Goal: Task Accomplishment & Management: Complete application form

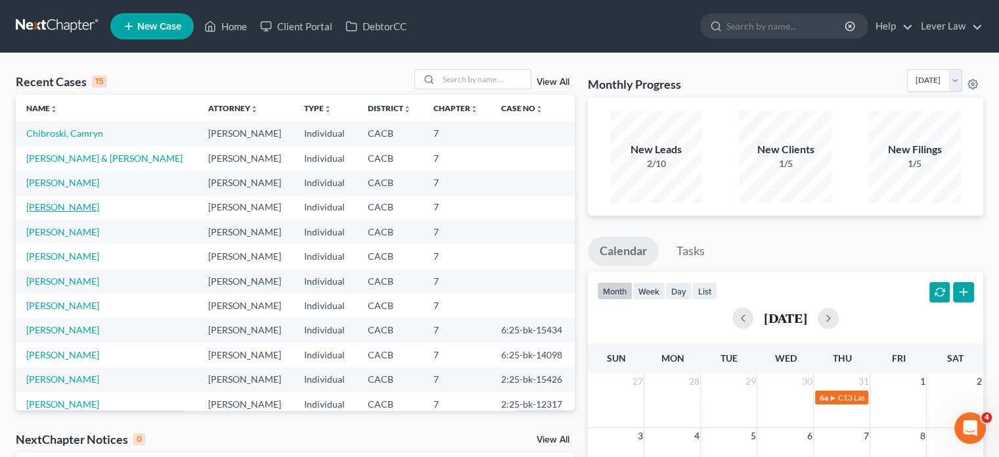
click at [68, 209] on link "[PERSON_NAME]" at bounding box center [62, 206] width 73 height 11
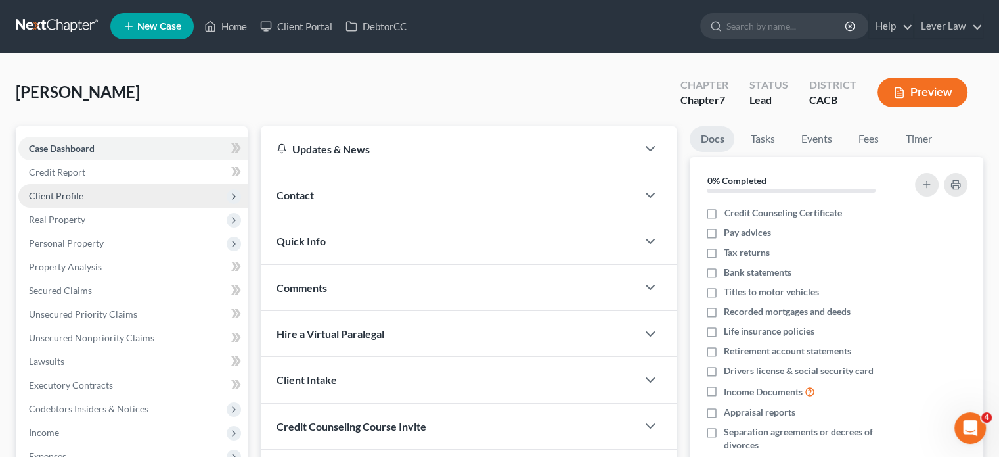
click at [78, 200] on span "Client Profile" at bounding box center [56, 195] width 55 height 11
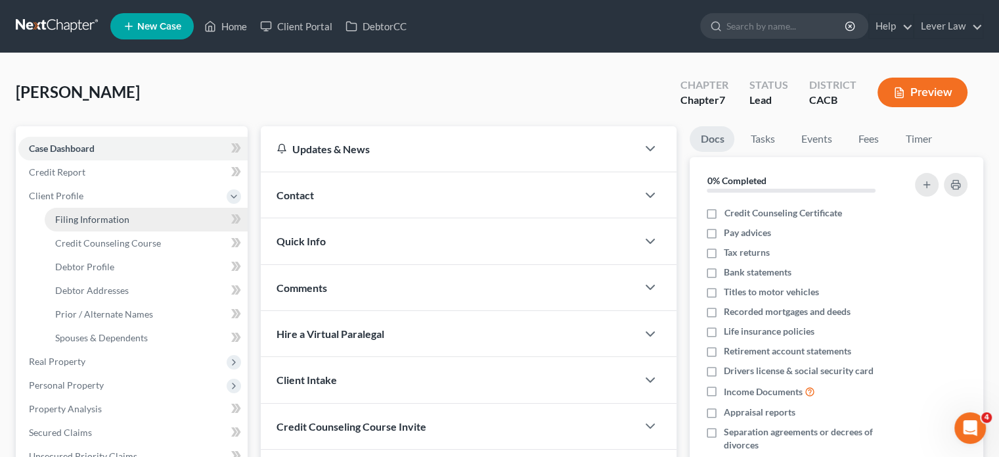
click at [111, 213] on span "Filing Information" at bounding box center [92, 218] width 74 height 11
select select "1"
select select "0"
select select "4"
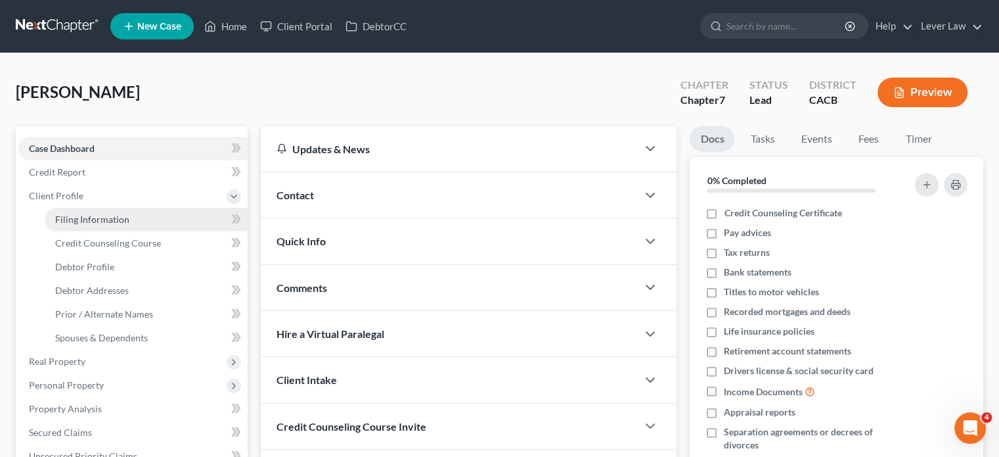
select select "0"
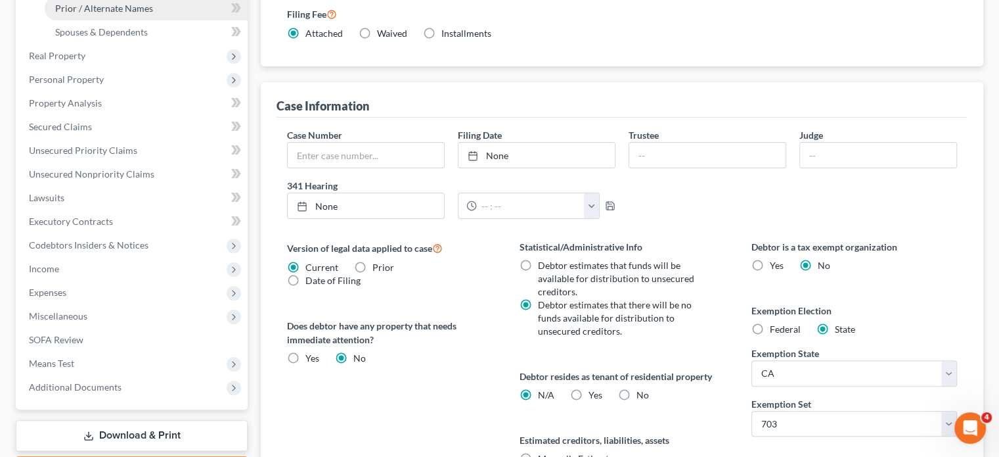
scroll to position [131, 0]
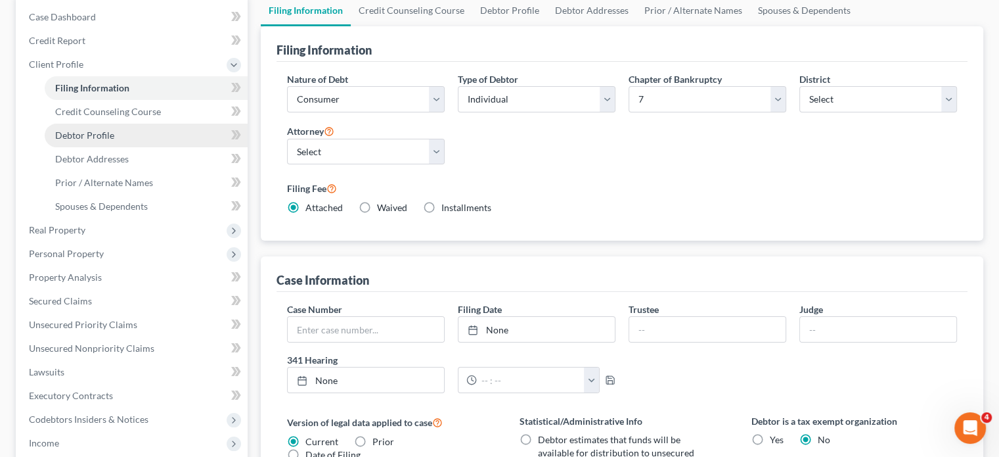
click at [93, 137] on span "Debtor Profile" at bounding box center [84, 134] width 59 height 11
select select "1"
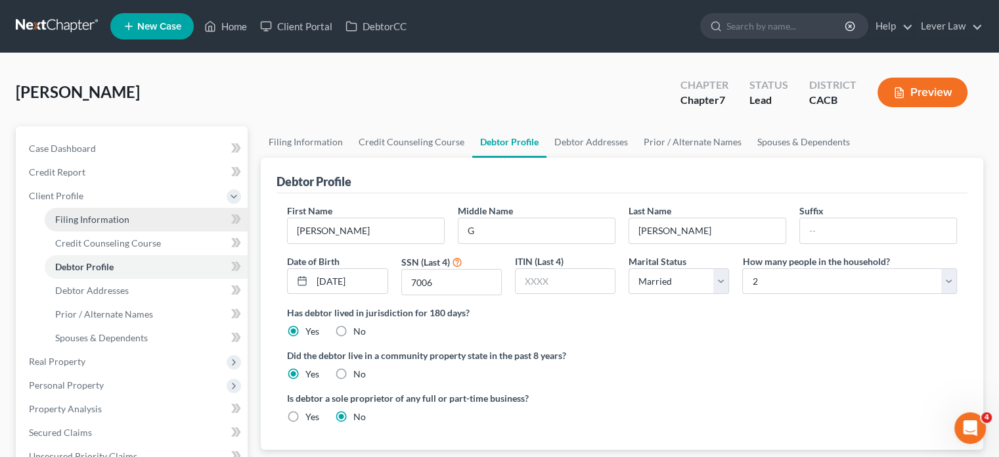
click at [104, 225] on link "Filing Information" at bounding box center [146, 220] width 203 height 24
select select "1"
select select "0"
select select "7"
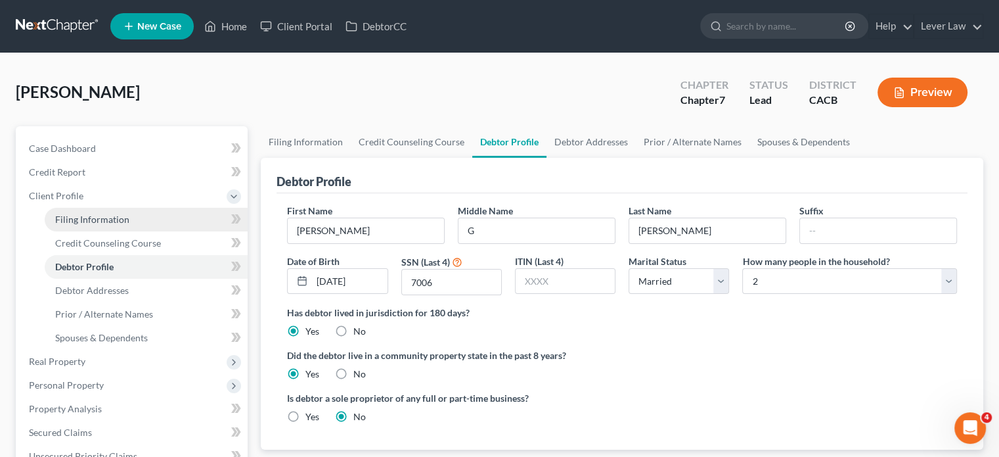
select select "0"
select select "4"
select select "0"
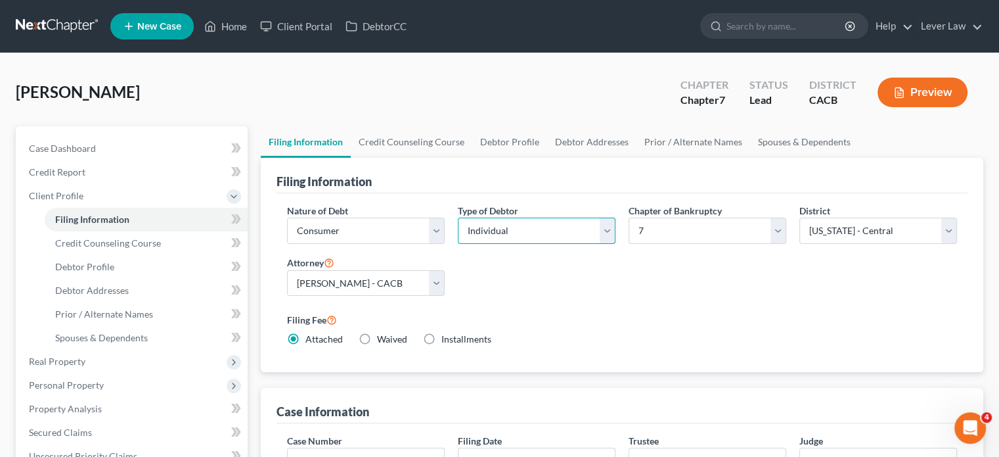
click at [525, 231] on select "Select Individual Joint" at bounding box center [537, 230] width 158 height 26
click at [102, 265] on span "Debtor Profile" at bounding box center [84, 266] width 59 height 11
select select "1"
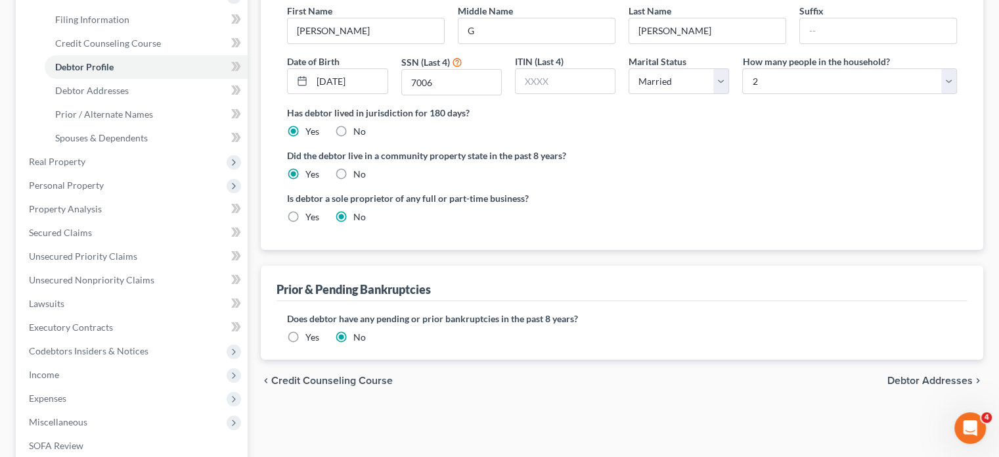
scroll to position [131, 0]
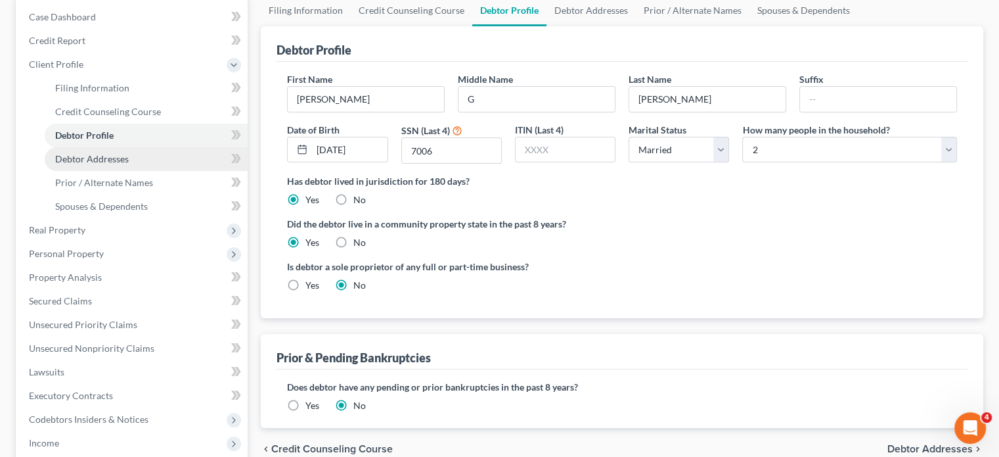
click at [114, 158] on span "Debtor Addresses" at bounding box center [92, 158] width 74 height 11
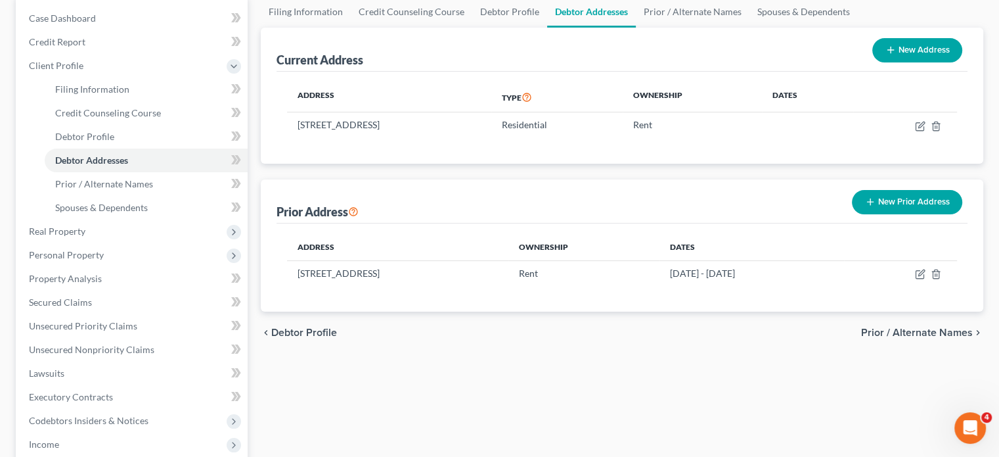
scroll to position [131, 0]
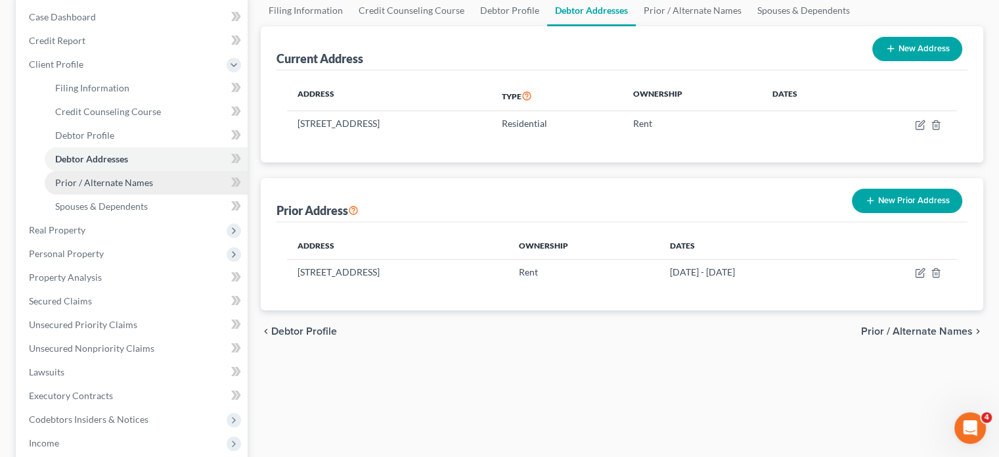
click at [104, 179] on span "Prior / Alternate Names" at bounding box center [104, 182] width 98 height 11
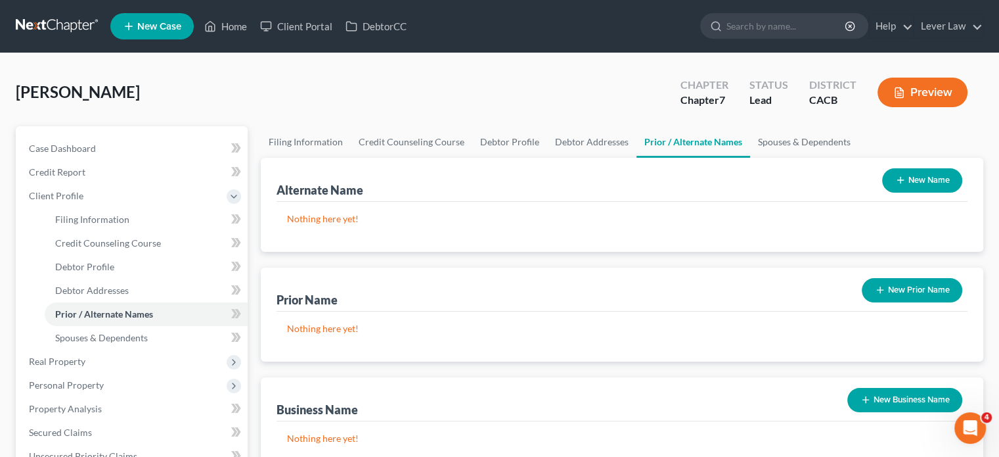
scroll to position [66, 0]
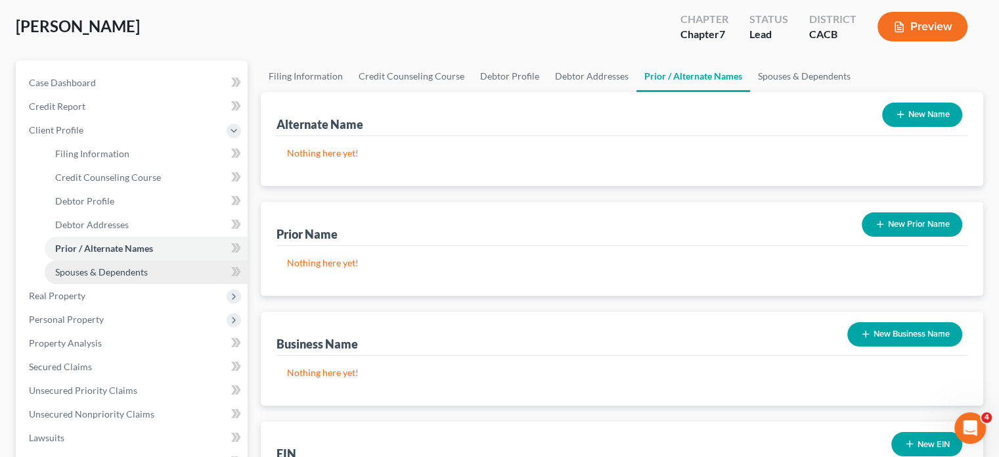
click at [129, 269] on span "Spouses & Dependents" at bounding box center [101, 271] width 93 height 11
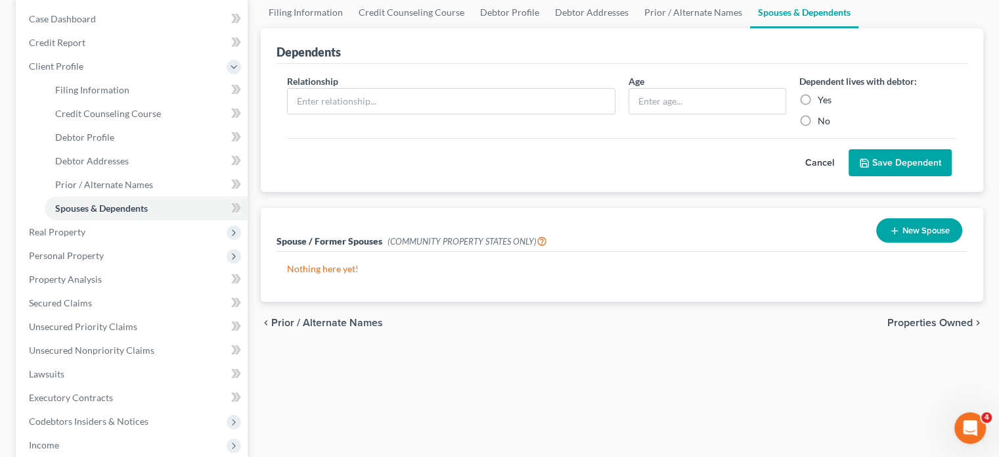
scroll to position [131, 0]
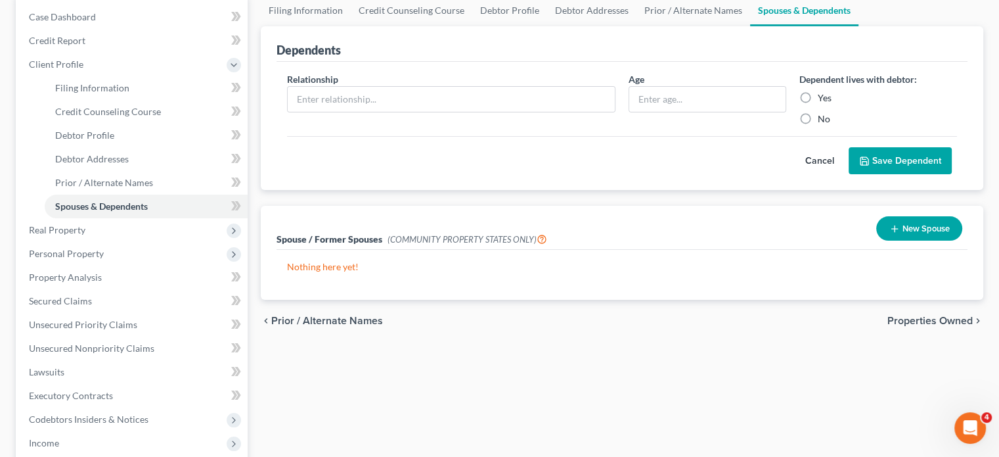
click at [899, 223] on icon "button" at bounding box center [894, 228] width 11 height 11
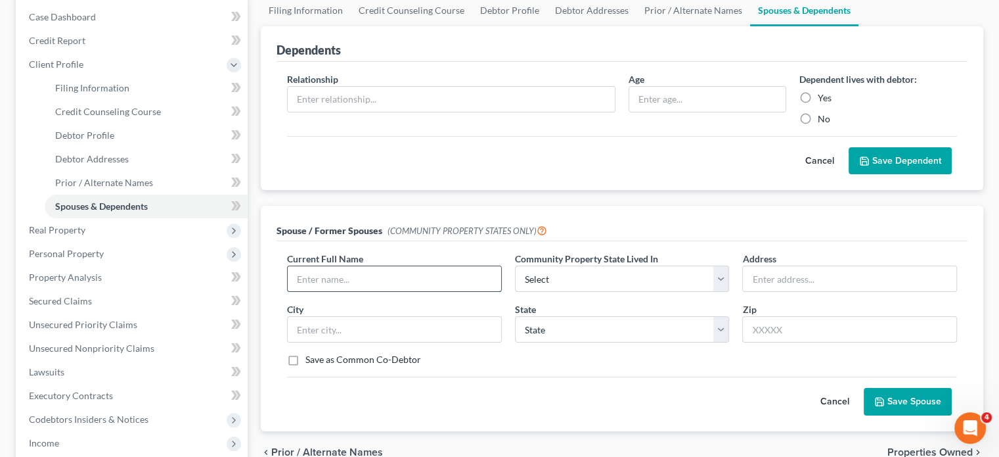
click at [411, 279] on input "text" at bounding box center [394, 278] width 213 height 25
type input "[PERSON_NAME]"
click at [642, 282] on select "Select AZ CA GU ID LA NV NM PR [GEOGRAPHIC_DATA] [GEOGRAPHIC_DATA] [GEOGRAPHIC_…" at bounding box center [622, 278] width 215 height 26
select select "1"
click at [515, 265] on select "Select AZ CA GU ID LA NV NM PR [GEOGRAPHIC_DATA] [GEOGRAPHIC_DATA] [GEOGRAPHIC_…" at bounding box center [622, 278] width 215 height 26
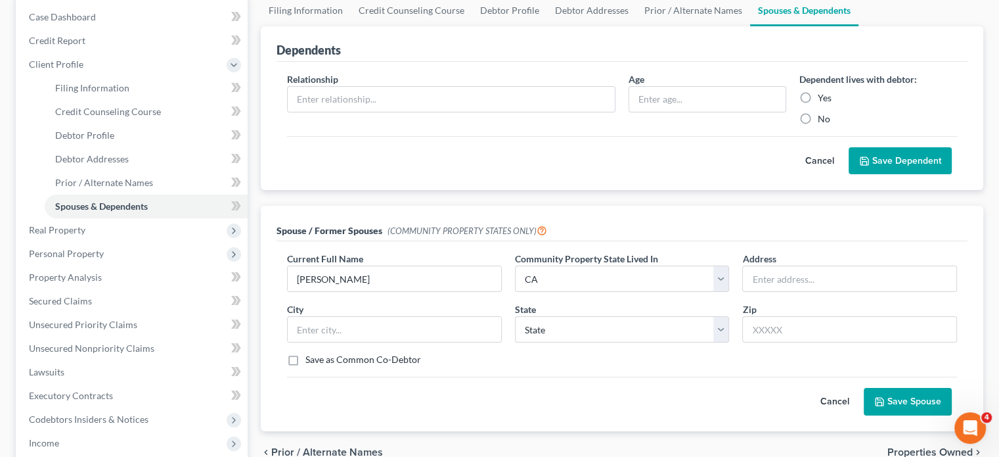
drag, startPoint x: 901, startPoint y: 390, endPoint x: 878, endPoint y: 391, distance: 23.0
click at [901, 389] on button "Save Spouse" at bounding box center [908, 402] width 88 height 28
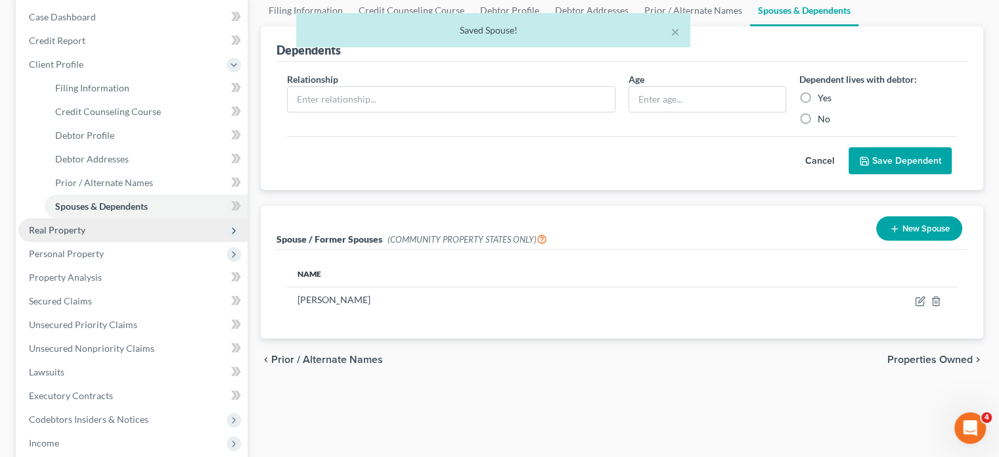
click at [62, 234] on span "Real Property" at bounding box center [57, 229] width 56 height 11
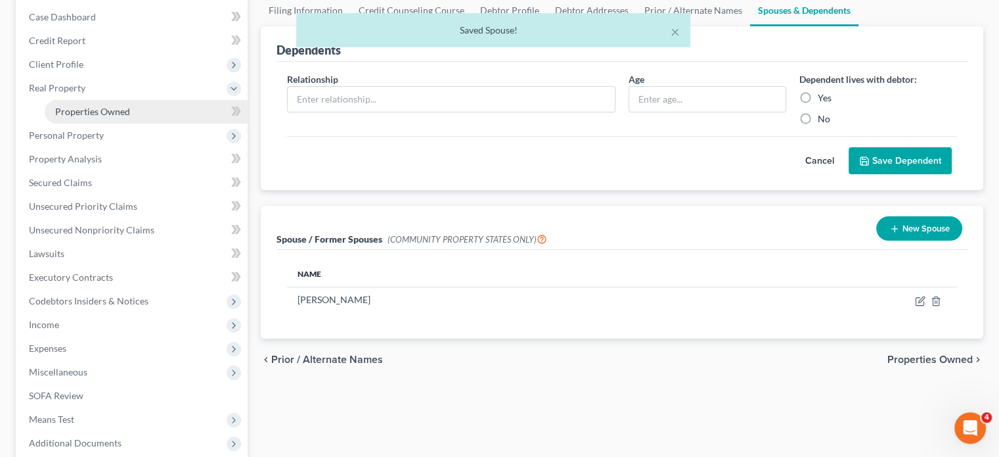
click at [87, 115] on span "Properties Owned" at bounding box center [92, 111] width 75 height 11
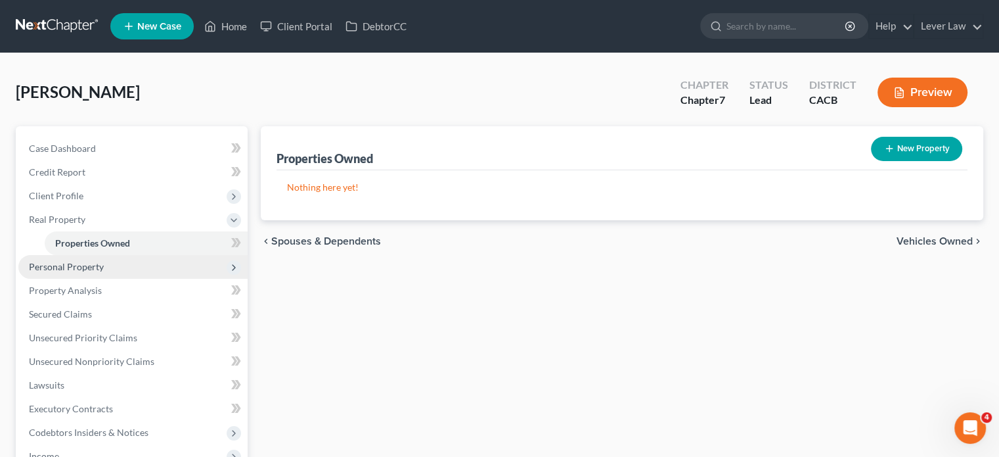
click at [137, 270] on span "Personal Property" at bounding box center [132, 267] width 229 height 24
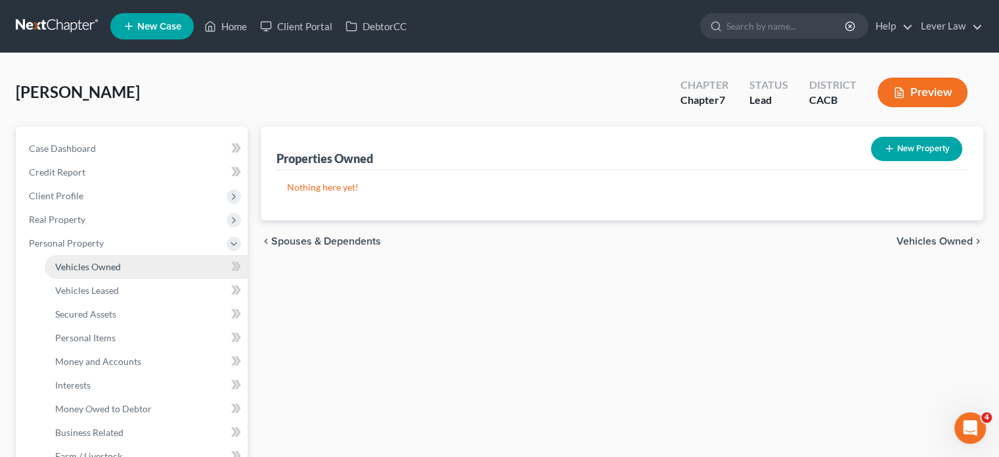
drag, startPoint x: 117, startPoint y: 273, endPoint x: 126, endPoint y: 270, distance: 9.6
click at [117, 273] on link "Vehicles Owned" at bounding box center [146, 267] width 203 height 24
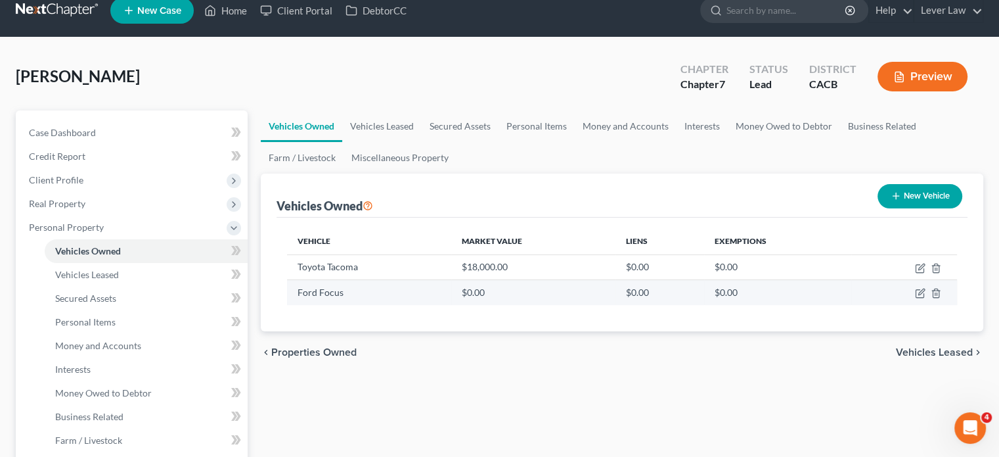
scroll to position [66, 0]
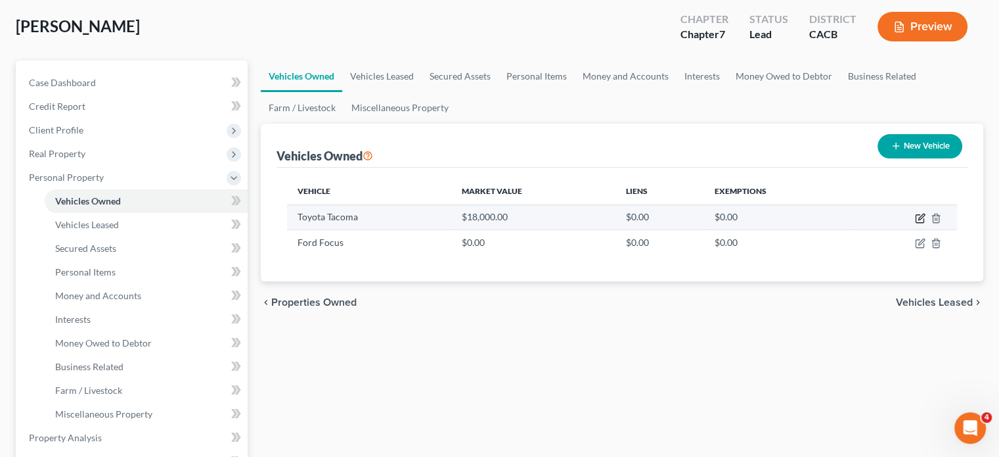
click at [918, 218] on icon "button" at bounding box center [921, 216] width 6 height 6
select select "0"
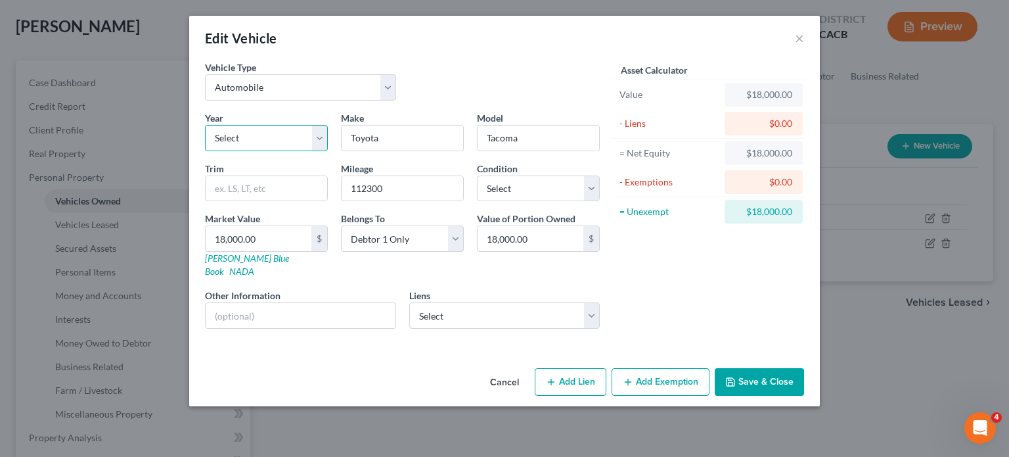
click at [258, 141] on select "Select 2026 2025 2024 2023 2022 2021 2020 2019 2018 2017 2016 2015 2014 2013 20…" at bounding box center [266, 138] width 123 height 26
select select "11"
click at [205, 125] on select "Select 2026 2025 2024 2023 2022 2021 2020 2019 2018 2017 2016 2015 2014 2013 20…" at bounding box center [266, 138] width 123 height 26
drag, startPoint x: 402, startPoint y: 190, endPoint x: 332, endPoint y: 186, distance: 70.4
click at [332, 187] on div "Year Select 2026 2025 2024 2023 2022 2021 2020 2019 2018 2017 2016 2015 2014 20…" at bounding box center [402, 225] width 408 height 228
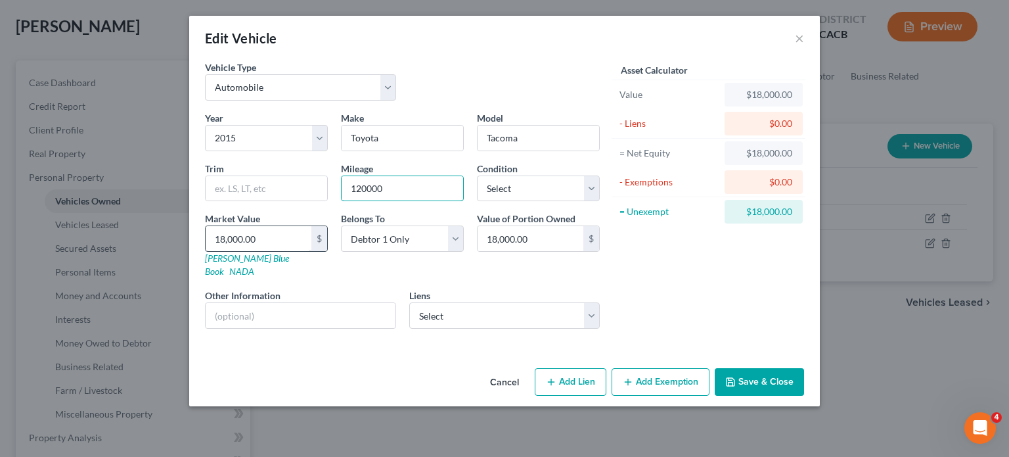
type input "120000"
drag, startPoint x: 441, startPoint y: 318, endPoint x: 448, endPoint y: 307, distance: 13.3
click at [441, 315] on div "Year Select 2026 2025 2024 2023 2022 2021 2020 2019 2018 2017 2016 2015 2014 20…" at bounding box center [402, 225] width 408 height 228
click at [448, 307] on select "Select Am Honda Fin - $9,683.00" at bounding box center [504, 315] width 191 height 26
click at [287, 246] on input "18,000.00" at bounding box center [259, 238] width 106 height 25
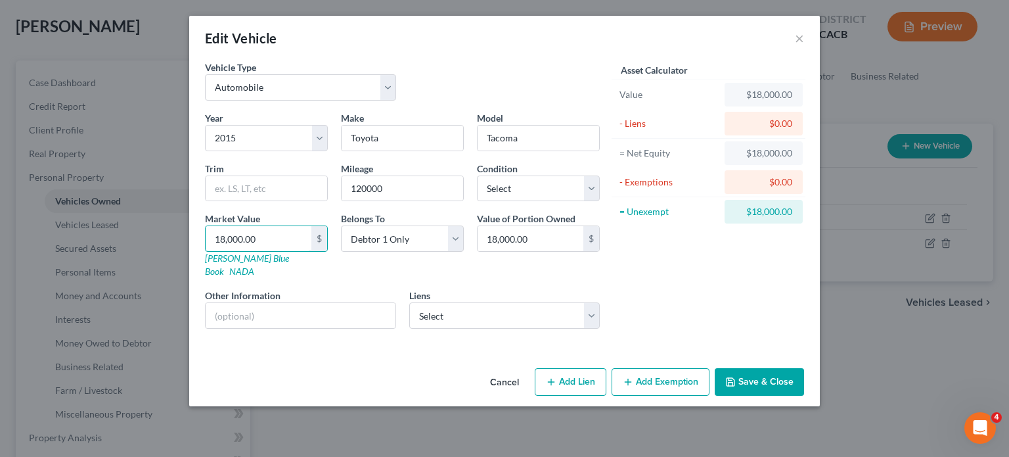
type input "1"
type input "1.00"
type input "15"
type input "15.00"
type input "150"
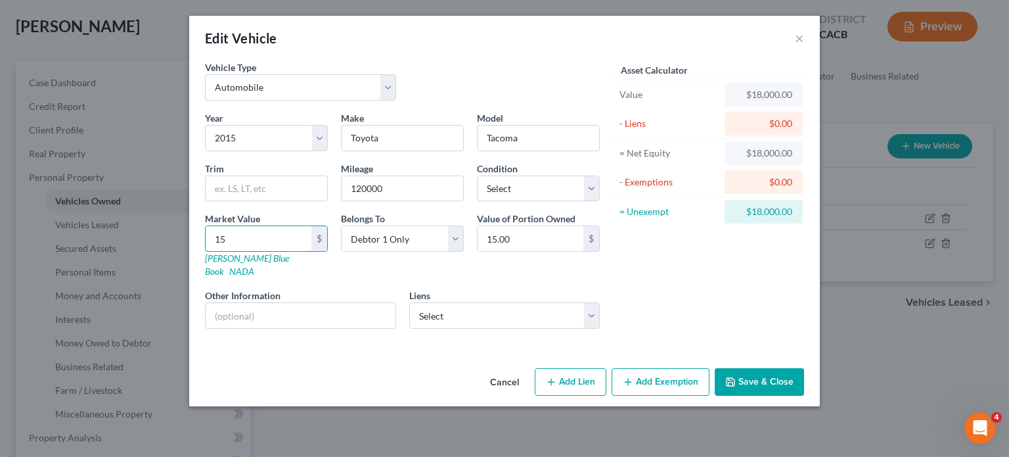
type input "150.00"
type input "1500"
type input "1,500.00"
type input "1,5000"
type input "15,000.00"
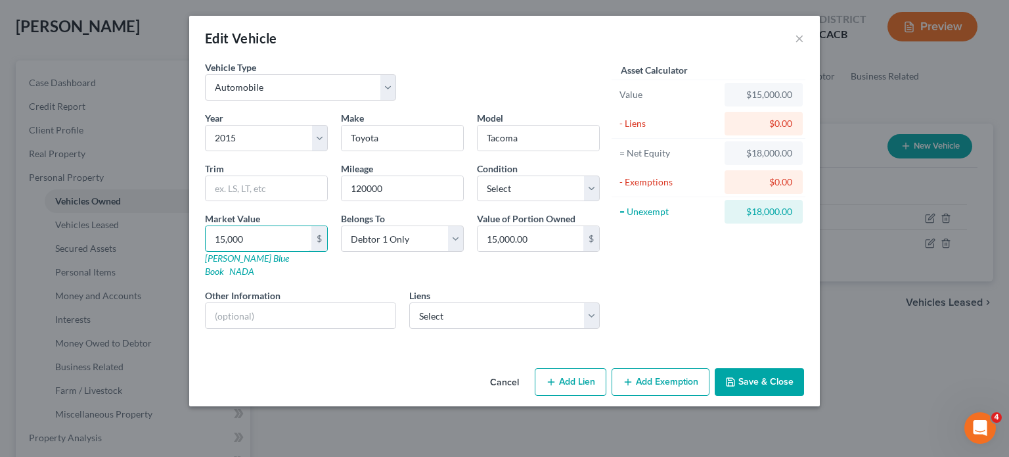
type input "15,000"
drag, startPoint x: 738, startPoint y: 365, endPoint x: 744, endPoint y: 354, distance: 11.8
click at [739, 368] on button "Save & Close" at bounding box center [759, 382] width 89 height 28
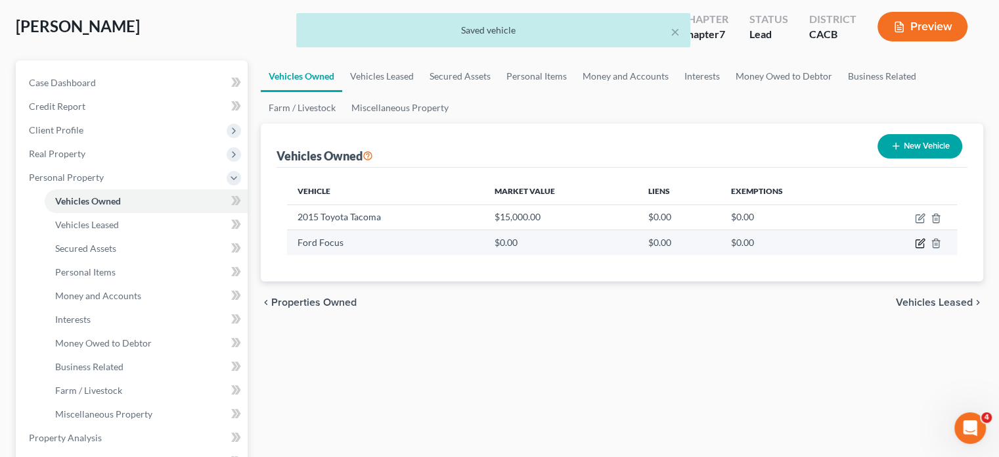
click at [924, 244] on icon "button" at bounding box center [920, 244] width 8 height 8
select select "0"
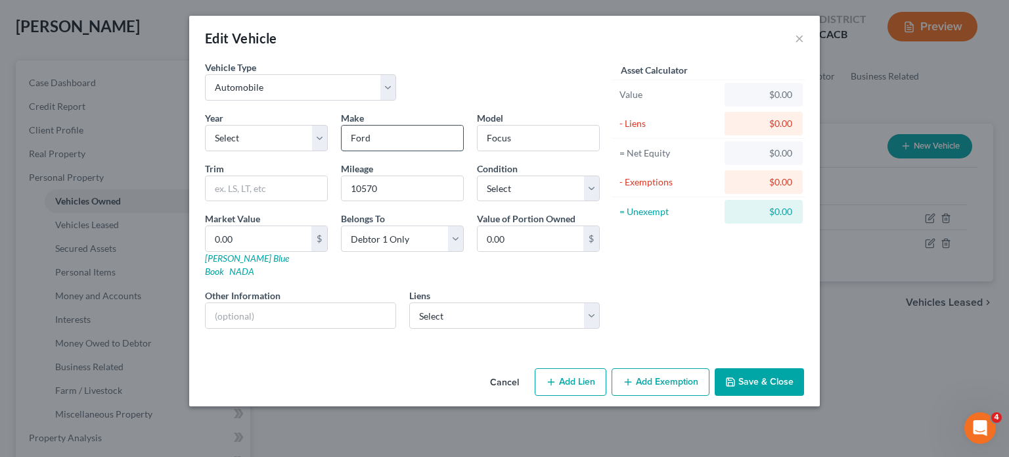
click at [376, 139] on input "Ford" at bounding box center [403, 137] width 122 height 25
click at [507, 307] on select "Select Am Honda Fin - $9,683.00" at bounding box center [504, 315] width 191 height 26
click at [506, 369] on button "Cancel" at bounding box center [505, 382] width 50 height 26
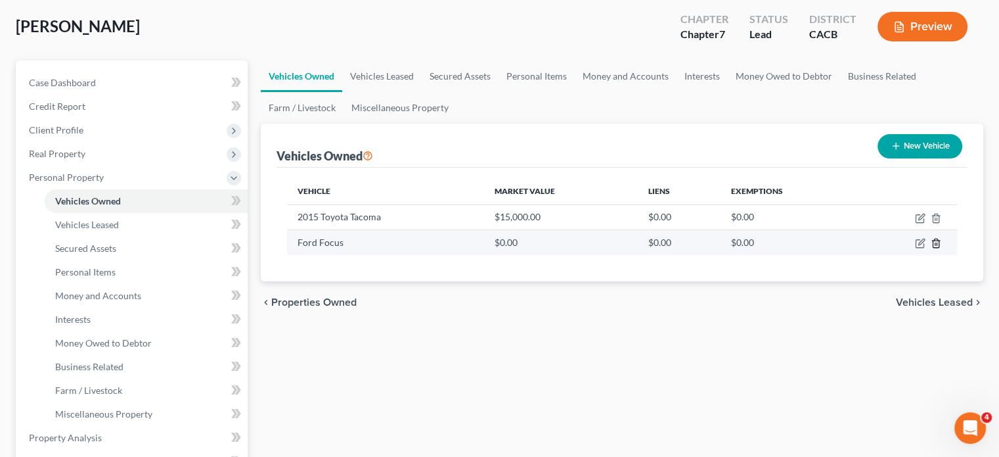
click at [937, 243] on line "button" at bounding box center [937, 244] width 0 height 3
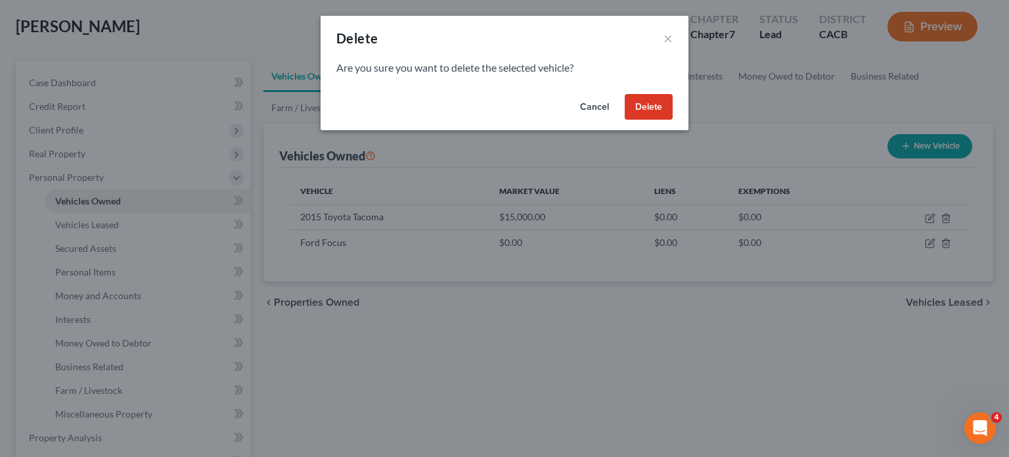
click at [665, 108] on button "Delete" at bounding box center [649, 107] width 48 height 26
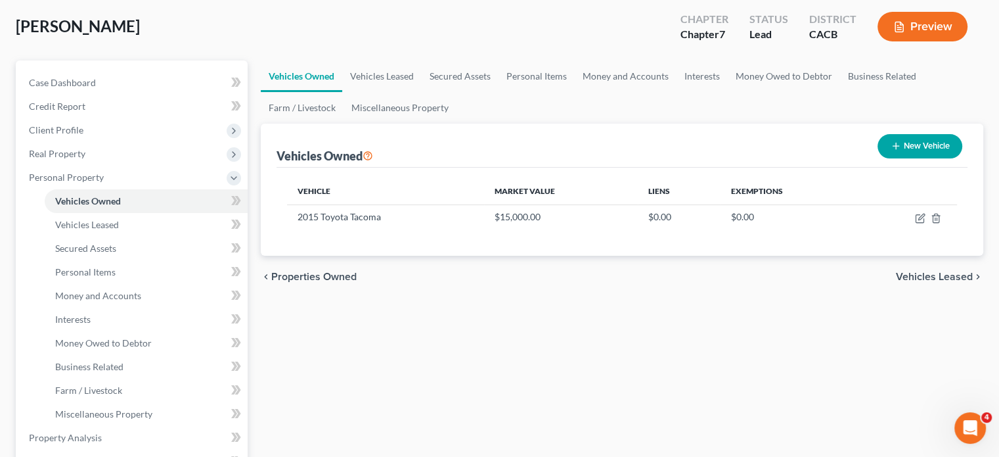
click at [835, 328] on div "Vehicles Owned Vehicles Leased Secured Assets Personal Items Money and Accounts…" at bounding box center [622, 439] width 736 height 759
click at [562, 73] on link "Personal Items" at bounding box center [537, 76] width 76 height 32
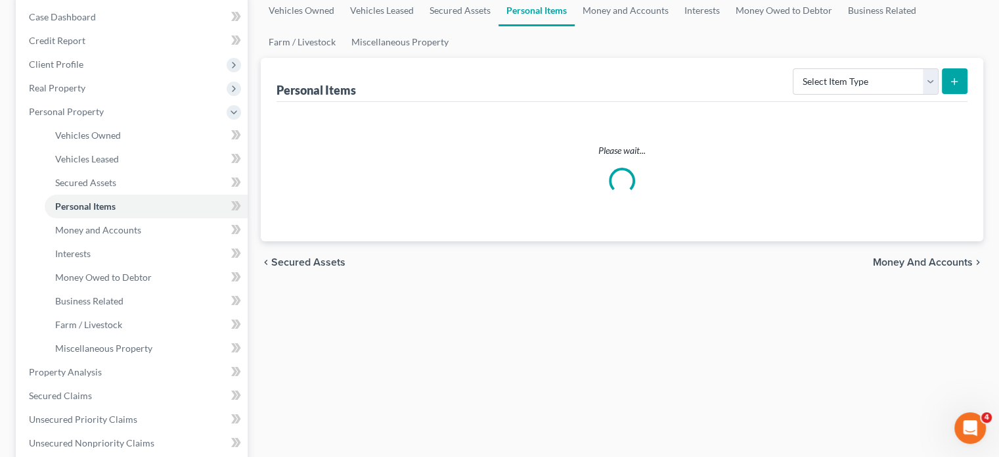
scroll to position [66, 0]
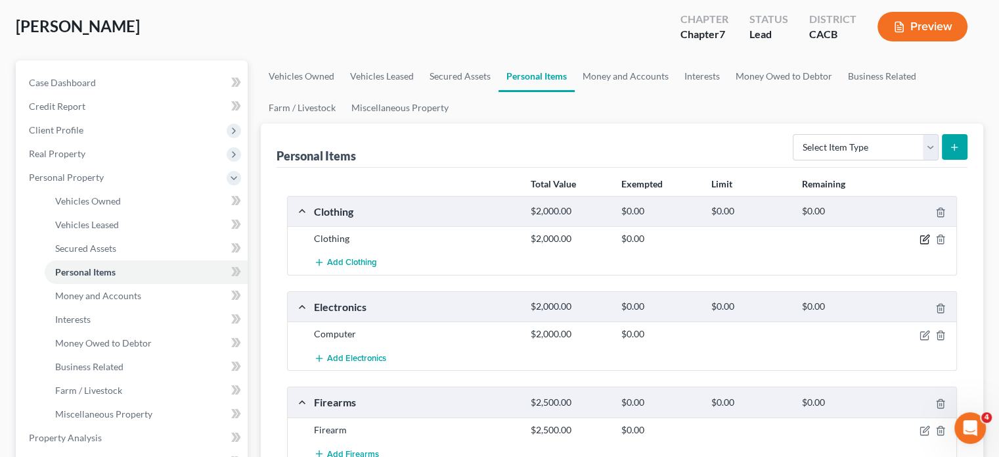
click at [924, 236] on icon "button" at bounding box center [925, 239] width 11 height 11
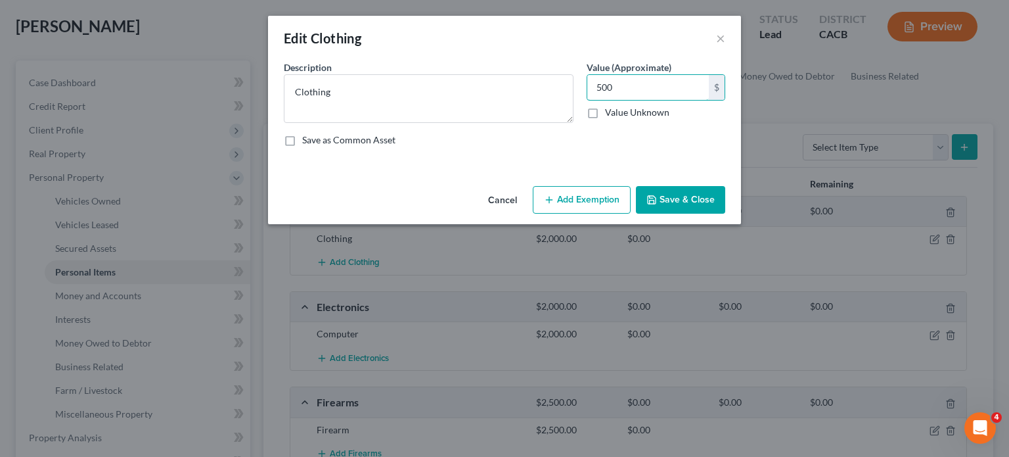
type input "500"
drag, startPoint x: 609, startPoint y: 198, endPoint x: 691, endPoint y: 176, distance: 84.9
click at [658, 149] on div "Edit Clothing × An exemption set must first be selected from the Filing Informa…" at bounding box center [504, 120] width 473 height 208
click at [693, 196] on button "Save & Close" at bounding box center [680, 200] width 89 height 28
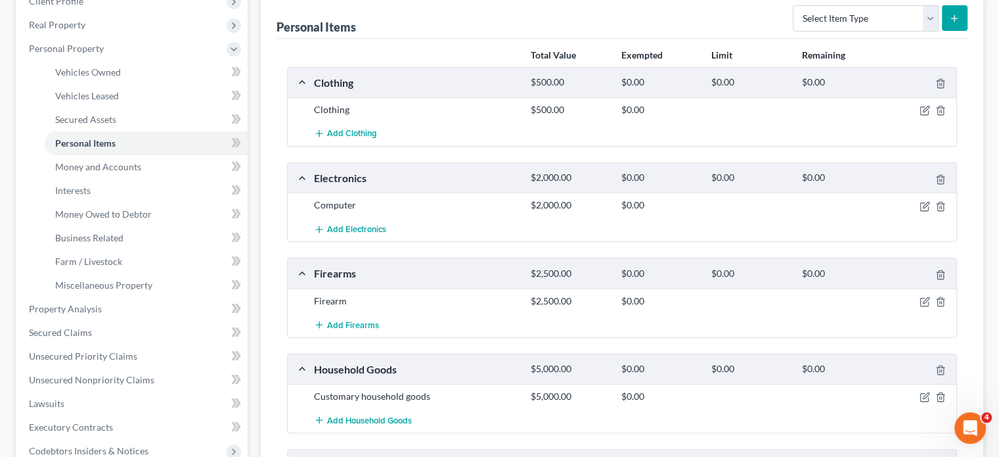
scroll to position [197, 0]
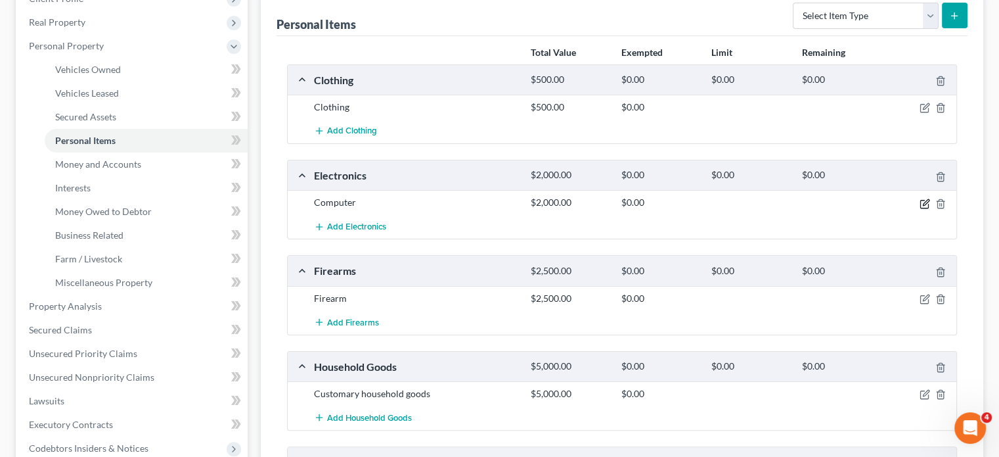
click at [925, 204] on icon "button" at bounding box center [925, 203] width 11 height 11
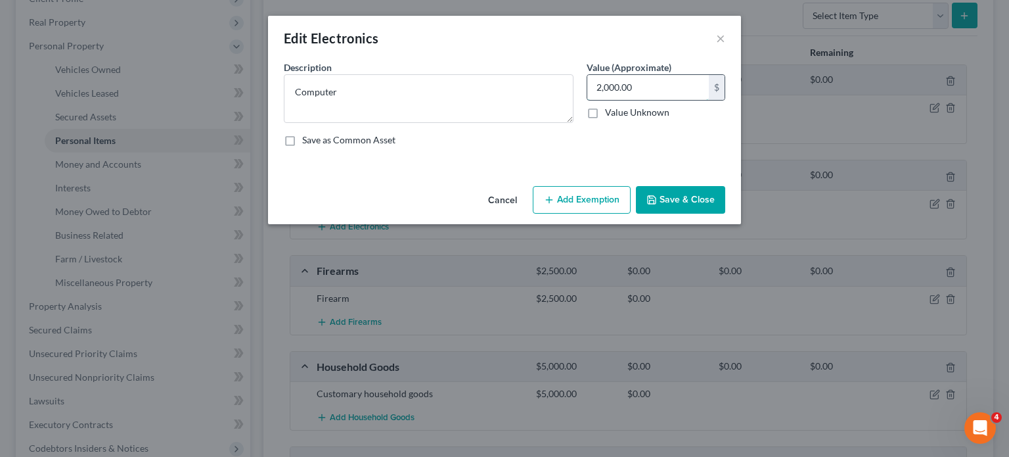
click at [648, 95] on input "2,000.00" at bounding box center [648, 87] width 122 height 25
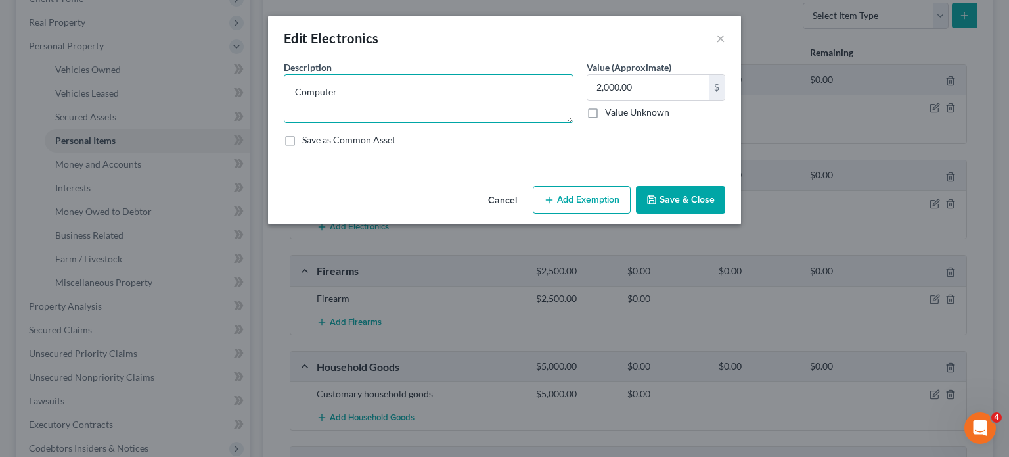
click at [426, 97] on textarea "Computer" at bounding box center [429, 98] width 290 height 49
click at [491, 100] on textarea "Computer" at bounding box center [429, 98] width 290 height 49
type textarea "Computer, TVs,"
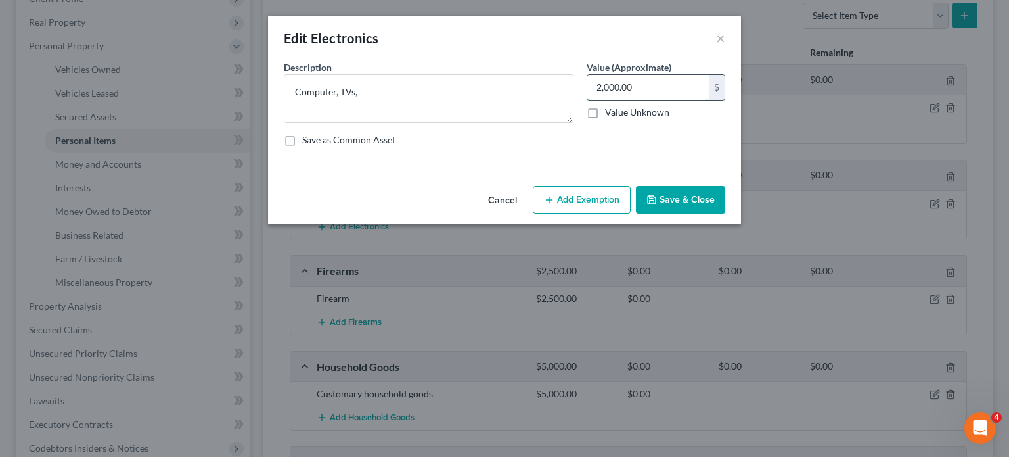
click at [646, 83] on input "2,000.00" at bounding box center [648, 87] width 122 height 25
type input "0"
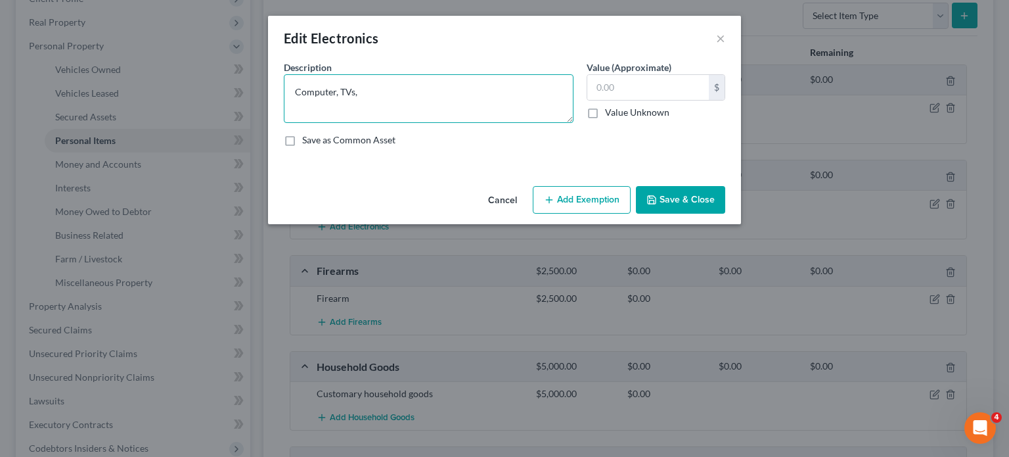
click at [539, 101] on textarea "Computer, TVs," at bounding box center [429, 98] width 290 height 49
type textarea "Computer, TVs, laptop"
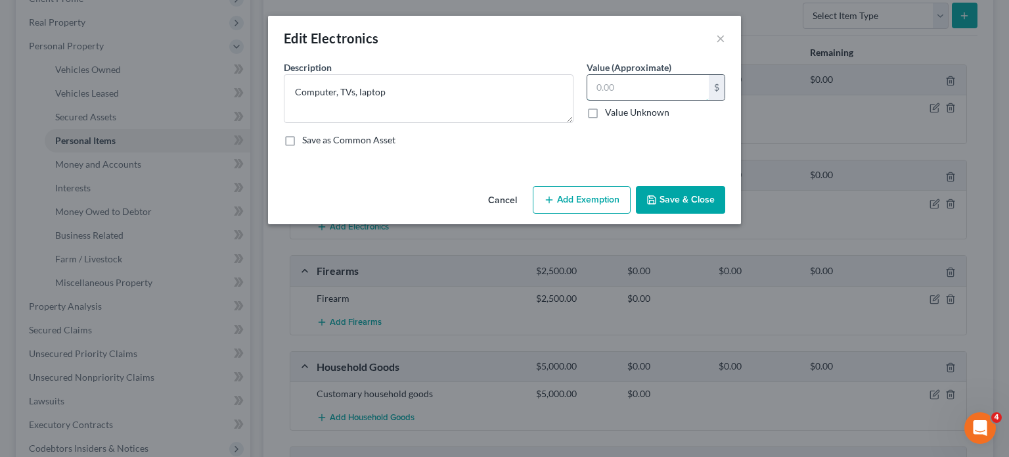
click at [635, 90] on input "text" at bounding box center [648, 87] width 122 height 25
type input "500"
drag, startPoint x: 703, startPoint y: 198, endPoint x: 691, endPoint y: 202, distance: 12.5
click at [703, 197] on button "Save & Close" at bounding box center [680, 200] width 89 height 28
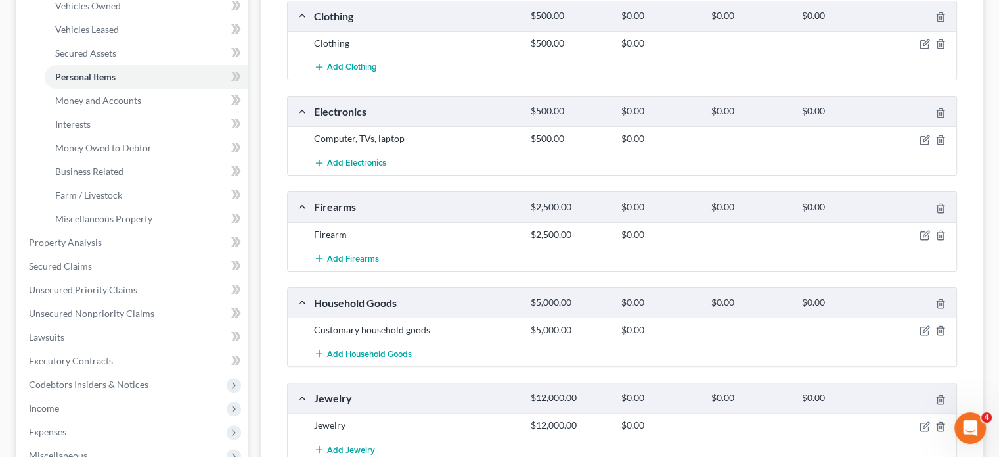
scroll to position [263, 0]
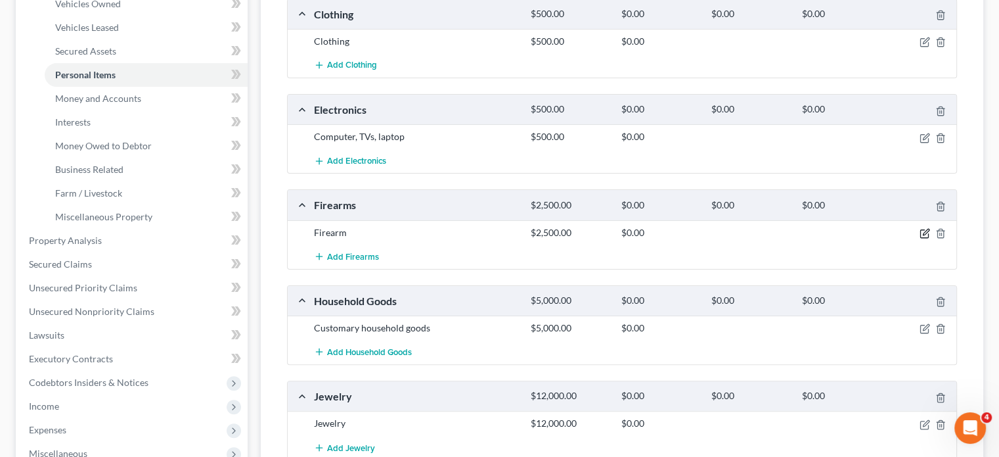
click at [924, 231] on icon "button" at bounding box center [925, 233] width 11 height 11
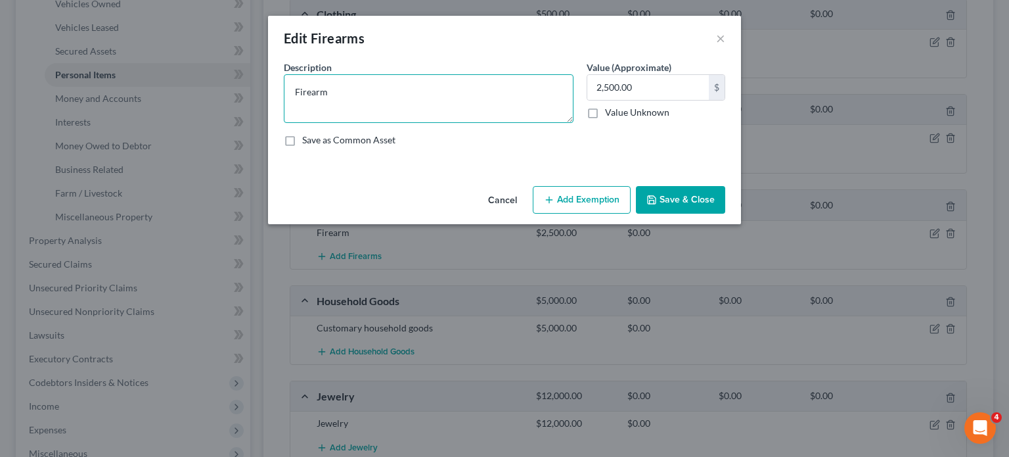
click at [381, 93] on textarea "Firearm" at bounding box center [429, 98] width 290 height 49
drag, startPoint x: 383, startPoint y: 90, endPoint x: 290, endPoint y: 95, distance: 92.7
click at [290, 95] on textarea "Firearm" at bounding box center [429, 98] width 290 height 49
type textarea "3 rifles and 3 handguns"
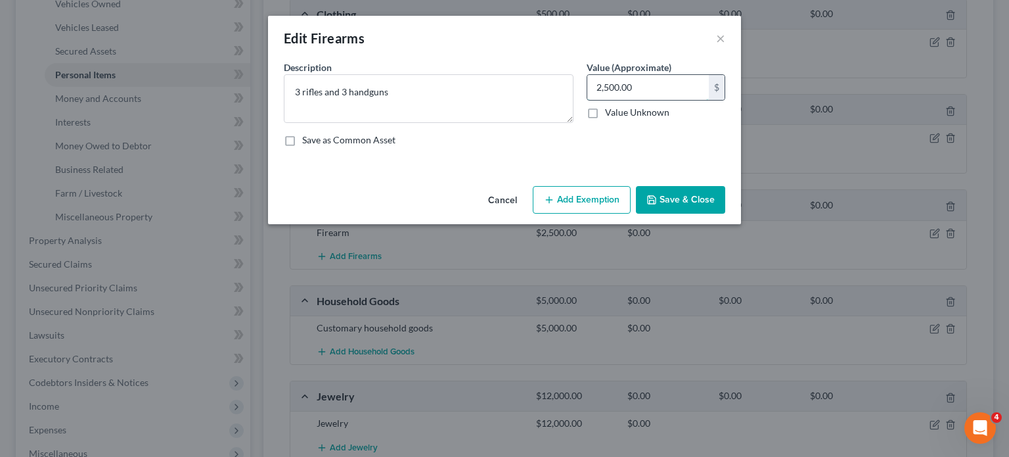
click at [691, 90] on input "2,500.00" at bounding box center [648, 87] width 122 height 25
type input "1,700"
click at [700, 201] on button "Save & Close" at bounding box center [680, 200] width 89 height 28
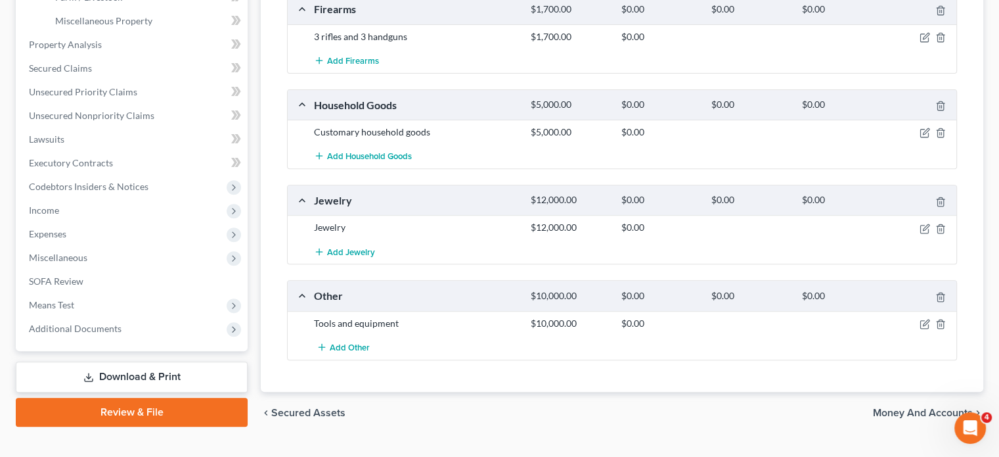
scroll to position [460, 0]
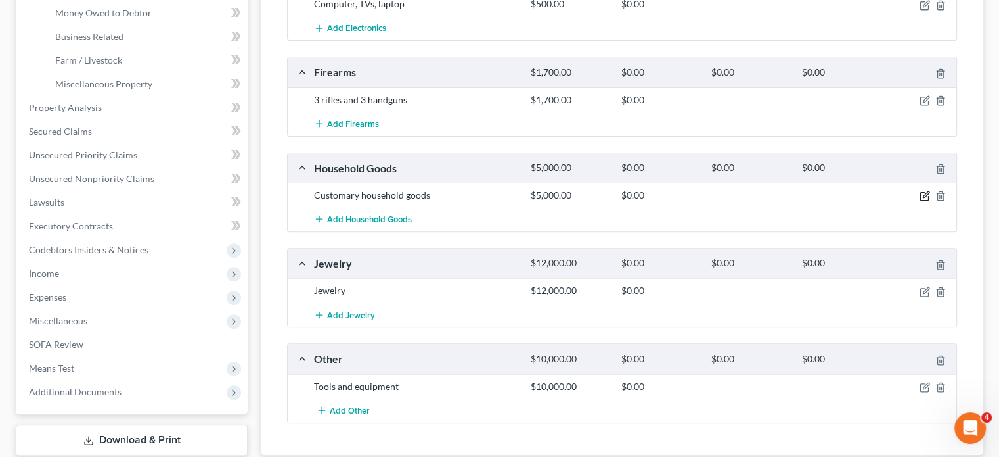
click at [922, 131] on div "Clothing $500.00 $0.00 $0.00 $0.00 Clothing $500.00 $0.00 Add Clothing Electron…" at bounding box center [622, 144] width 670 height 557
click at [924, 194] on icon "button" at bounding box center [926, 196] width 6 height 6
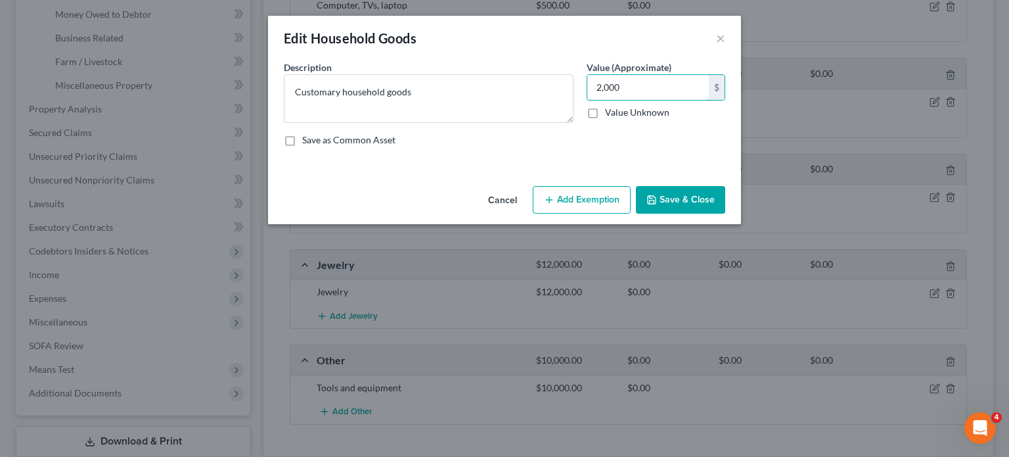
type input "2,000"
click at [673, 188] on button "Save & Close" at bounding box center [680, 200] width 89 height 28
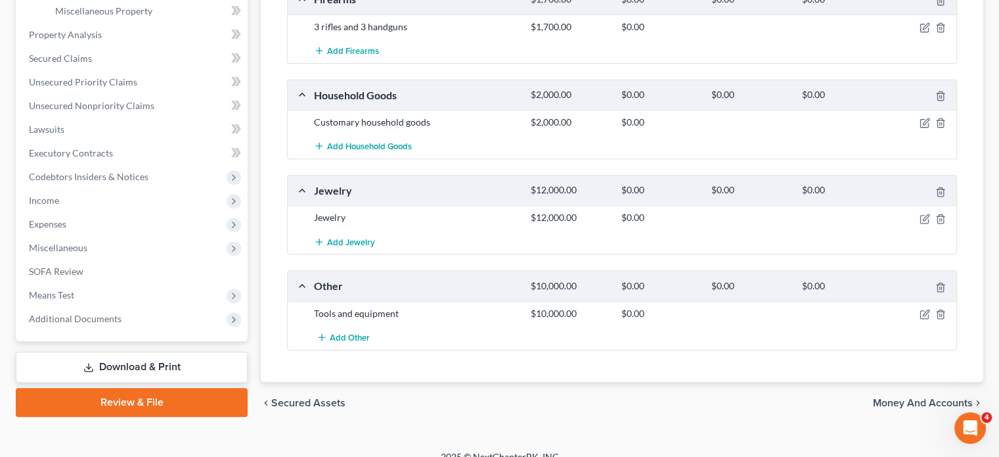
scroll to position [481, 0]
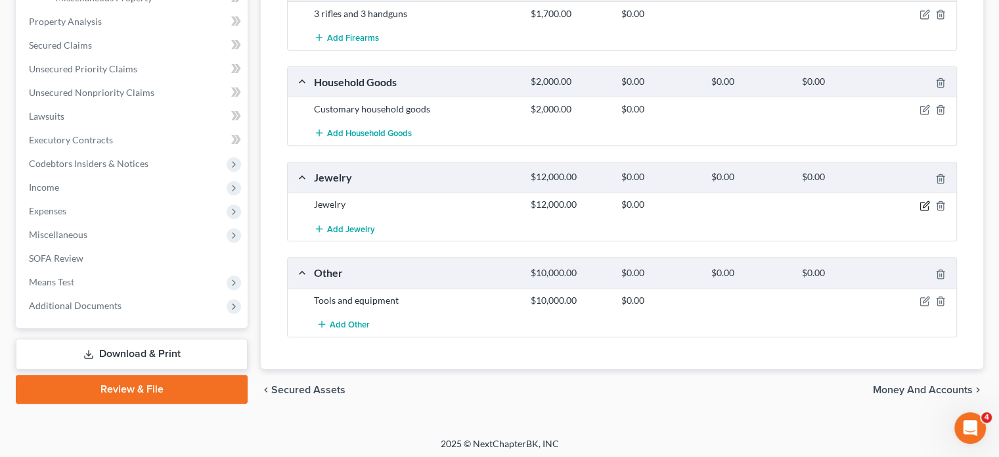
click at [925, 204] on icon "button" at bounding box center [925, 205] width 11 height 11
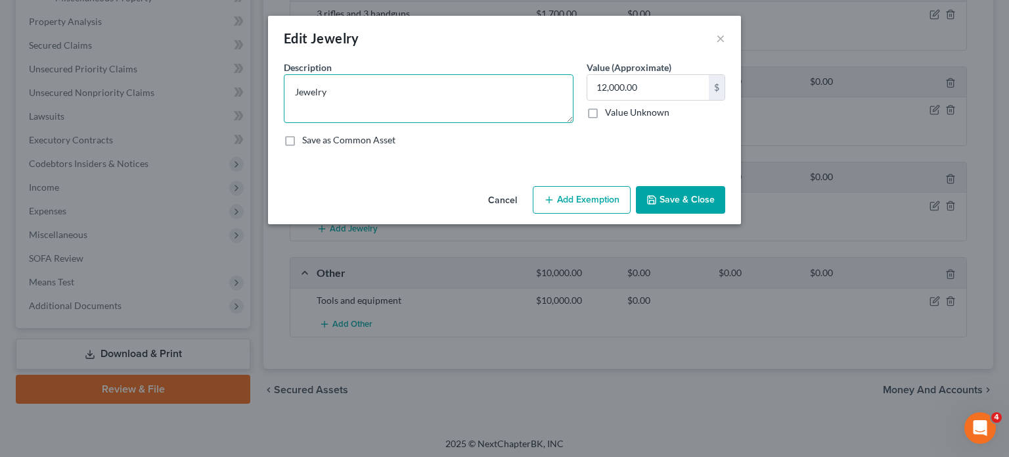
drag, startPoint x: 426, startPoint y: 96, endPoint x: 426, endPoint y: 86, distance: 9.9
click at [271, 97] on div "An exemption set must first be selected from the Filing Information section. Co…" at bounding box center [504, 120] width 473 height 120
type textarea "l"
type textarea "W"
drag, startPoint x: 355, startPoint y: 93, endPoint x: 392, endPoint y: 105, distance: 39.5
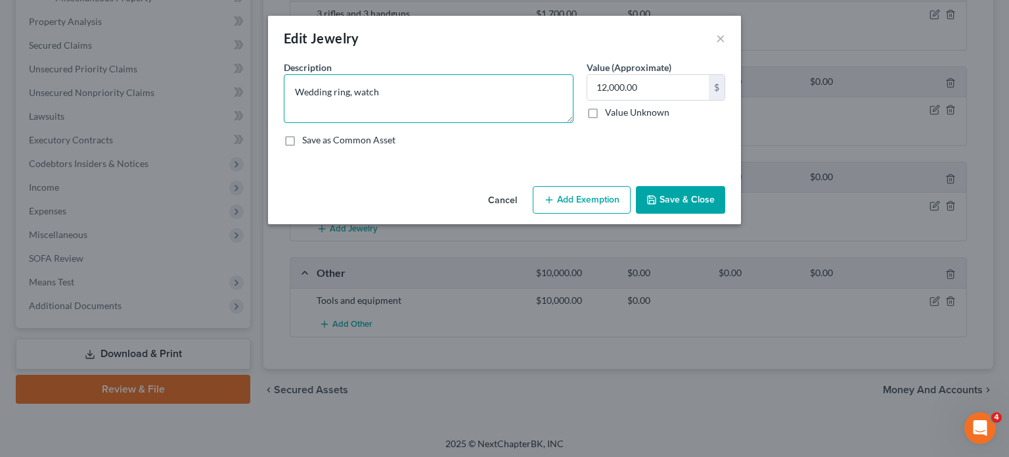
click at [355, 93] on textarea "Wedding ring, watch" at bounding box center [429, 98] width 290 height 49
type textarea "Wedding ring and watch"
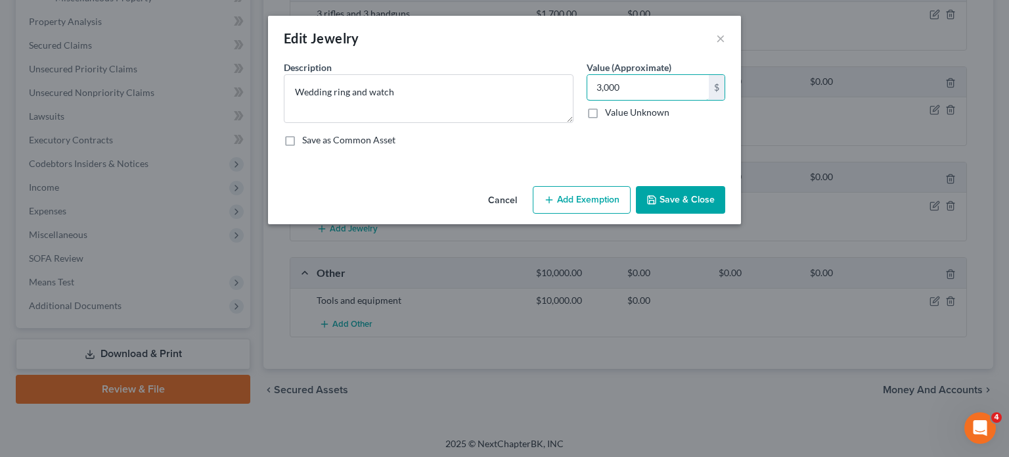
type input "3,000"
click at [725, 209] on div "Cancel Add Exemption Save & Close" at bounding box center [504, 202] width 473 height 43
click at [709, 202] on button "Save & Close" at bounding box center [680, 200] width 89 height 28
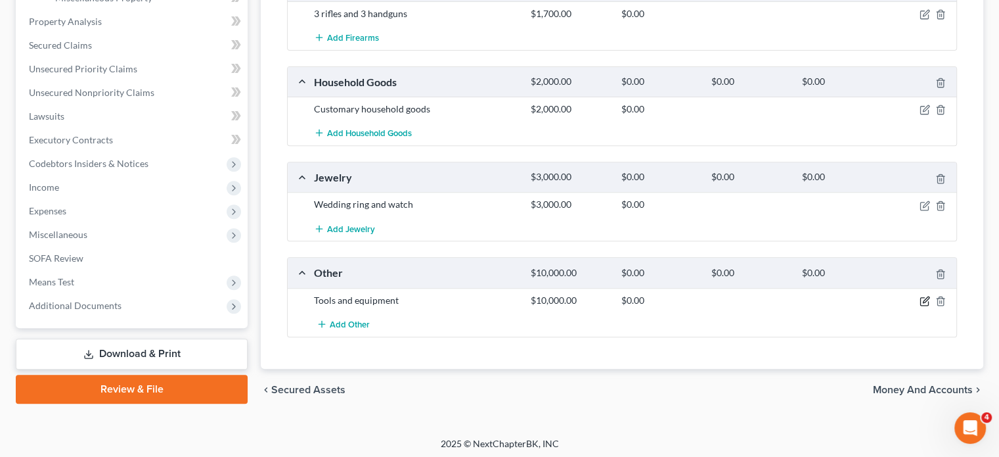
click at [927, 298] on icon "button" at bounding box center [925, 301] width 11 height 11
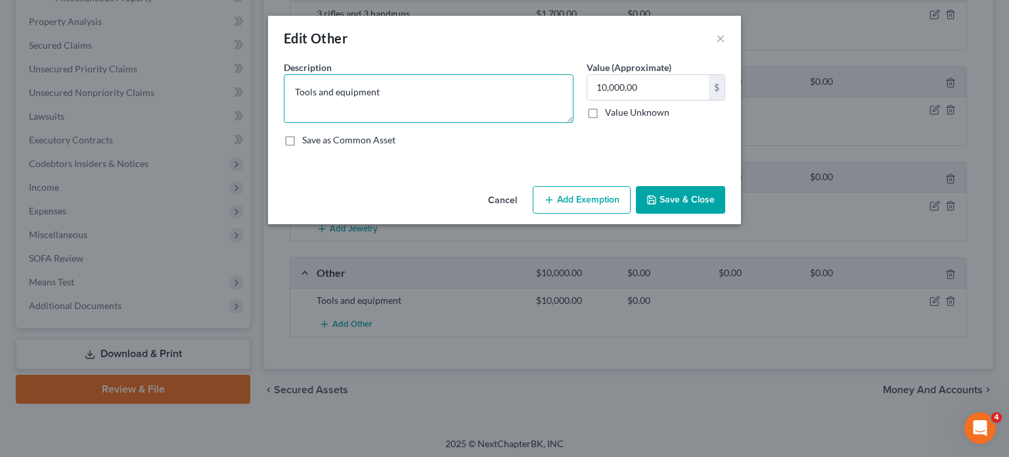
drag, startPoint x: 432, startPoint y: 104, endPoint x: 289, endPoint y: 93, distance: 143.0
click at [289, 93] on textarea "Tools and equipment" at bounding box center [429, 98] width 290 height 49
type textarea "Snapon tools, tool chest, and small C&C machine"
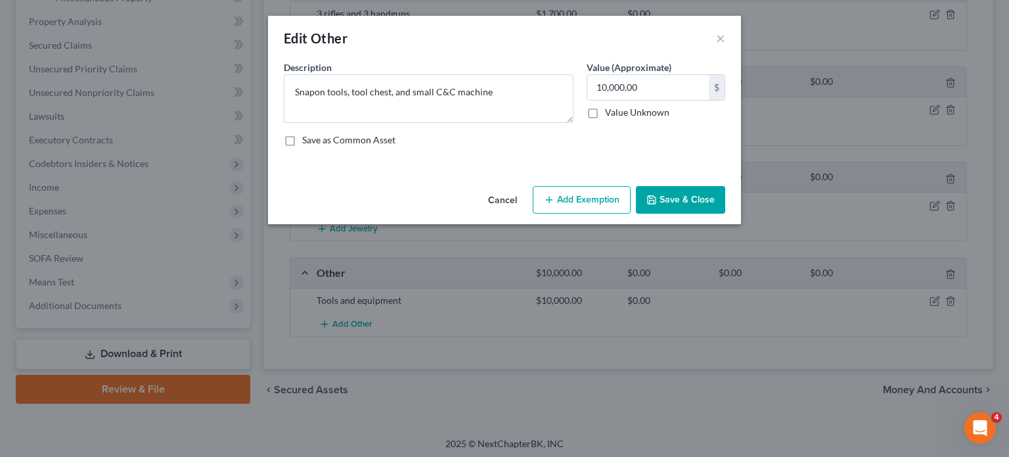
click at [576, 199] on button "Add Exemption" at bounding box center [582, 200] width 98 height 28
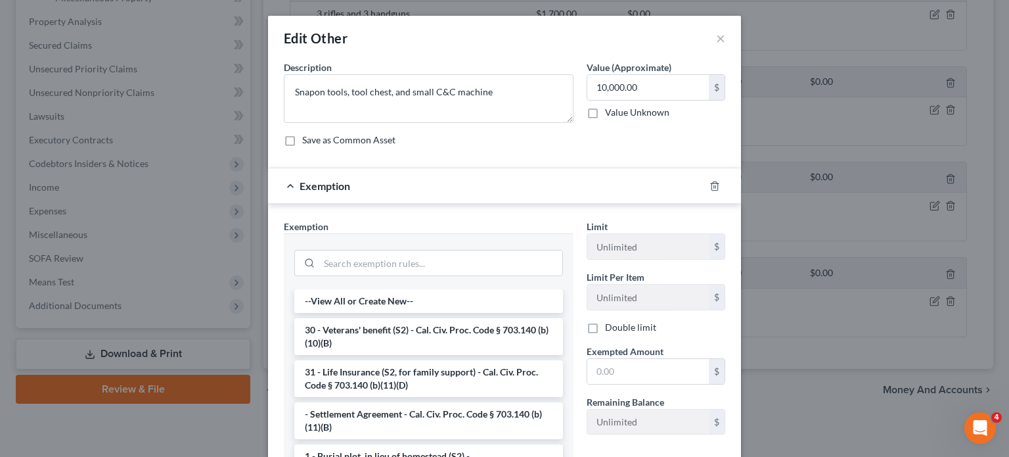
scroll to position [66, 0]
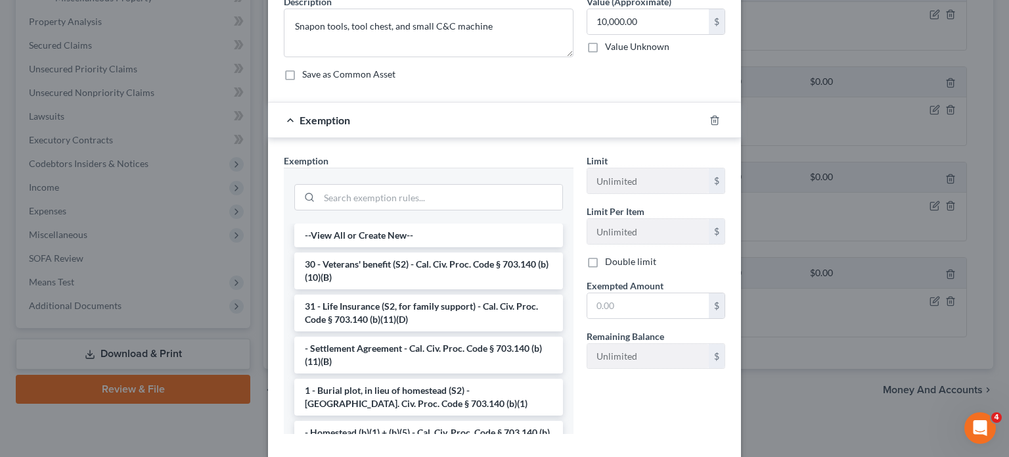
click at [455, 215] on div at bounding box center [429, 195] width 290 height 56
click at [461, 196] on input "search" at bounding box center [440, 197] width 243 height 25
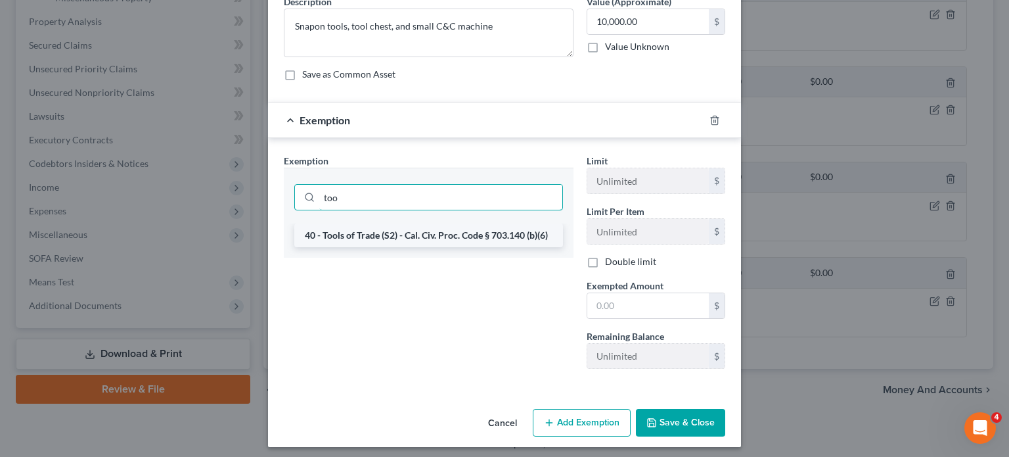
type input "too"
click at [481, 225] on li "40 - Tools of Trade (S2) - Cal. Civ. Proc. Code § 703.140 (b)(6)" at bounding box center [428, 235] width 269 height 24
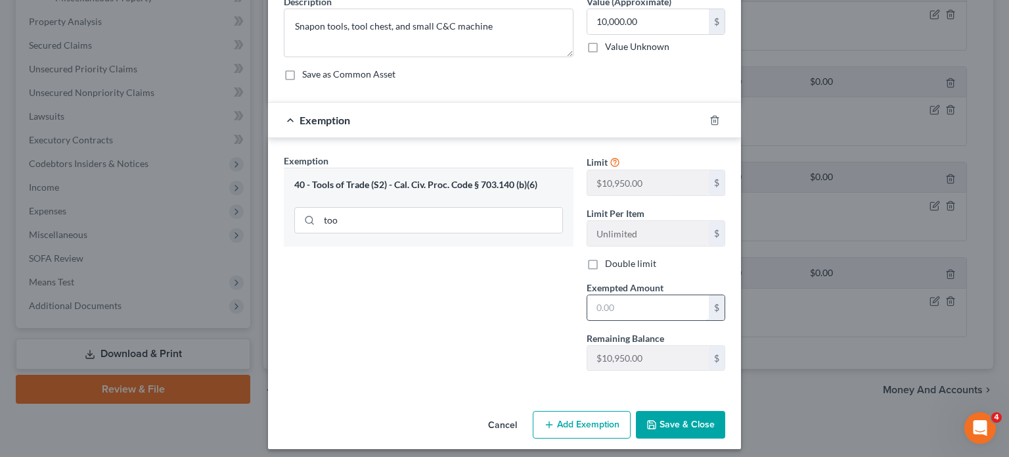
click at [627, 304] on input "text" at bounding box center [648, 307] width 122 height 25
type input "12,000"
click at [581, 432] on button "Add Exemption" at bounding box center [582, 425] width 98 height 28
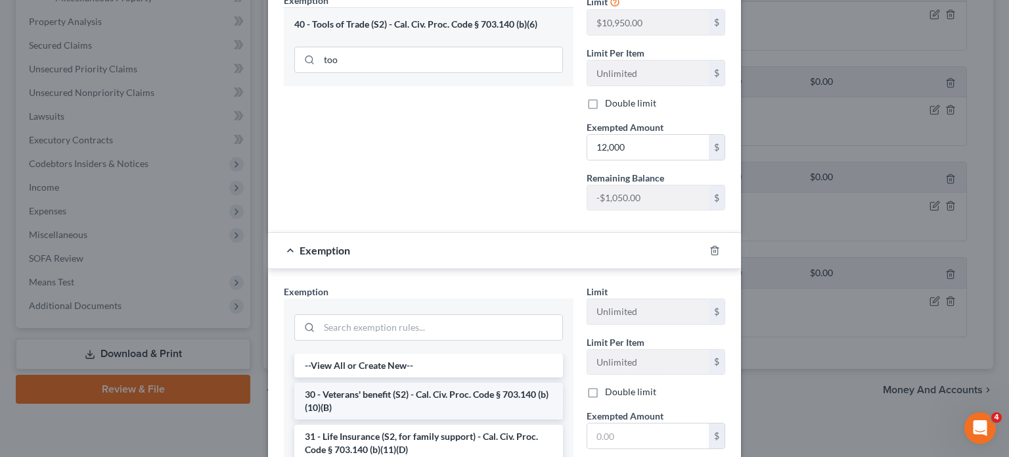
scroll to position [263, 0]
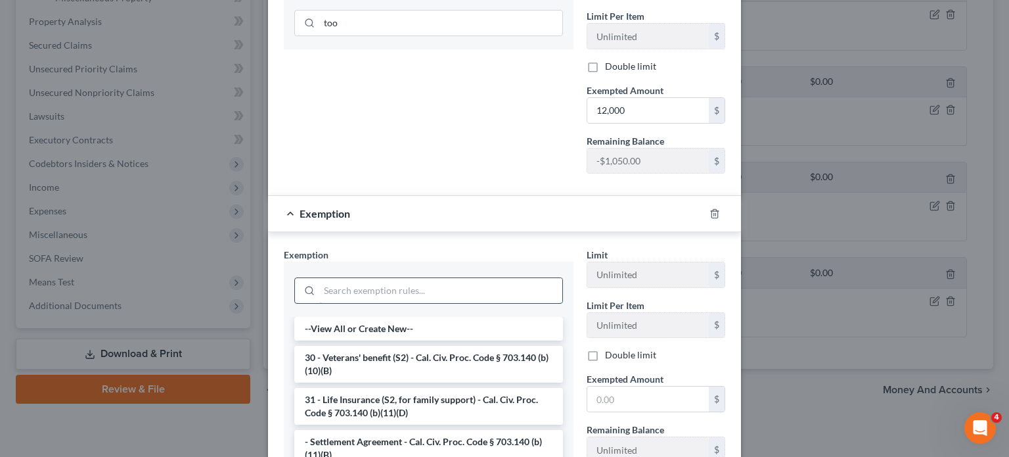
click at [401, 282] on input "search" at bounding box center [440, 290] width 243 height 25
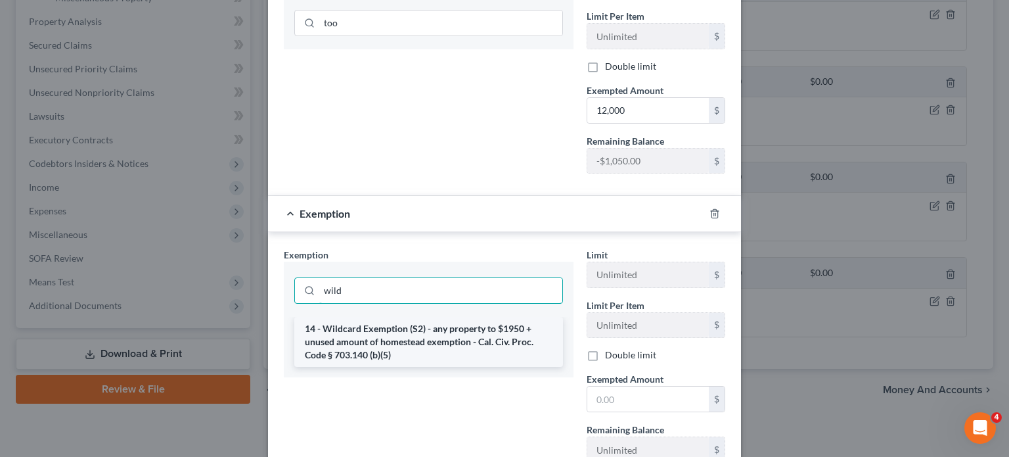
type input "wild"
click at [415, 321] on div "wild 14 - Wildcard Exemption (S2) - any property to $1950 + unused amount of ho…" at bounding box center [429, 319] width 290 height 116
click at [429, 334] on li "14 - Wildcard Exemption (S2) - any property to $1950 + unused amount of homeste…" at bounding box center [428, 342] width 269 height 50
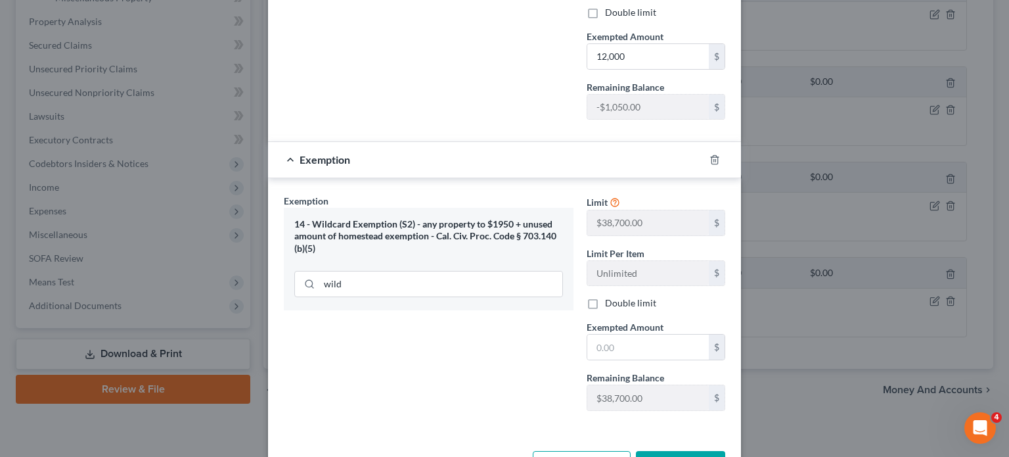
scroll to position [328, 0]
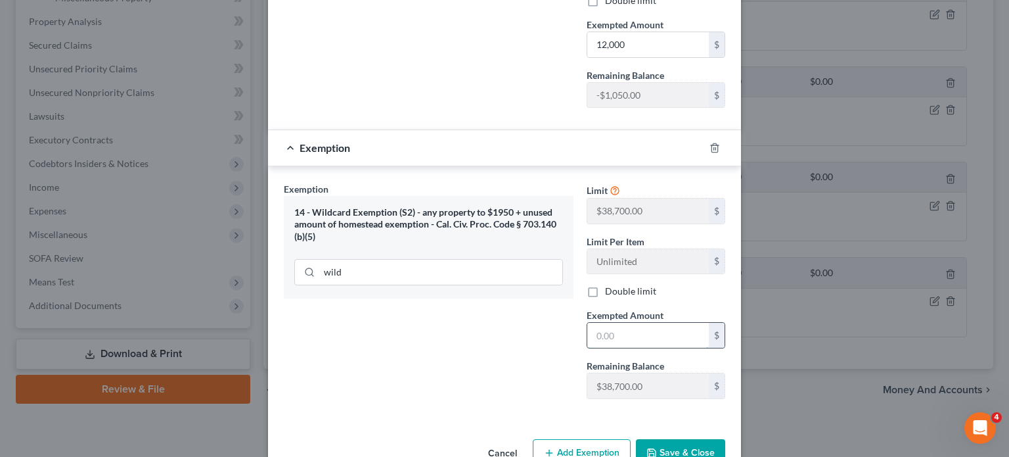
click at [623, 339] on input "text" at bounding box center [648, 335] width 122 height 25
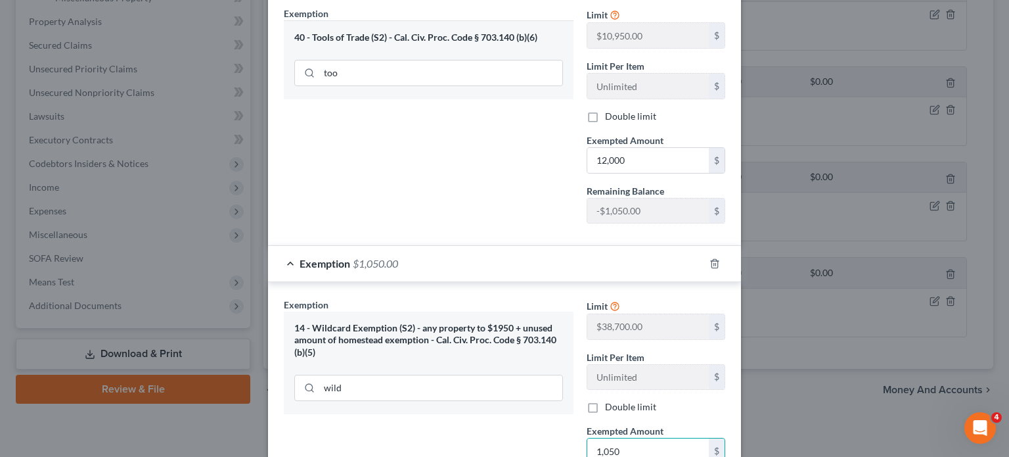
scroll to position [197, 0]
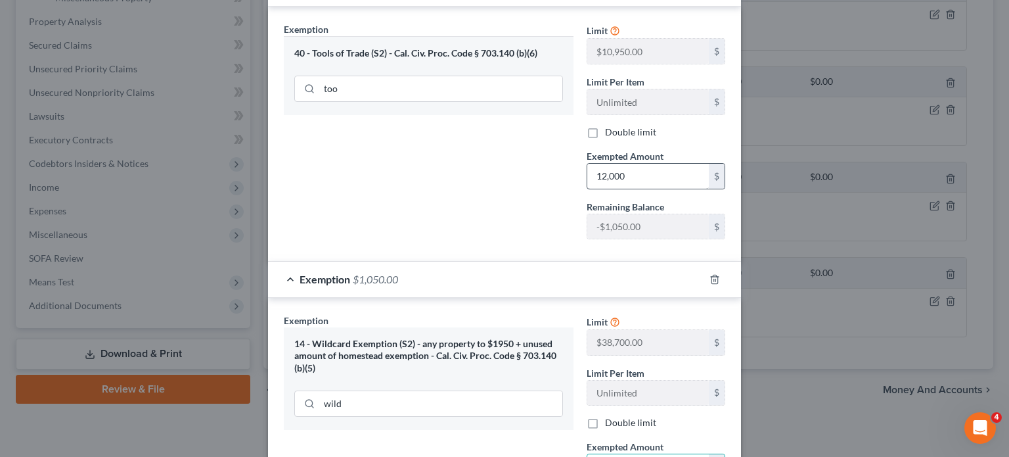
type input "1,050"
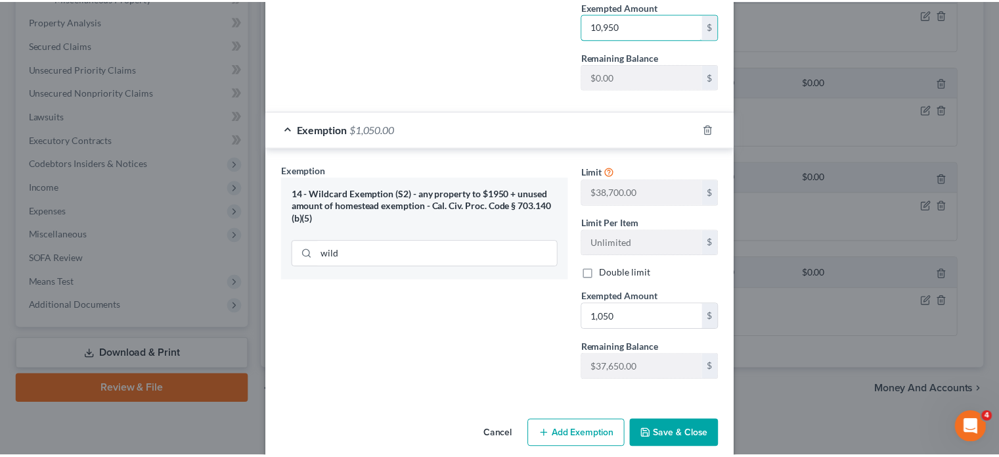
scroll to position [361, 0]
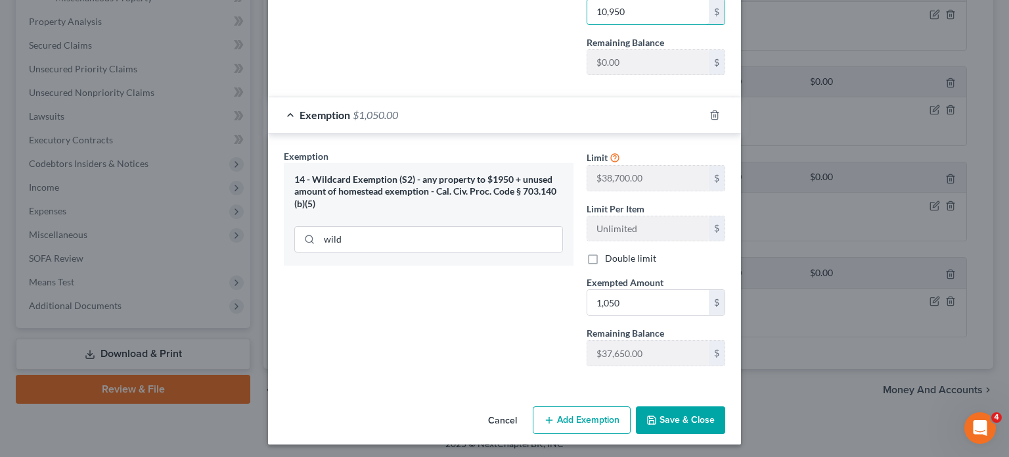
type input "10,950"
click at [699, 416] on button "Save & Close" at bounding box center [680, 420] width 89 height 28
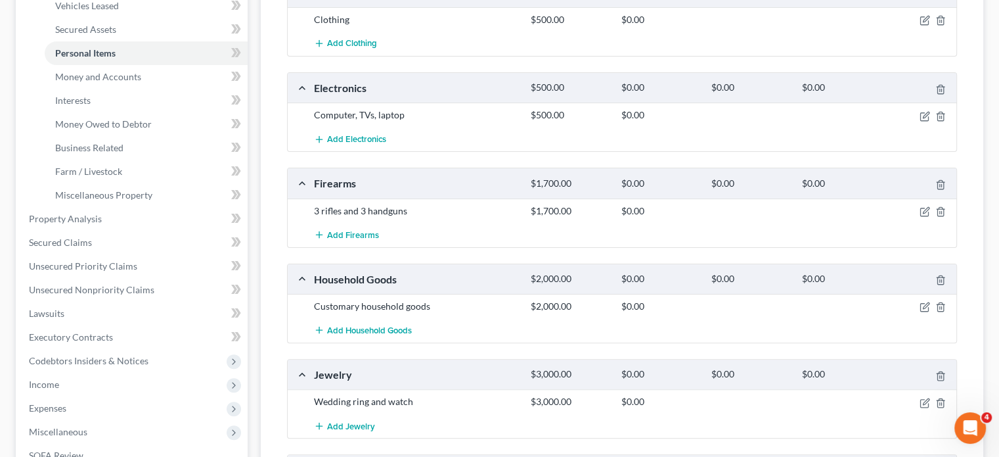
scroll to position [0, 0]
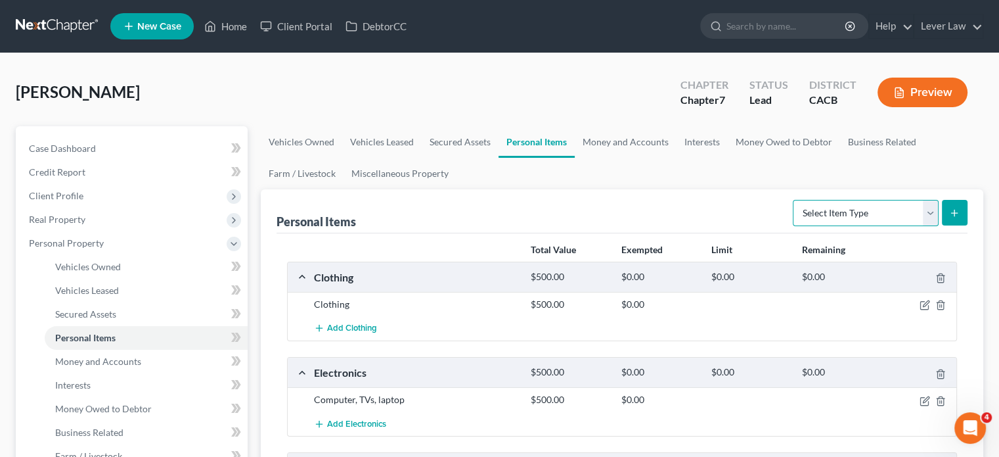
click at [823, 213] on select "Select Item Type Clothing Collectibles Of Value Electronics Firearms Household …" at bounding box center [866, 213] width 146 height 26
click at [828, 215] on select "Select Item Type Clothing Collectibles Of Value Electronics Firearms Household …" at bounding box center [866, 213] width 146 height 26
click at [832, 219] on select "Select Item Type Clothing Collectibles Of Value Electronics Firearms Household …" at bounding box center [866, 213] width 146 height 26
select select "sports_and_hobby_equipment"
click at [794, 200] on select "Select Item Type Clothing Collectibles Of Value Electronics Firearms Household …" at bounding box center [866, 213] width 146 height 26
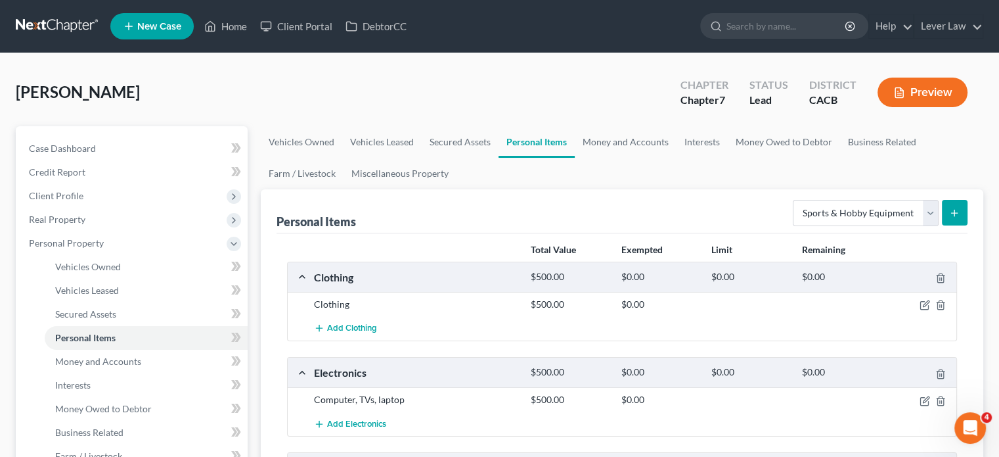
click at [954, 213] on icon "submit" at bounding box center [954, 213] width 11 height 11
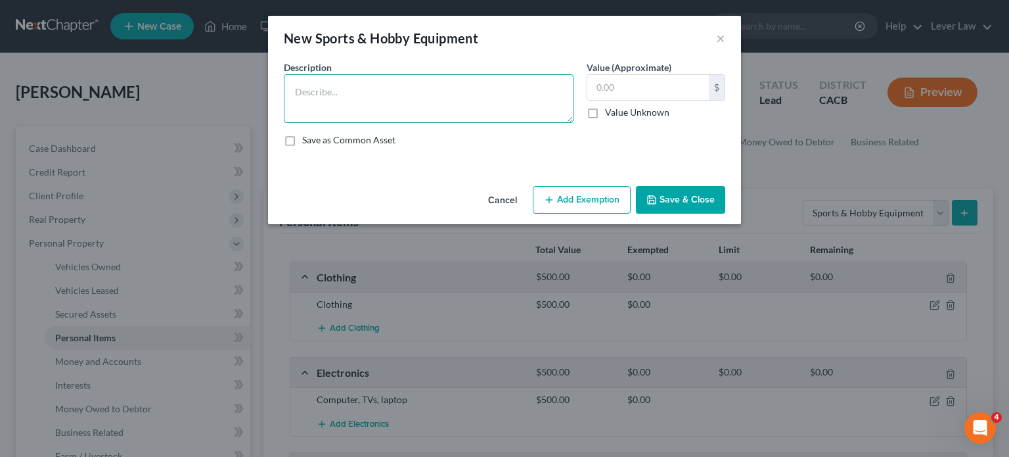
click at [399, 100] on textarea at bounding box center [429, 98] width 290 height 49
type textarea "h"
type textarea "o"
type textarea "Hobby cars"
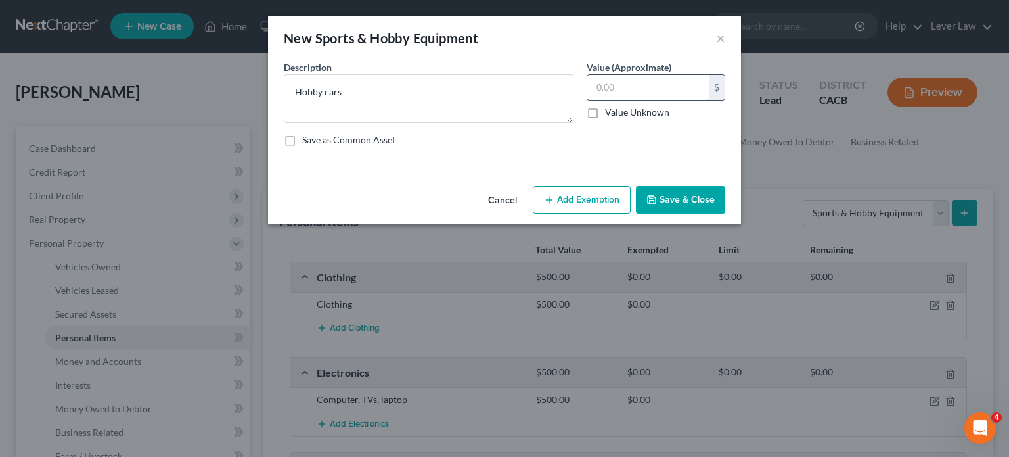
click at [646, 116] on label "Value Unknown" at bounding box center [637, 112] width 64 height 13
click at [619, 114] on input "Value Unknown" at bounding box center [614, 110] width 9 height 9
checkbox input "true"
type input "0.00"
drag, startPoint x: 602, startPoint y: 112, endPoint x: 610, endPoint y: 112, distance: 7.2
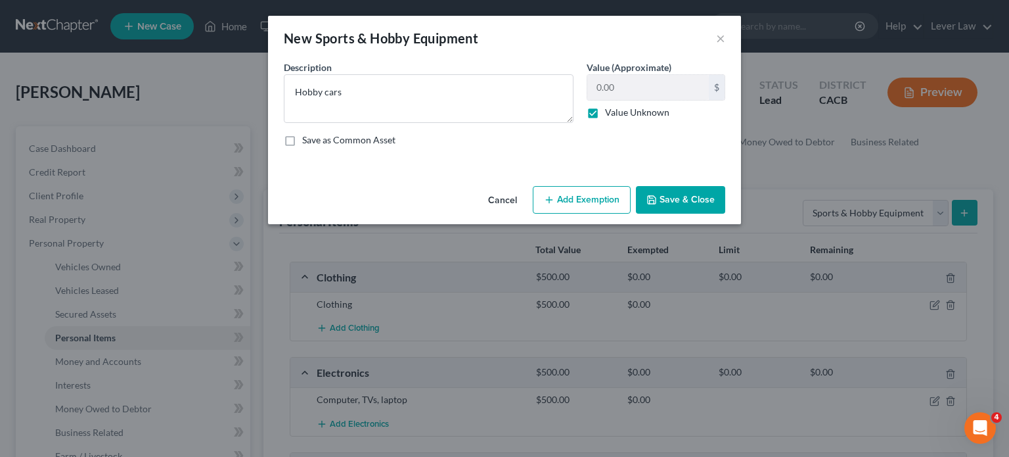
click at [605, 113] on label "Value Unknown" at bounding box center [637, 112] width 64 height 13
click at [610, 113] on input "Value Unknown" at bounding box center [614, 110] width 9 height 9
checkbox input "false"
click at [649, 88] on input "0.00" at bounding box center [648, 87] width 122 height 25
type input "0"
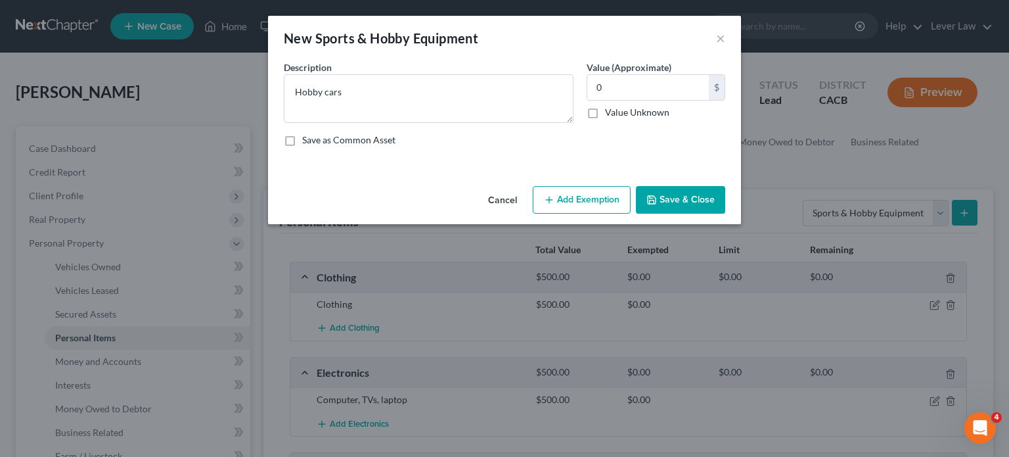
click at [701, 196] on button "Save & Close" at bounding box center [680, 200] width 89 height 28
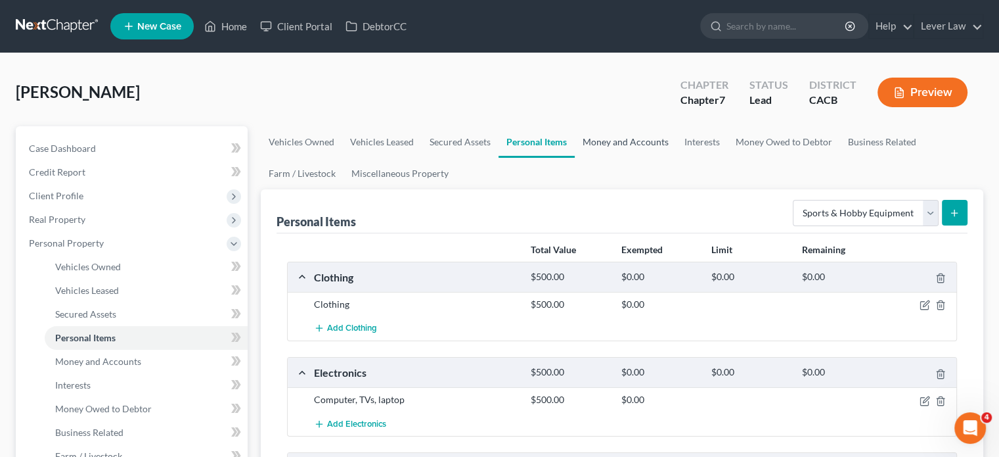
click at [632, 141] on link "Money and Accounts" at bounding box center [626, 142] width 102 height 32
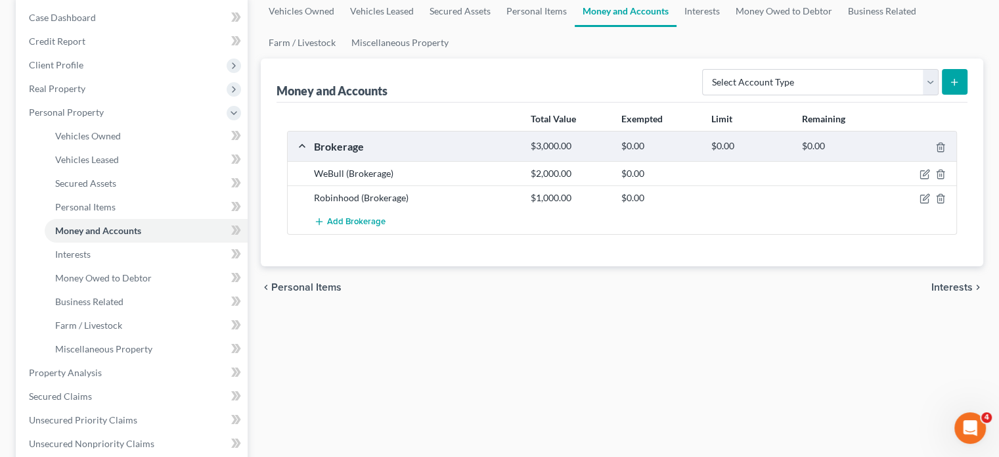
scroll to position [131, 0]
click at [539, 7] on link "Personal Items" at bounding box center [537, 11] width 76 height 32
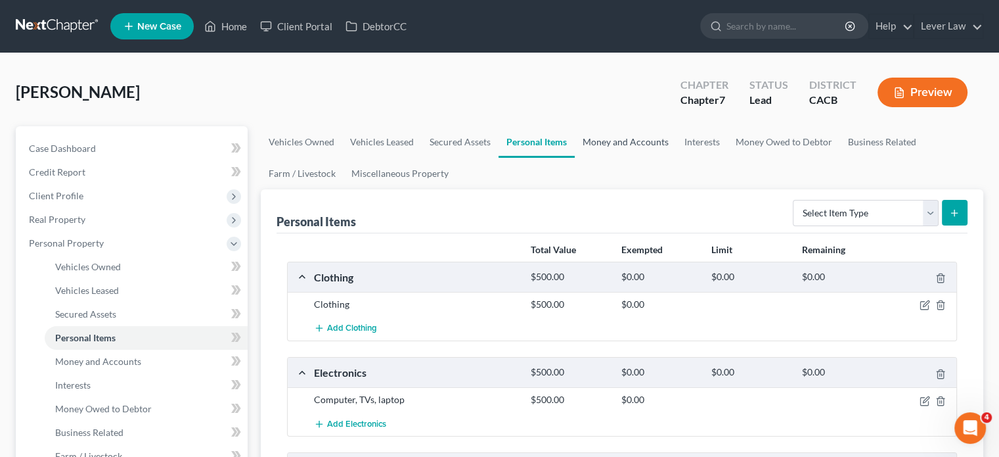
click at [619, 140] on link "Money and Accounts" at bounding box center [626, 142] width 102 height 32
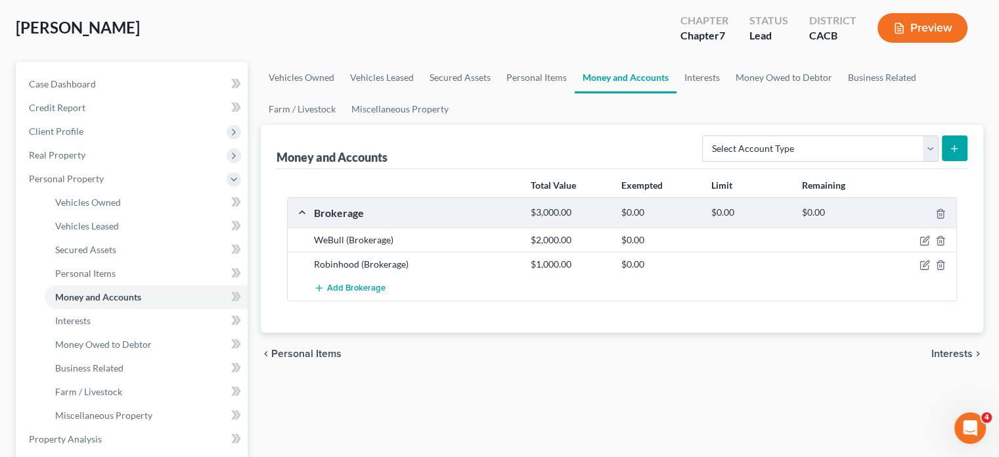
scroll to position [66, 0]
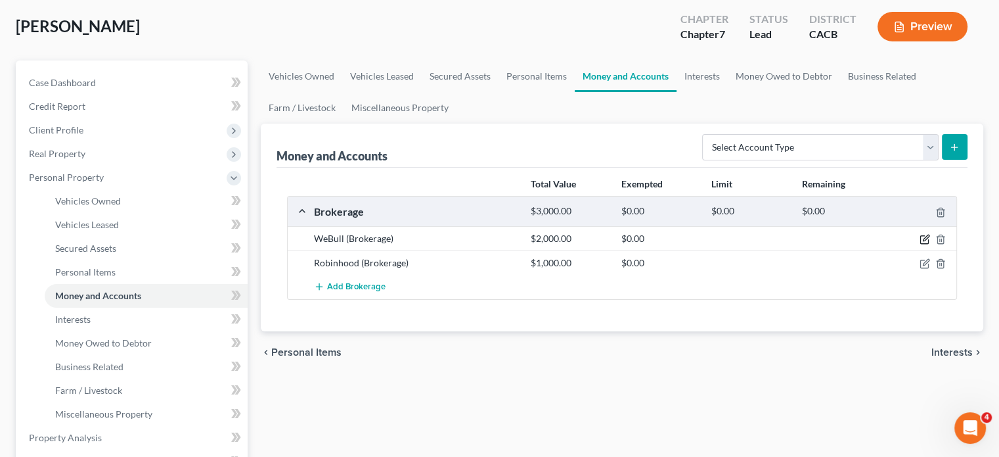
click at [924, 239] on icon "button" at bounding box center [926, 238] width 6 height 6
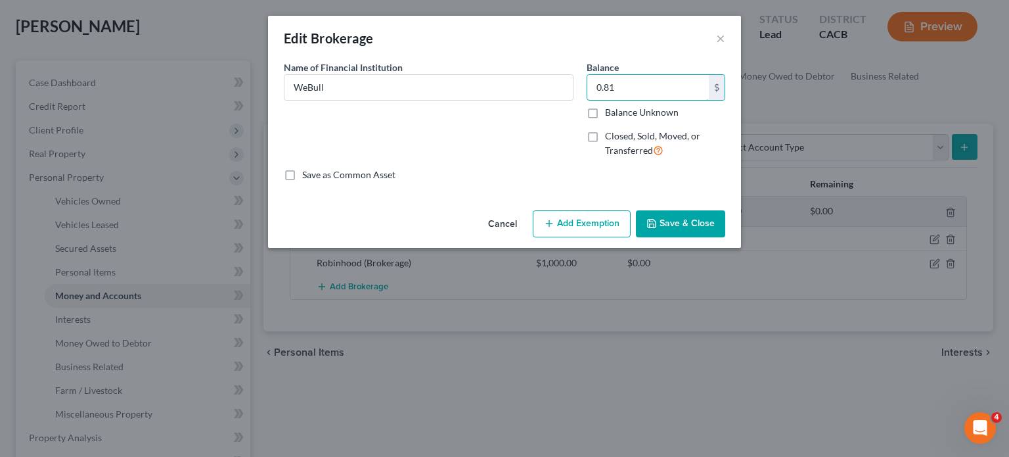
type input "0.81"
click at [673, 221] on button "Save & Close" at bounding box center [680, 224] width 89 height 28
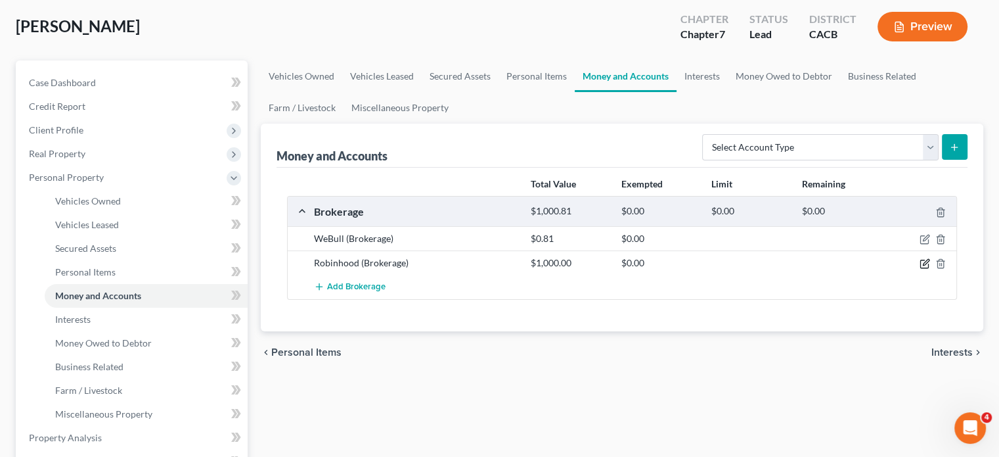
click at [925, 263] on icon "button" at bounding box center [926, 262] width 6 height 6
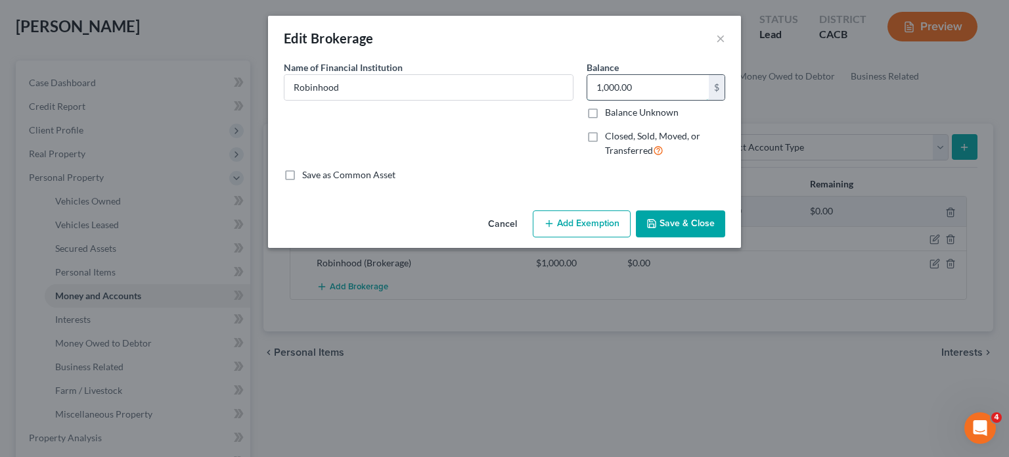
click at [657, 88] on input "1,000.00" at bounding box center [648, 87] width 122 height 25
type input "27.00"
click at [655, 223] on icon "button" at bounding box center [651, 223] width 11 height 11
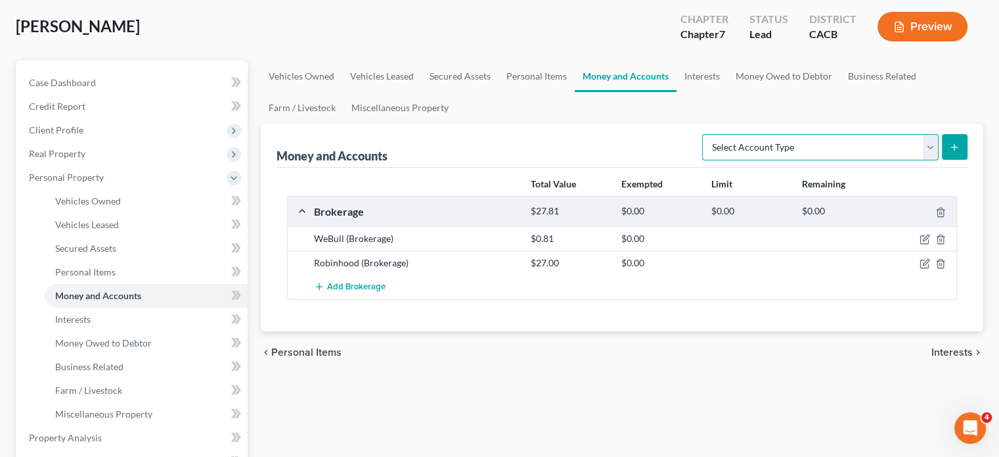
click at [757, 143] on select "Select Account Type Brokerage Cash on Hand Certificates of Deposit Checking Acc…" at bounding box center [820, 147] width 236 height 26
select select "checking"
click at [705, 134] on select "Select Account Type Brokerage Cash on Hand Certificates of Deposit Checking Acc…" at bounding box center [820, 147] width 236 height 26
click at [923, 238] on icon "button" at bounding box center [926, 238] width 6 height 6
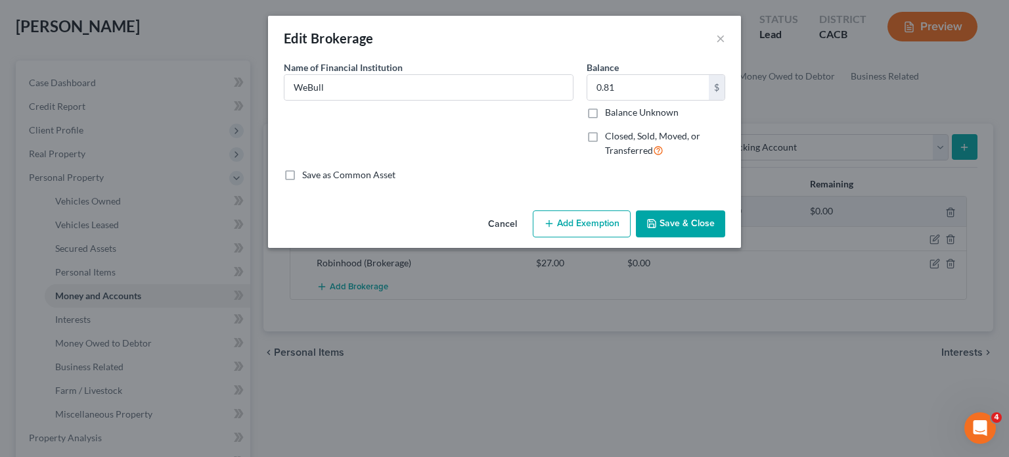
click at [503, 223] on button "Cancel" at bounding box center [503, 225] width 50 height 26
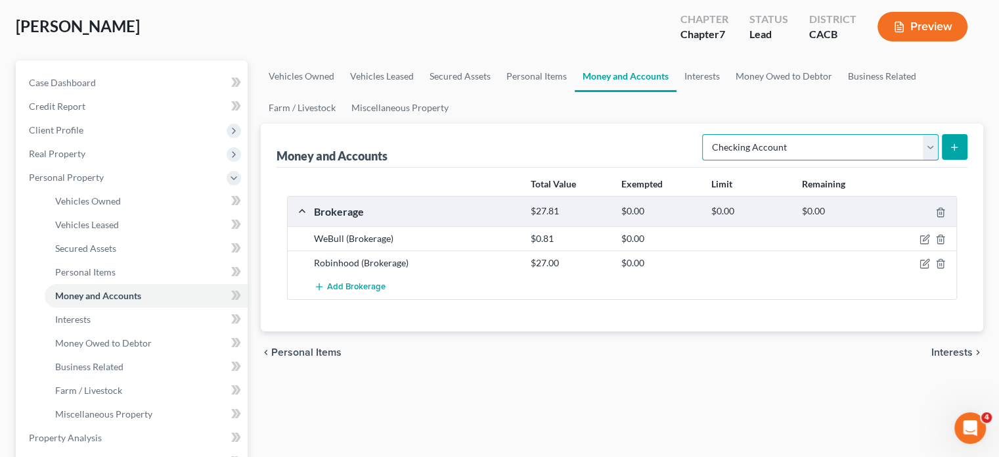
click at [819, 148] on select "Select Account Type Brokerage Cash on Hand Certificates of Deposit Checking Acc…" at bounding box center [820, 147] width 236 height 26
drag, startPoint x: 632, startPoint y: 353, endPoint x: 625, endPoint y: 319, distance: 35.6
click at [632, 349] on div "chevron_left Personal Items Interests chevron_right" at bounding box center [622, 352] width 723 height 42
click at [941, 239] on line "button" at bounding box center [941, 240] width 0 height 3
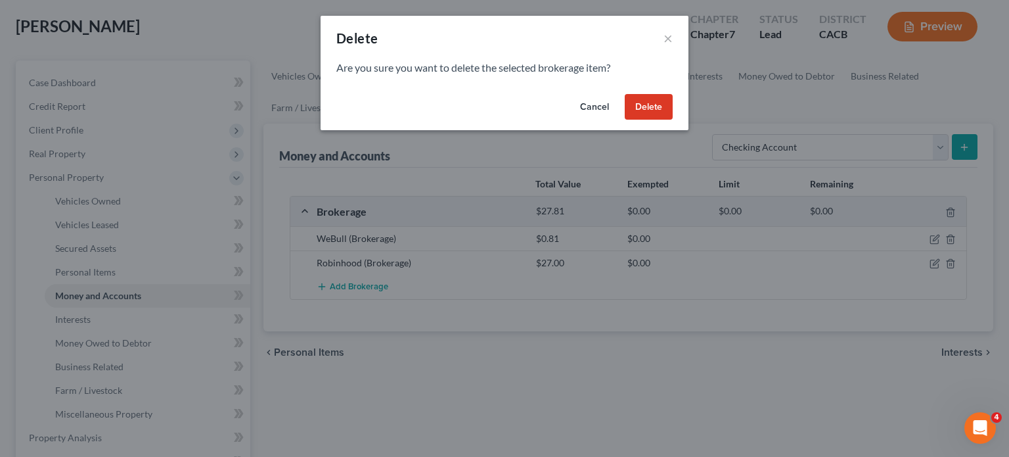
click at [637, 112] on button "Delete" at bounding box center [649, 107] width 48 height 26
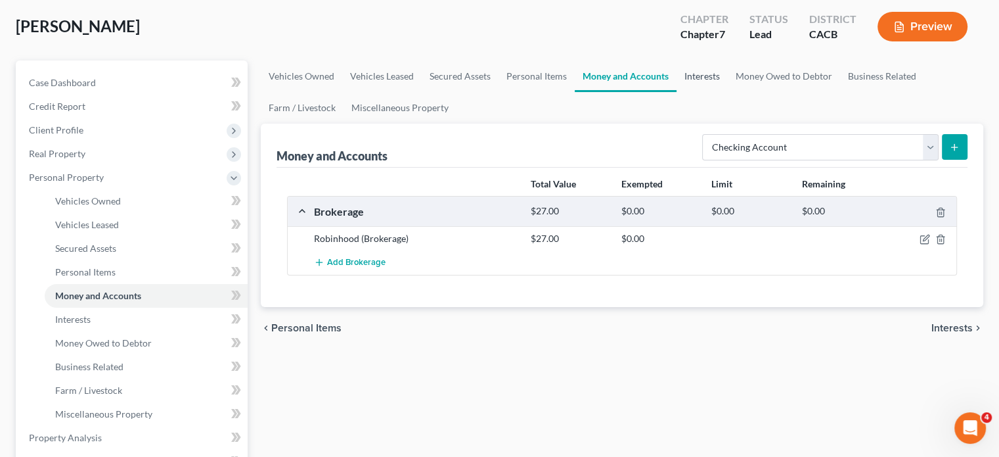
drag, startPoint x: 717, startPoint y: 78, endPoint x: 744, endPoint y: 118, distance: 48.3
click at [717, 78] on link "Interests" at bounding box center [702, 76] width 51 height 32
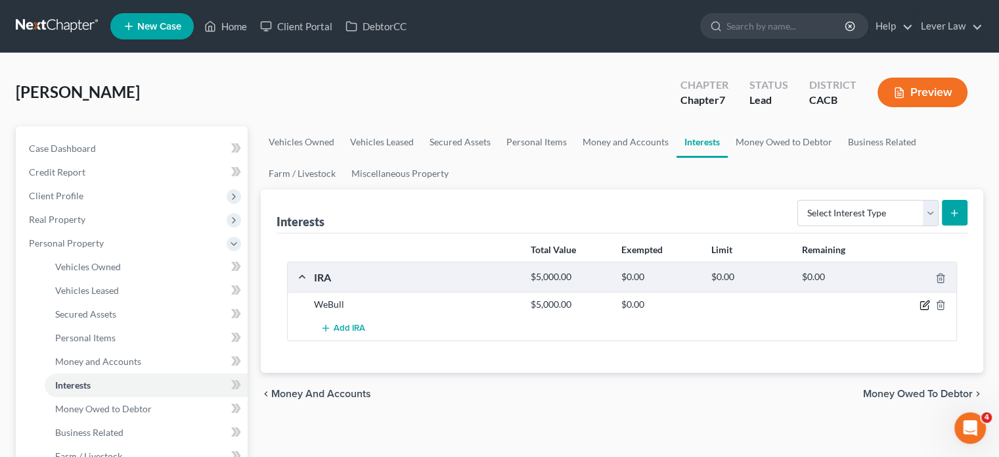
click at [927, 307] on icon "button" at bounding box center [925, 305] width 11 height 11
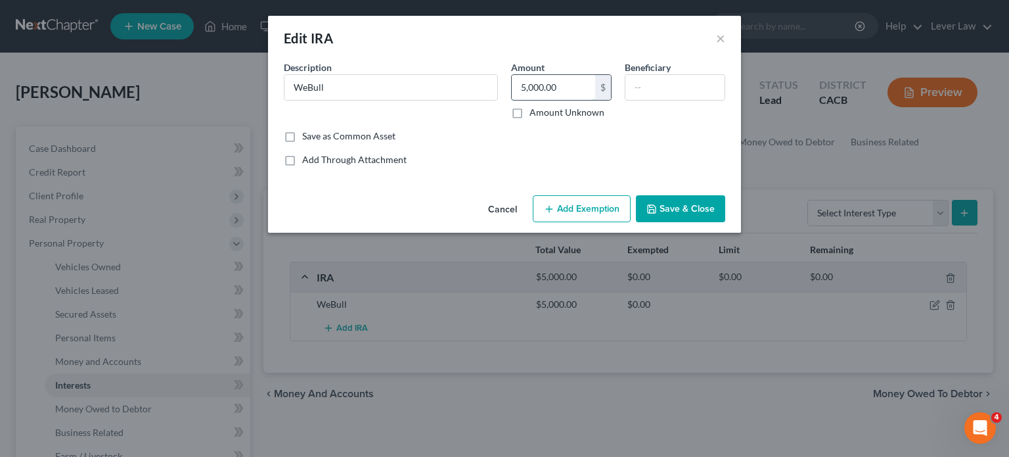
click at [552, 81] on input "5,000.00" at bounding box center [553, 87] width 83 height 25
type input "0.81"
click at [704, 209] on button "Save & Close" at bounding box center [680, 209] width 89 height 28
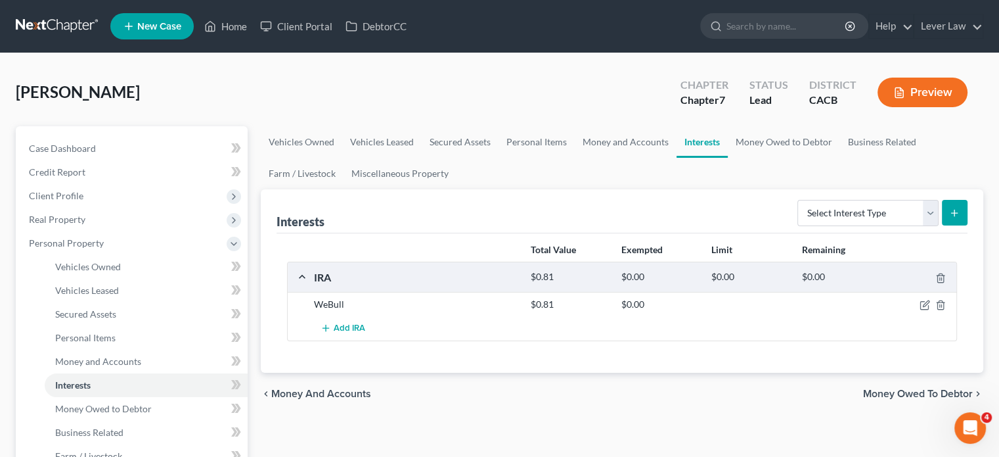
click at [667, 118] on div "[PERSON_NAME] Upgraded Chapter Chapter 7 Status Lead District CACB Preview" at bounding box center [500, 97] width 968 height 57
click at [612, 138] on link "Money and Accounts" at bounding box center [626, 142] width 102 height 32
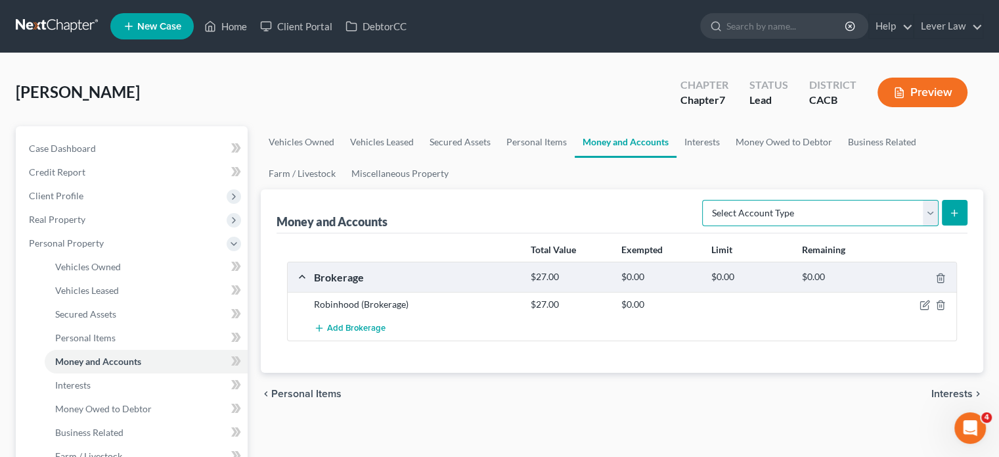
click at [845, 217] on select "Select Account Type Brokerage Cash on Hand Certificates of Deposit Checking Acc…" at bounding box center [820, 213] width 236 height 26
select select "checking"
click at [705, 200] on select "Select Account Type Brokerage Cash on Hand Certificates of Deposit Checking Acc…" at bounding box center [820, 213] width 236 height 26
click at [954, 217] on icon "submit" at bounding box center [954, 213] width 11 height 11
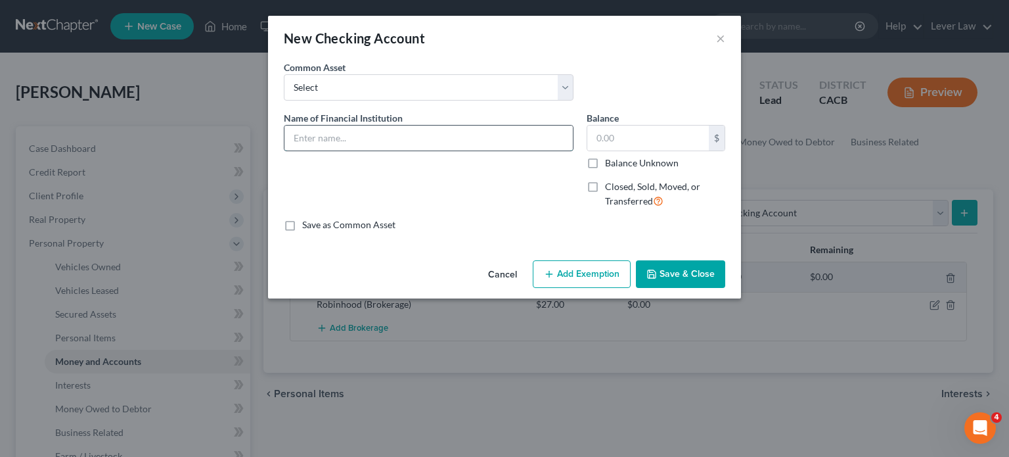
click at [498, 131] on input "text" at bounding box center [428, 137] width 288 height 25
type input "Chase Bank"
click at [650, 265] on button "Save & Close" at bounding box center [680, 274] width 89 height 28
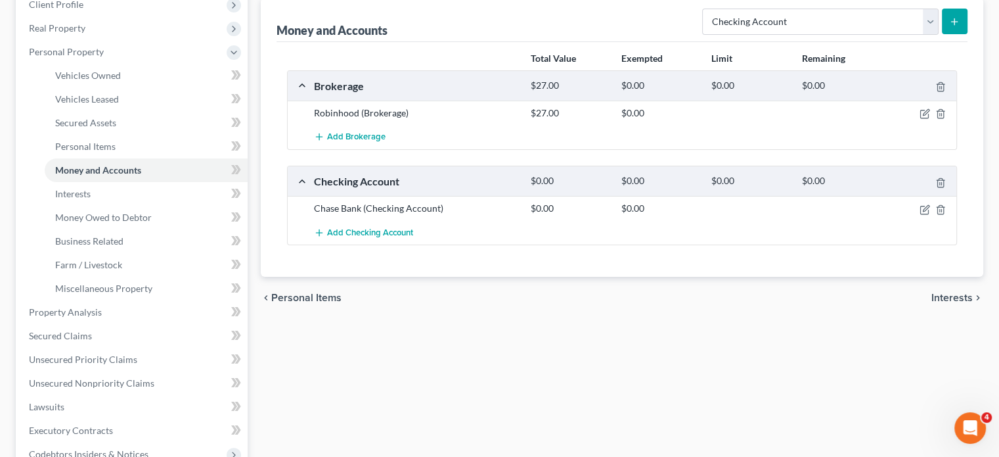
scroll to position [197, 0]
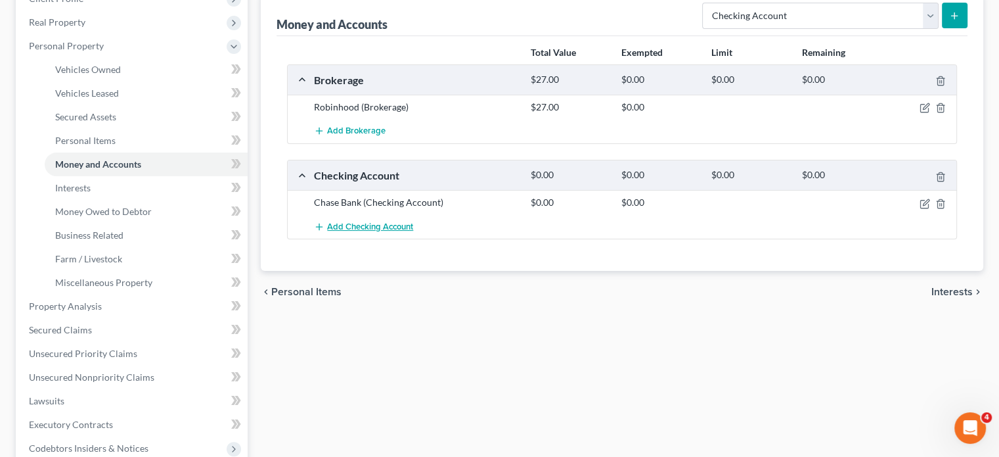
click at [356, 228] on span "Add Checking Account" at bounding box center [370, 226] width 86 height 11
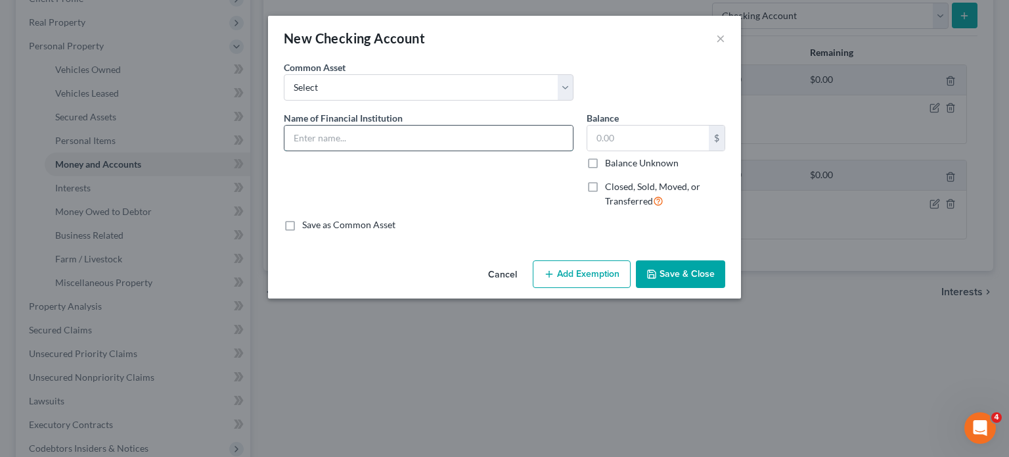
click at [321, 144] on input "text" at bounding box center [428, 137] width 288 height 25
type input "Flagstar"
click at [675, 275] on button "Save & Close" at bounding box center [680, 274] width 89 height 28
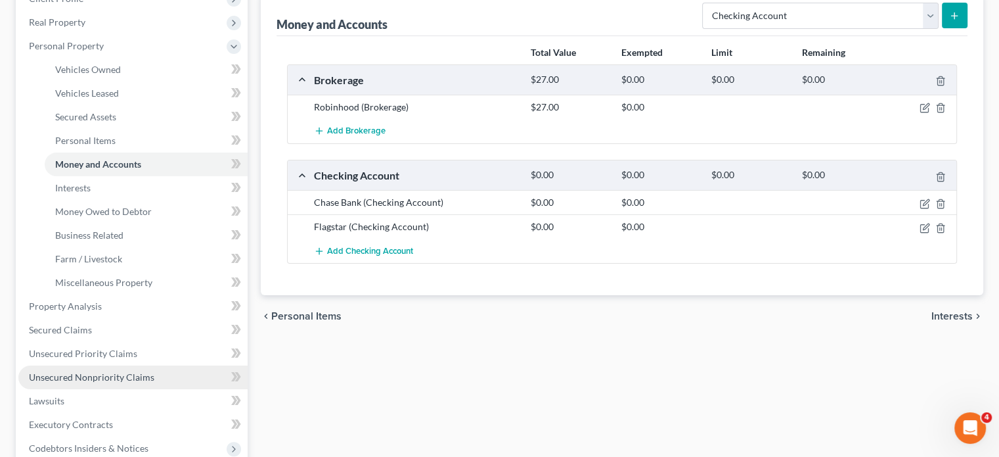
click at [77, 372] on span "Unsecured Nonpriority Claims" at bounding box center [91, 376] width 125 height 11
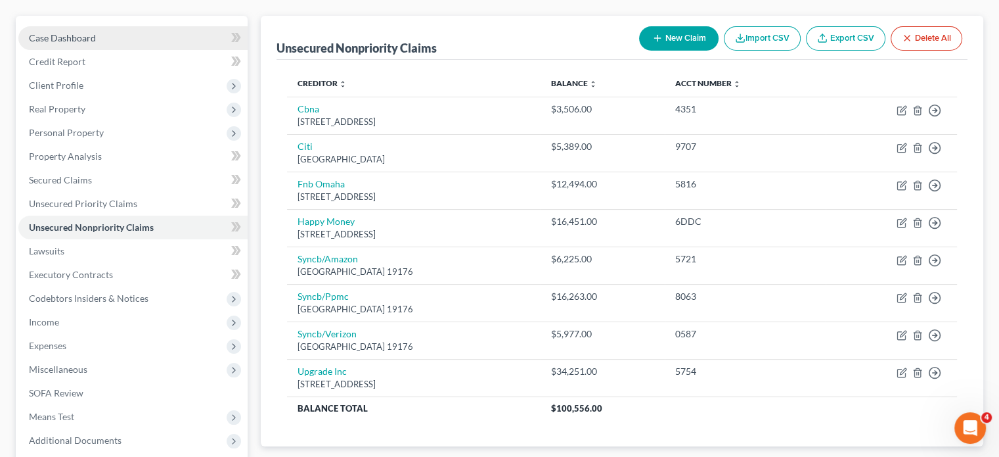
scroll to position [66, 0]
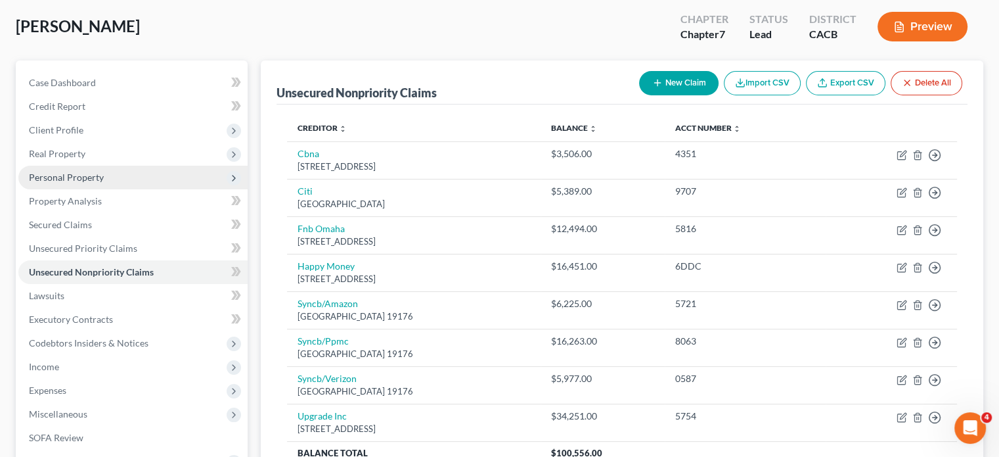
click at [66, 177] on span "Personal Property" at bounding box center [66, 176] width 75 height 11
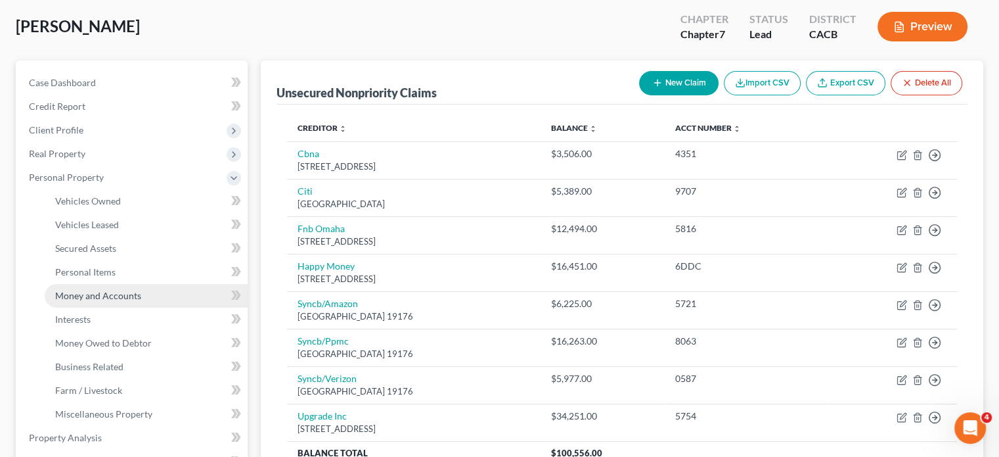
click at [133, 293] on span "Money and Accounts" at bounding box center [98, 295] width 86 height 11
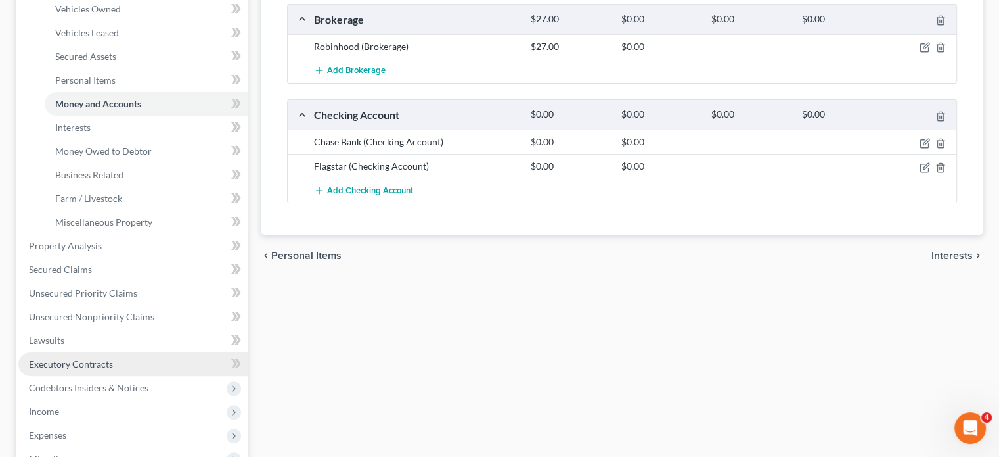
scroll to position [328, 0]
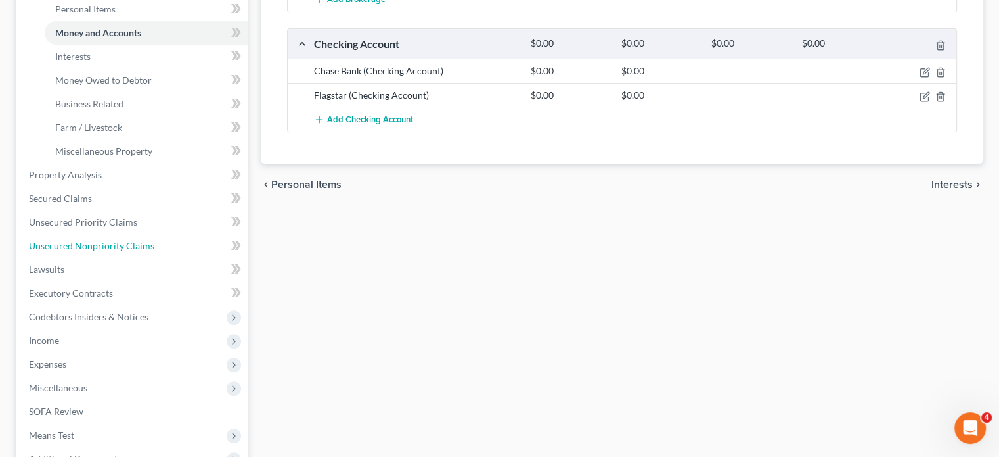
drag, startPoint x: 105, startPoint y: 238, endPoint x: 545, endPoint y: 277, distance: 441.8
click at [105, 238] on link "Unsecured Nonpriority Claims" at bounding box center [132, 246] width 229 height 24
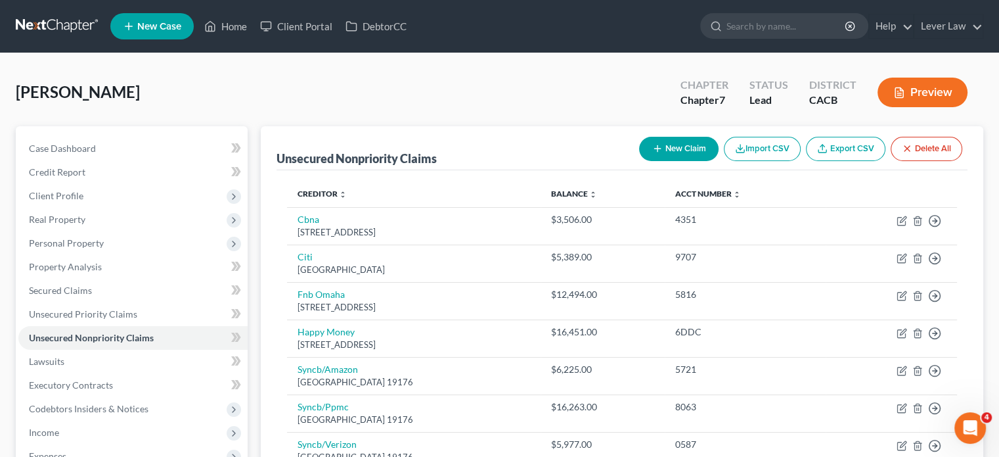
scroll to position [66, 0]
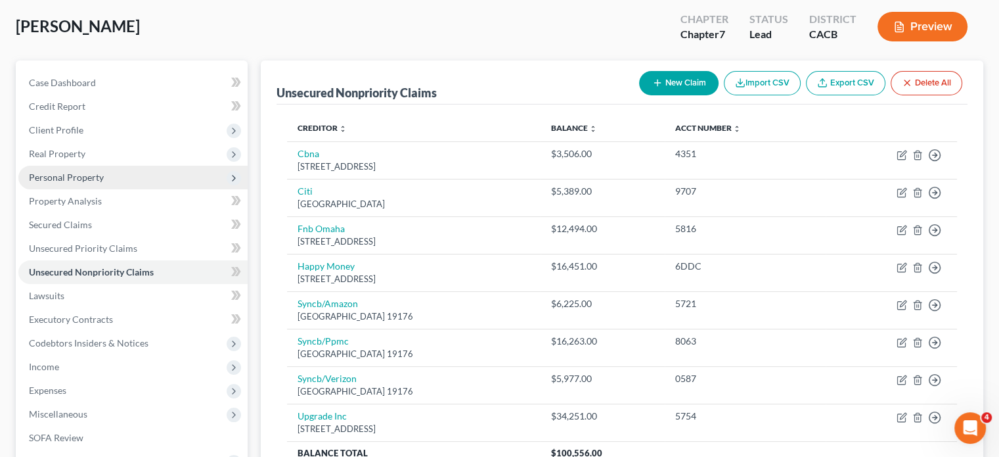
click at [83, 179] on span "Personal Property" at bounding box center [66, 176] width 75 height 11
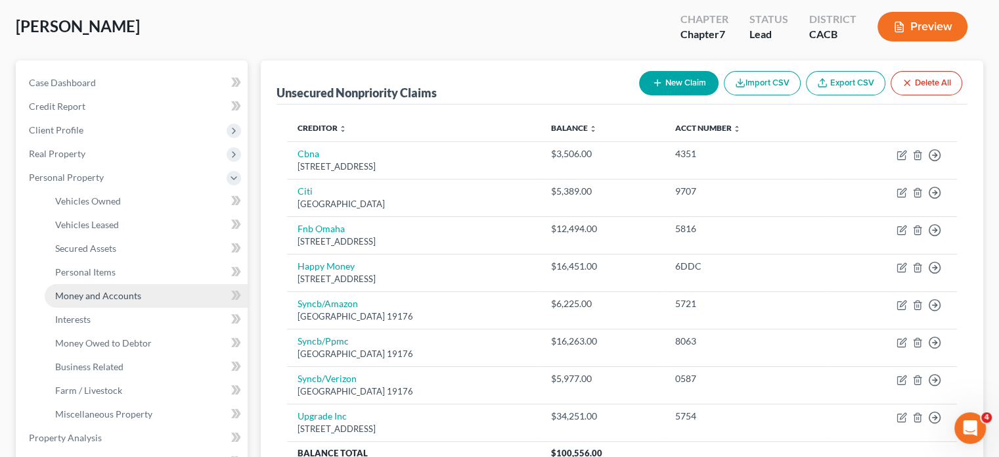
click at [110, 288] on link "Money and Accounts" at bounding box center [146, 296] width 203 height 24
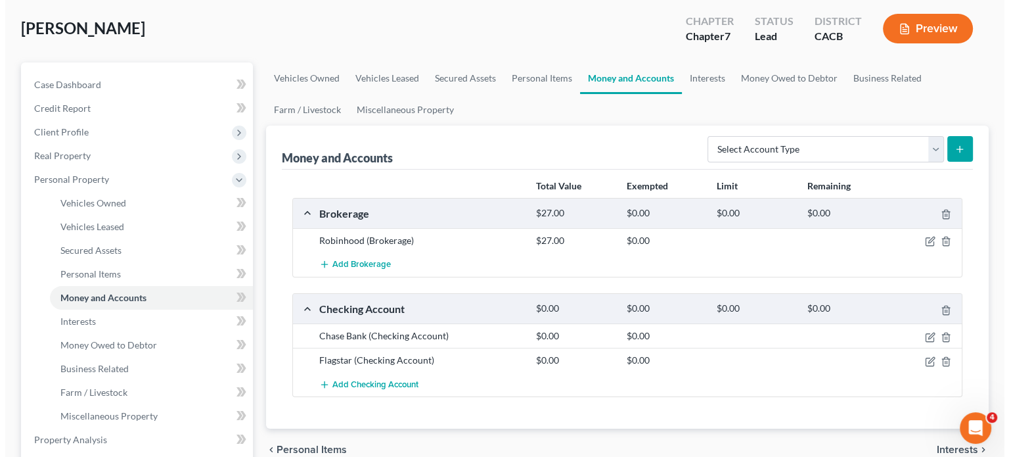
scroll to position [66, 0]
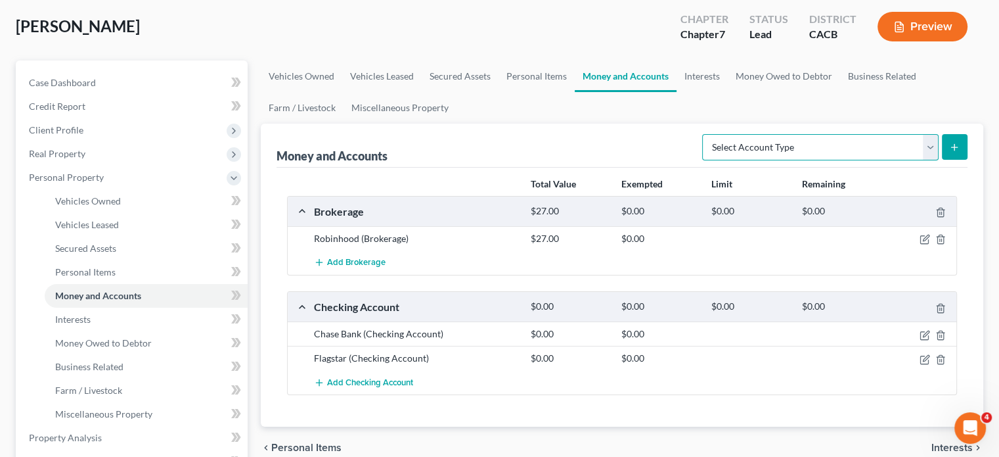
drag, startPoint x: 742, startPoint y: 144, endPoint x: 766, endPoint y: 158, distance: 27.9
click at [742, 144] on select "Select Account Type Brokerage Cash on Hand Certificates of Deposit Checking Acc…" at bounding box center [820, 147] width 236 height 26
select select "security_deposits"
click at [705, 134] on select "Select Account Type Brokerage Cash on Hand Certificates of Deposit Checking Acc…" at bounding box center [820, 147] width 236 height 26
click at [958, 148] on icon "submit" at bounding box center [954, 147] width 11 height 11
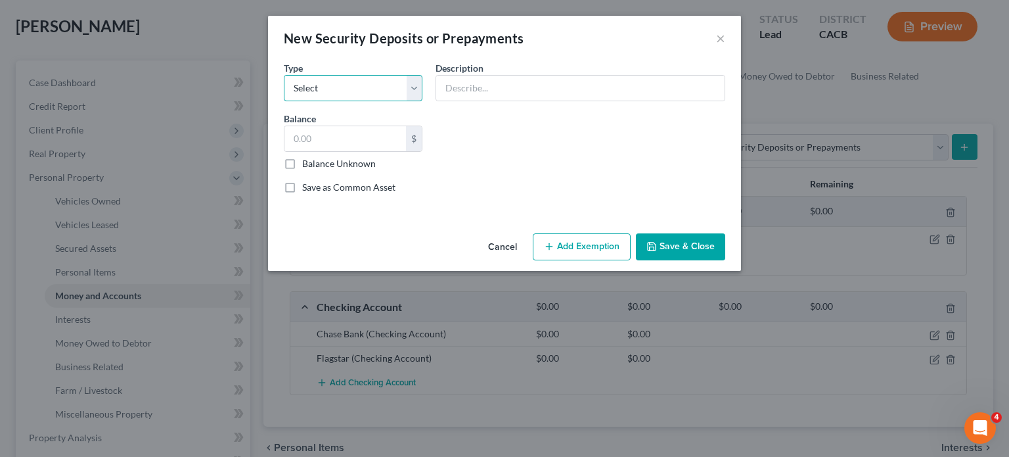
click at [413, 92] on select "Select Electric Gas Heating Oil Security Deposit On Rental Unit Prepaid Rent Te…" at bounding box center [353, 88] width 139 height 26
select select "3"
click at [284, 75] on select "Select Electric Gas Heating Oil Security Deposit On Rental Unit Prepaid Rent Te…" at bounding box center [353, 88] width 139 height 26
click at [493, 95] on input "text" at bounding box center [580, 88] width 288 height 25
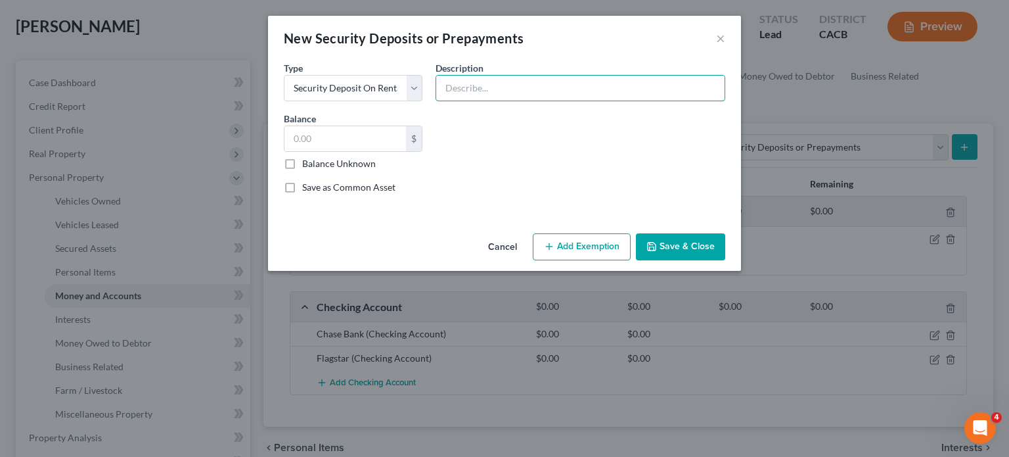
type input "Security deposit with LL"
click at [360, 133] on input "text" at bounding box center [345, 138] width 122 height 25
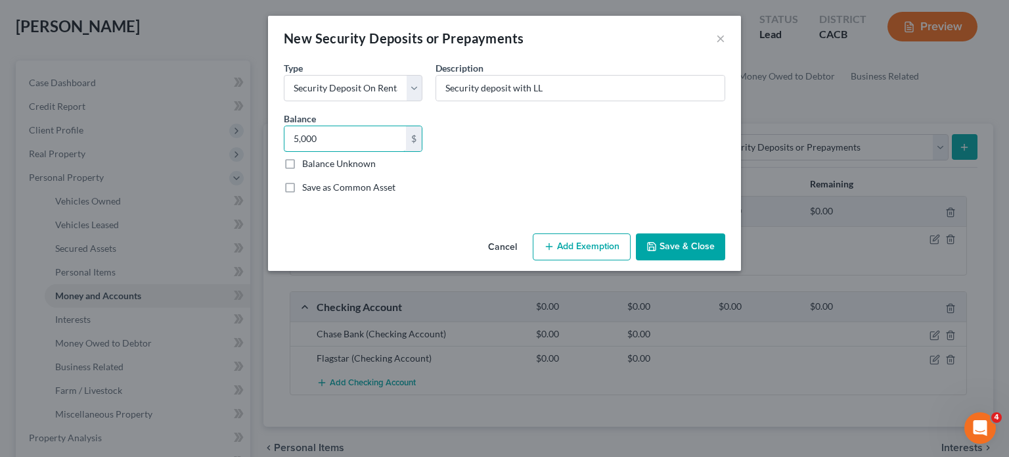
type input "5,000"
click at [550, 251] on icon "button" at bounding box center [549, 246] width 11 height 11
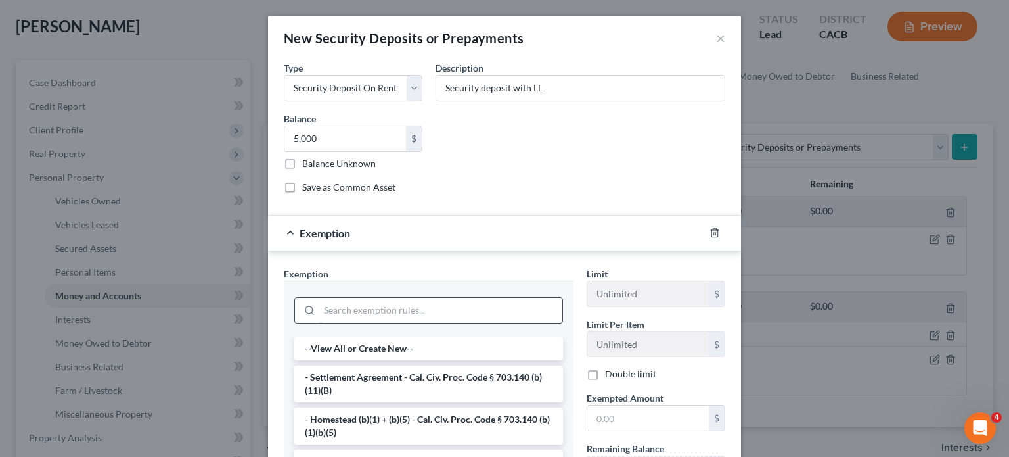
click at [353, 309] on input "search" at bounding box center [440, 310] width 243 height 25
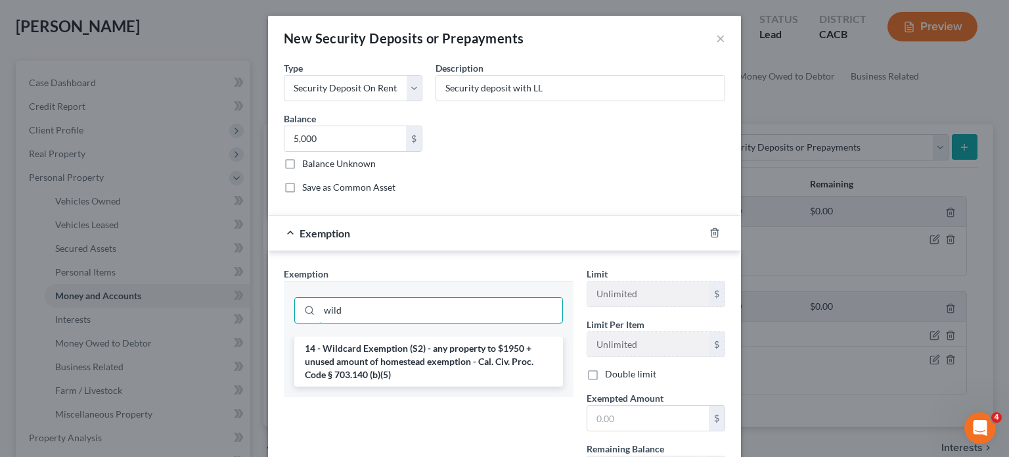
type input "wild"
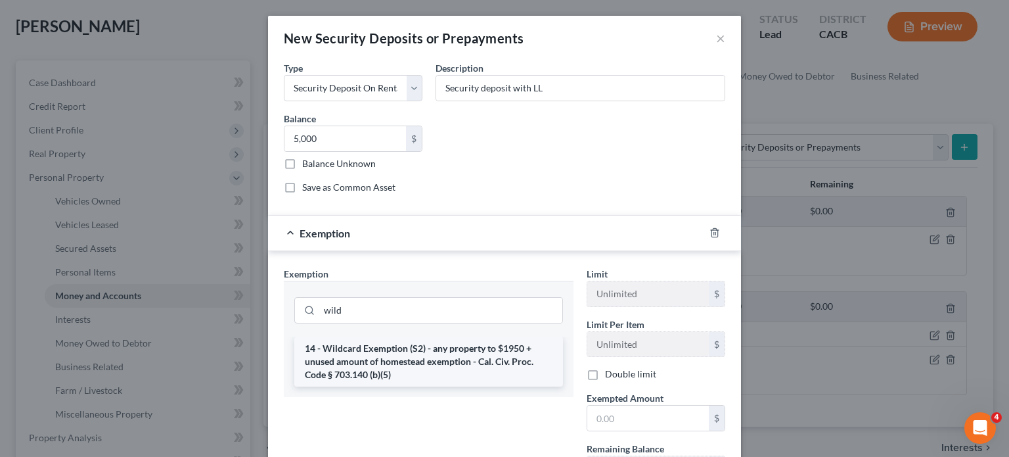
drag, startPoint x: 361, startPoint y: 330, endPoint x: 364, endPoint y: 370, distance: 40.2
click at [363, 330] on div "wild" at bounding box center [429, 308] width 290 height 56
click at [364, 370] on li "14 - Wildcard Exemption (S2) - any property to $1950 + unused amount of homeste…" at bounding box center [428, 361] width 269 height 50
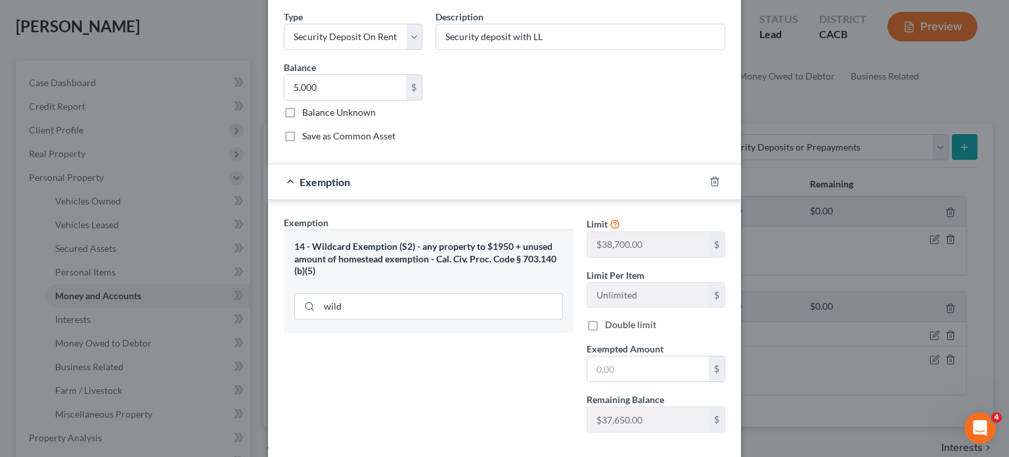
scroll to position [118, 0]
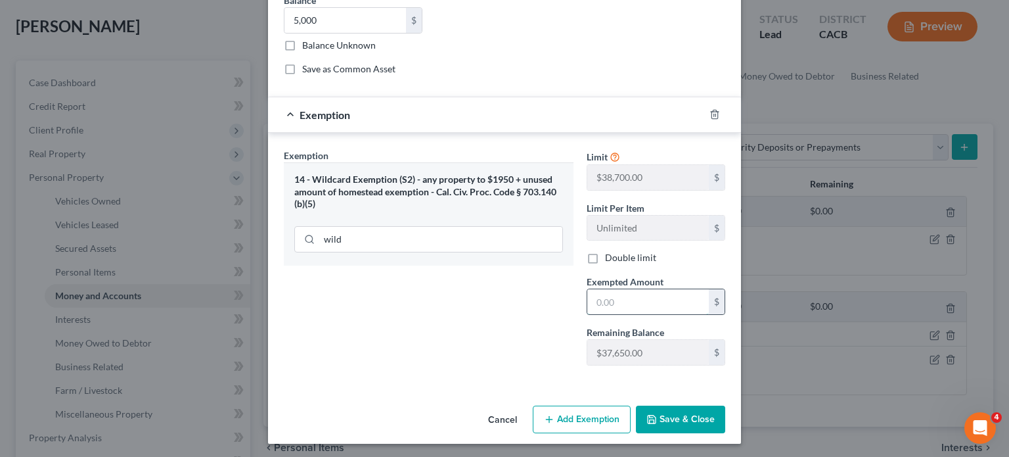
click at [653, 306] on input "text" at bounding box center [648, 301] width 122 height 25
type input "5,000"
click at [659, 427] on button "Save & Close" at bounding box center [680, 419] width 89 height 28
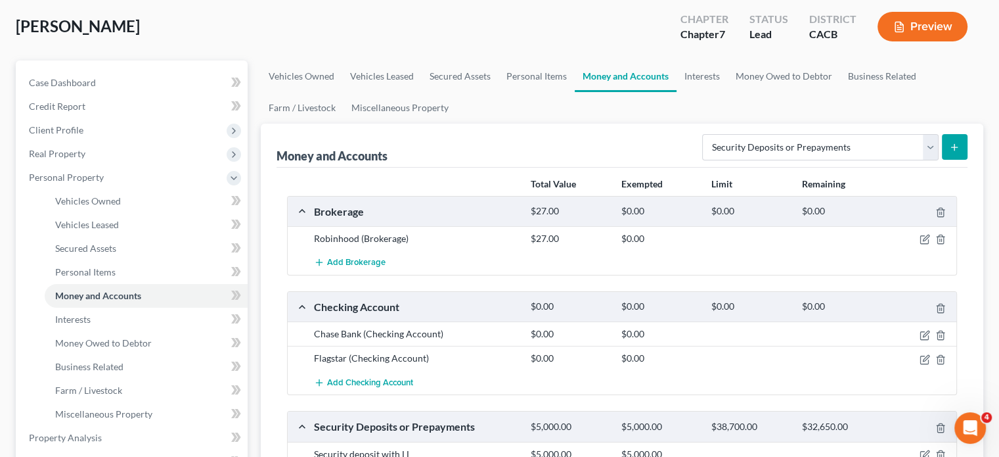
click at [749, 160] on form "Select Account Type Brokerage Cash on Hand Certificates of Deposit Checking Acc…" at bounding box center [834, 147] width 265 height 27
click at [749, 154] on select "Select Account Type Brokerage Cash on Hand Certificates of Deposit Checking Acc…" at bounding box center [820, 147] width 236 height 26
select select "savings"
click at [705, 134] on select "Select Account Type Brokerage Cash on Hand Certificates of Deposit Checking Acc…" at bounding box center [820, 147] width 236 height 26
click at [960, 146] on button "submit" at bounding box center [955, 147] width 26 height 26
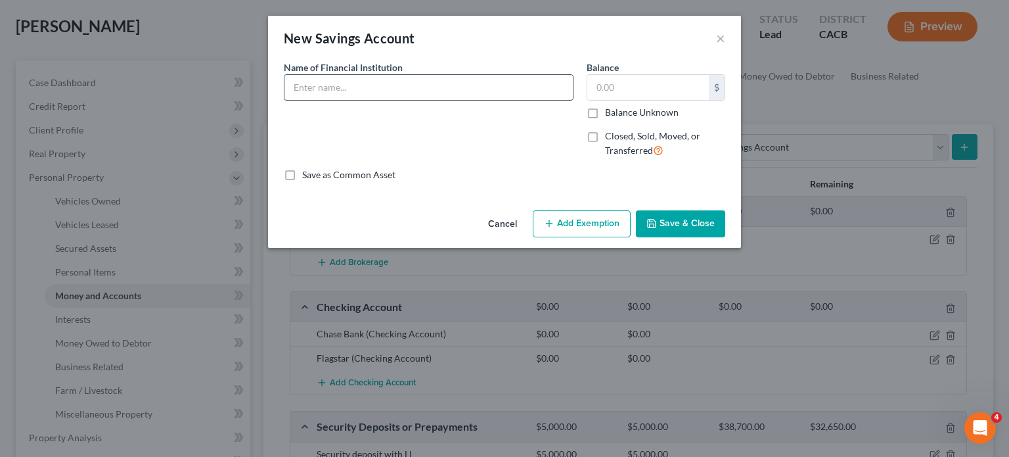
click at [326, 88] on input "text" at bounding box center [428, 87] width 288 height 25
type input "Chase Bank"
click at [619, 91] on input "text" at bounding box center [648, 87] width 122 height 25
type input "150"
click at [602, 229] on button "Add Exemption" at bounding box center [582, 224] width 98 height 28
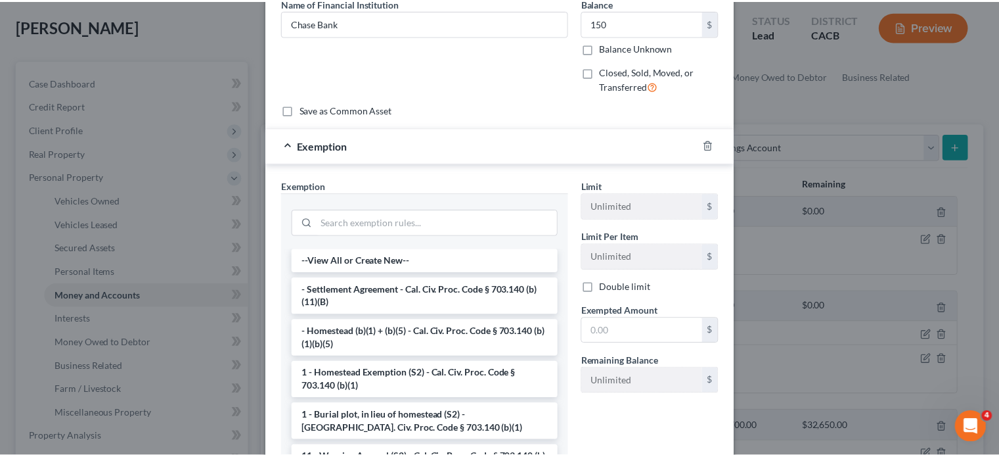
scroll to position [66, 0]
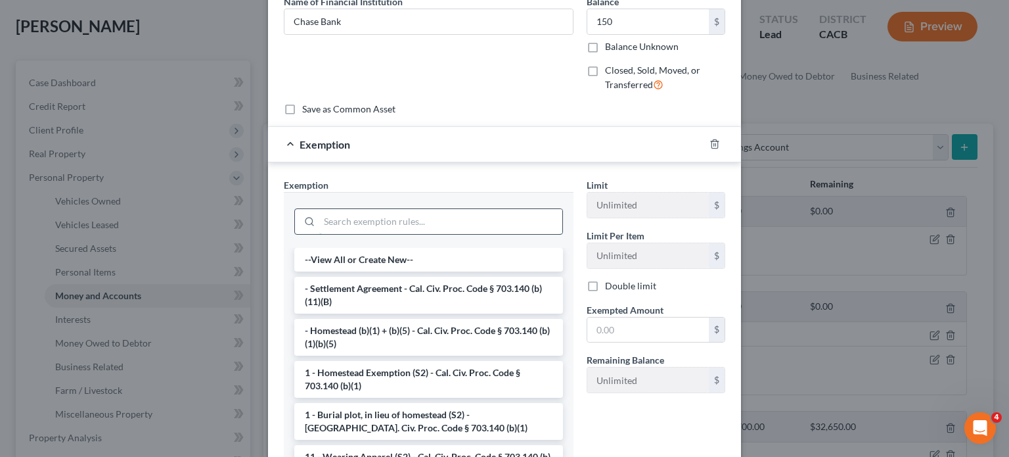
drag, startPoint x: 365, startPoint y: 227, endPoint x: 368, endPoint y: 219, distance: 7.9
click at [368, 220] on input "search" at bounding box center [440, 221] width 243 height 25
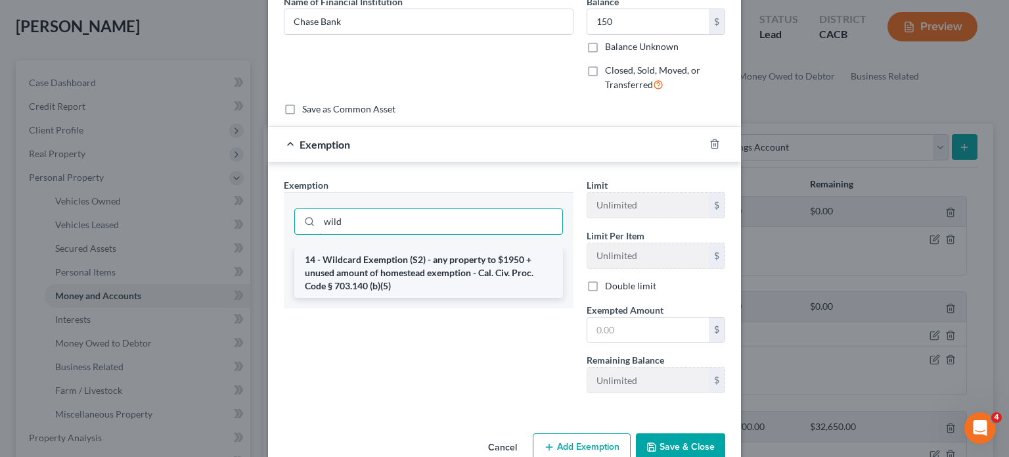
type input "wild"
click at [380, 259] on li "14 - Wildcard Exemption (S2) - any property to $1950 + unused amount of homeste…" at bounding box center [428, 273] width 269 height 50
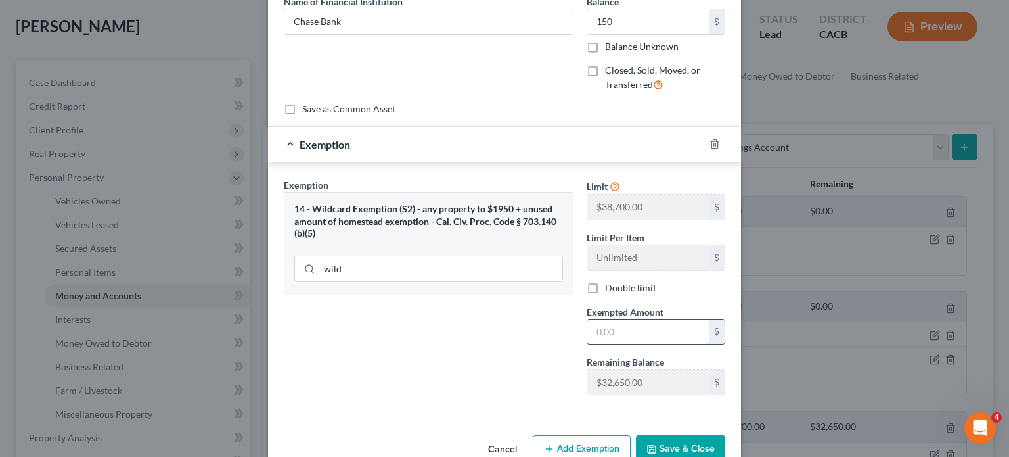
click at [667, 342] on input "text" at bounding box center [648, 331] width 122 height 25
type input "150"
click at [675, 438] on button "Save & Close" at bounding box center [680, 449] width 89 height 28
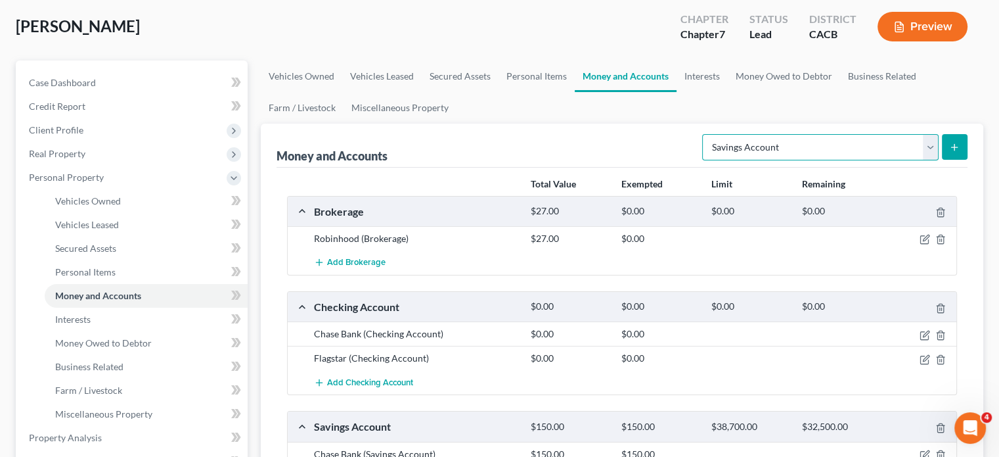
click at [767, 148] on select "Select Account Type Brokerage Cash on Hand Certificates of Deposit Checking Acc…" at bounding box center [820, 147] width 236 height 26
click at [705, 81] on link "Interests" at bounding box center [702, 76] width 51 height 32
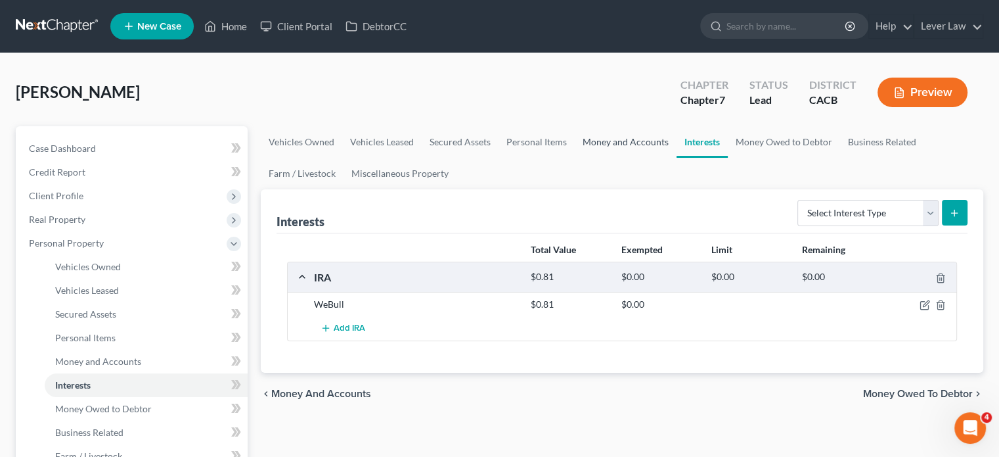
click at [591, 135] on link "Money and Accounts" at bounding box center [626, 142] width 102 height 32
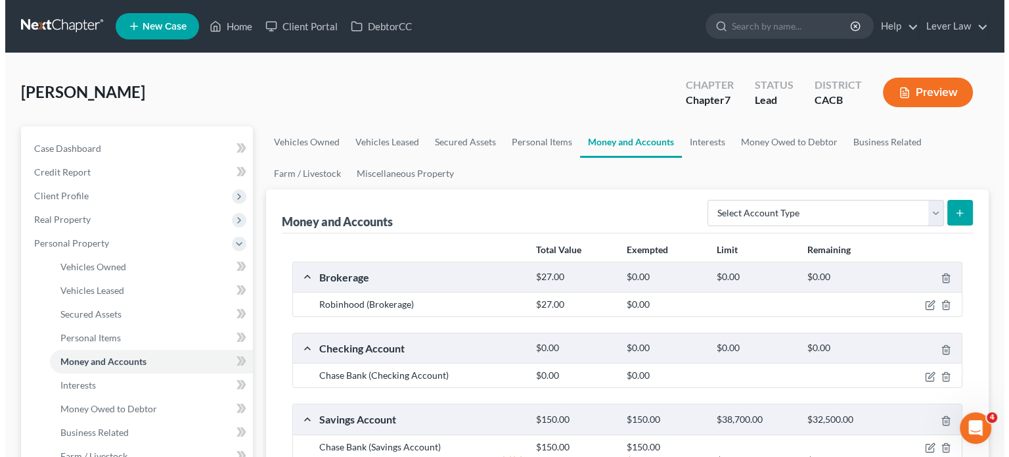
scroll to position [328, 0]
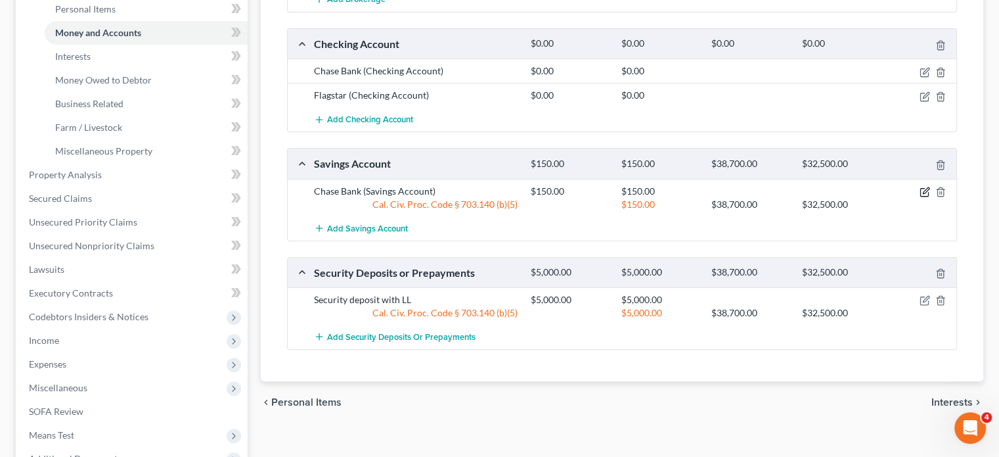
click at [923, 191] on icon "button" at bounding box center [926, 190] width 6 height 6
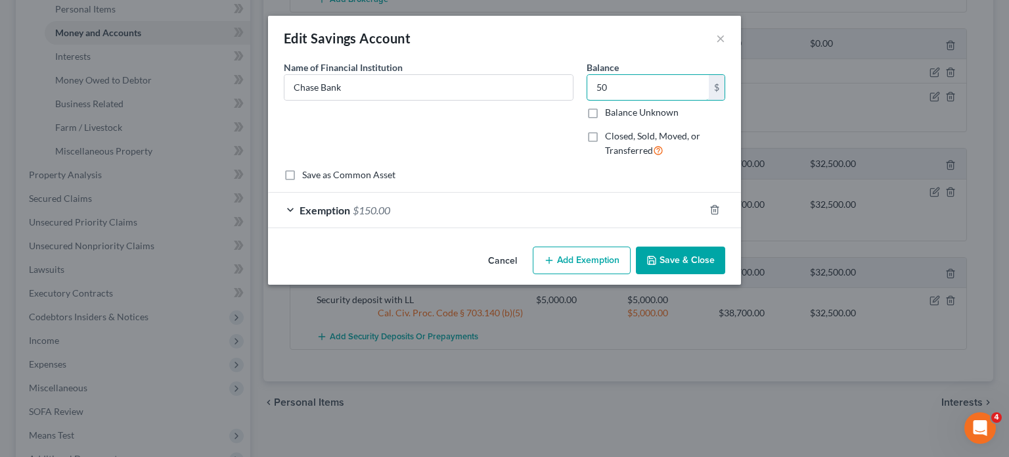
type input "50"
click at [515, 199] on div "Exemption $150.00" at bounding box center [486, 209] width 436 height 35
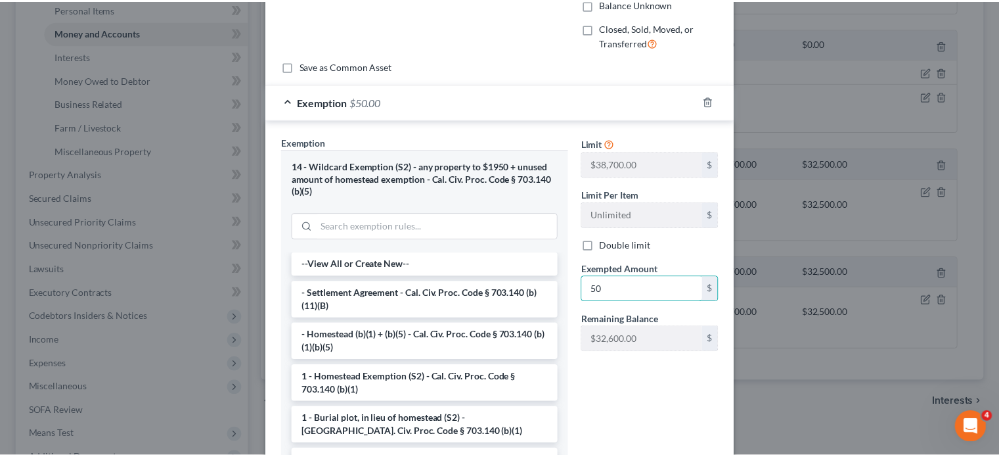
scroll to position [206, 0]
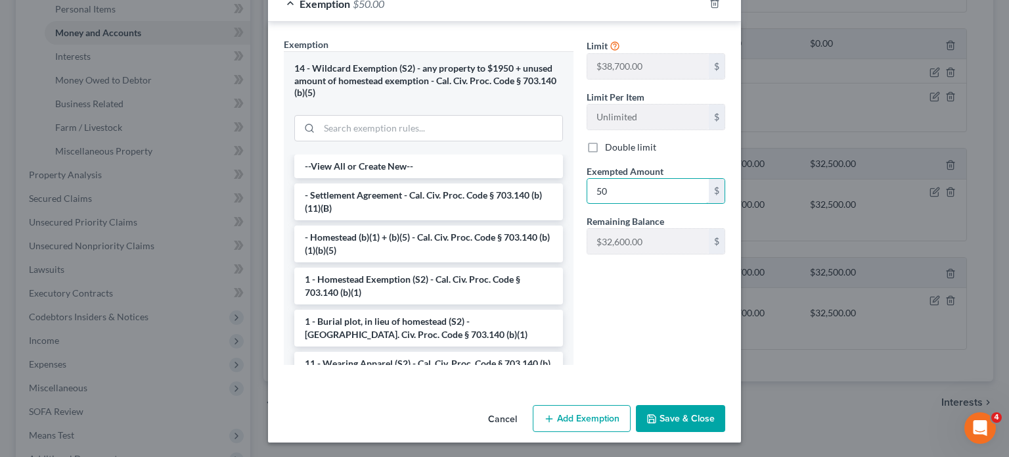
type input "50"
drag, startPoint x: 696, startPoint y: 415, endPoint x: 732, endPoint y: 396, distance: 40.3
click at [696, 415] on button "Save & Close" at bounding box center [680, 419] width 89 height 28
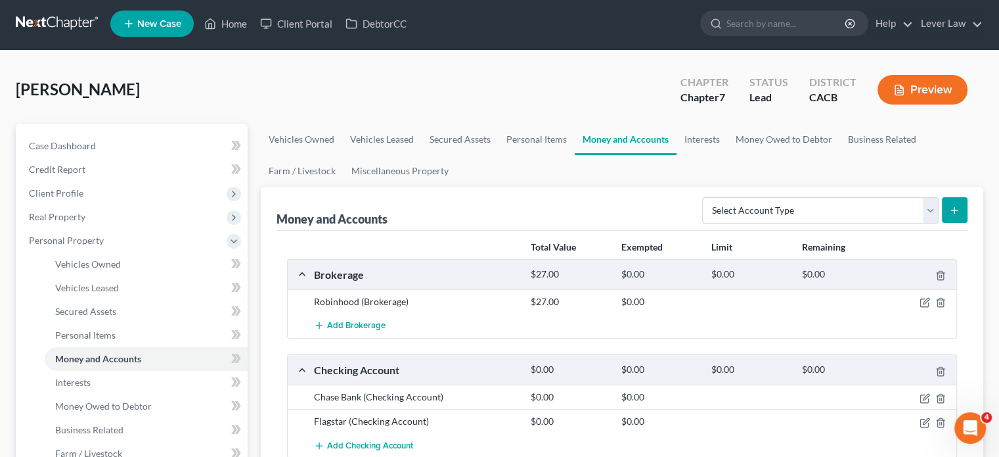
scroll to position [0, 0]
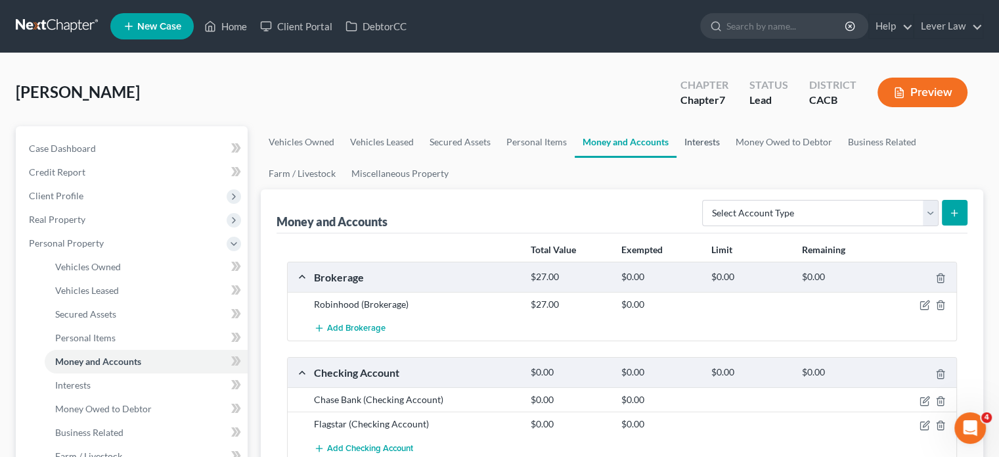
drag, startPoint x: 700, startPoint y: 147, endPoint x: 713, endPoint y: 154, distance: 14.4
click at [700, 147] on link "Interests" at bounding box center [702, 142] width 51 height 32
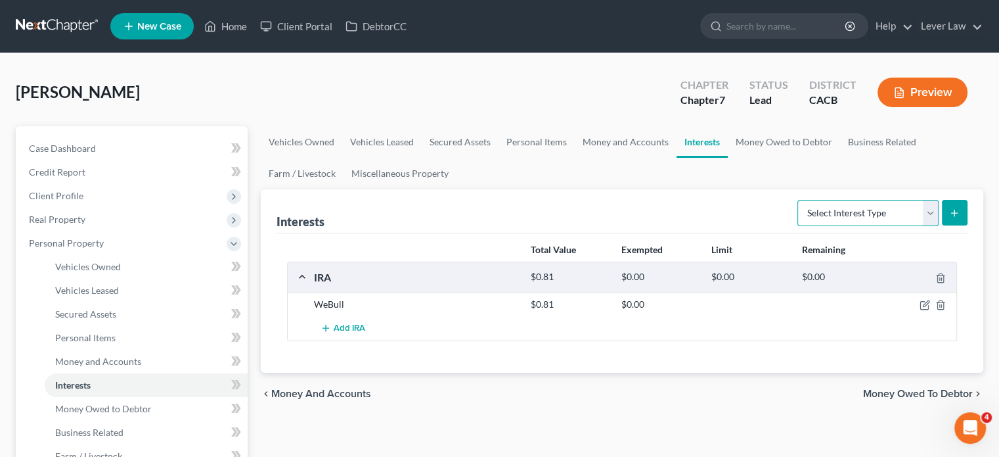
click at [814, 206] on select "Select Interest Type 401K Annuity Bond Education IRA Government Bond Government…" at bounding box center [867, 213] width 141 height 26
drag, startPoint x: 765, startPoint y: 136, endPoint x: 813, endPoint y: 145, distance: 48.7
click at [765, 136] on link "Money Owed to Debtor" at bounding box center [784, 142] width 112 height 32
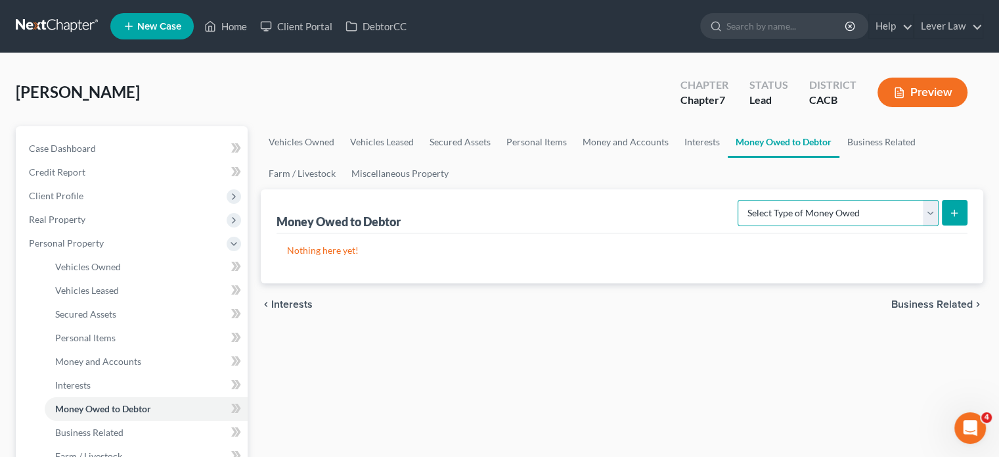
click at [847, 221] on select "Select Type of Money Owed Accounts Receivable Alimony Child Support Claims Agai…" at bounding box center [838, 213] width 201 height 26
drag, startPoint x: 656, startPoint y: 208, endPoint x: 734, endPoint y: 189, distance: 80.3
click at [656, 208] on div "Money Owed to Debtor Select Type of Money Owed Accounts Receivable Alimony Chil…" at bounding box center [622, 211] width 691 height 44
click at [872, 143] on link "Business Related" at bounding box center [881, 142] width 84 height 32
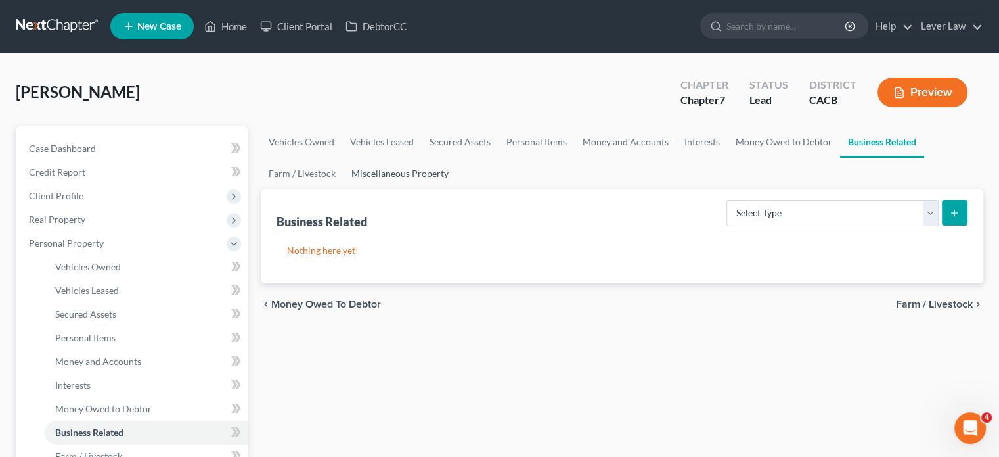
click at [398, 175] on link "Miscellaneous Property" at bounding box center [400, 174] width 113 height 32
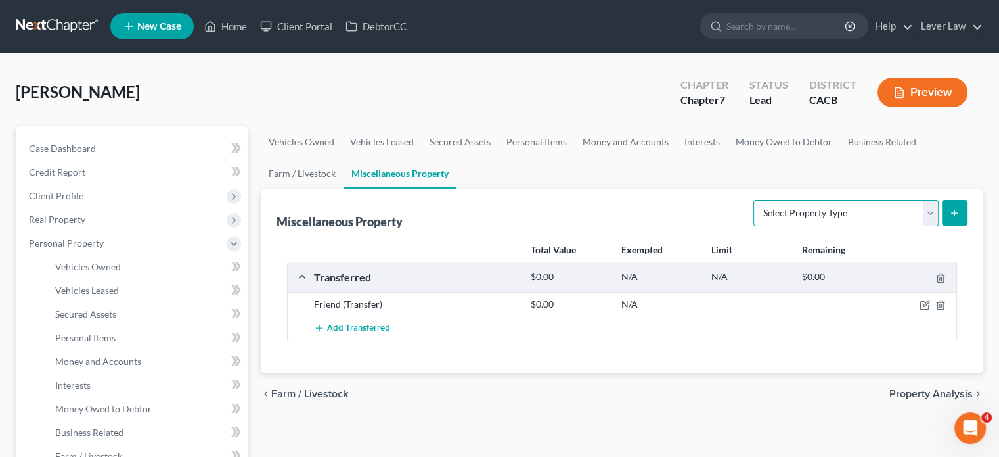
click at [842, 212] on select "Select Property Type Assigned for Creditor Benefit [DATE] Holding for Another N…" at bounding box center [845, 213] width 185 height 26
click at [855, 217] on select "Select Property Type Assigned for Creditor Benefit [DATE] Holding for Another N…" at bounding box center [845, 213] width 185 height 26
click at [679, 344] on div "Total Value Exempted Limit Remaining Transferred $0.00 N/A N/A $0.00 Friend (Tr…" at bounding box center [622, 302] width 691 height 139
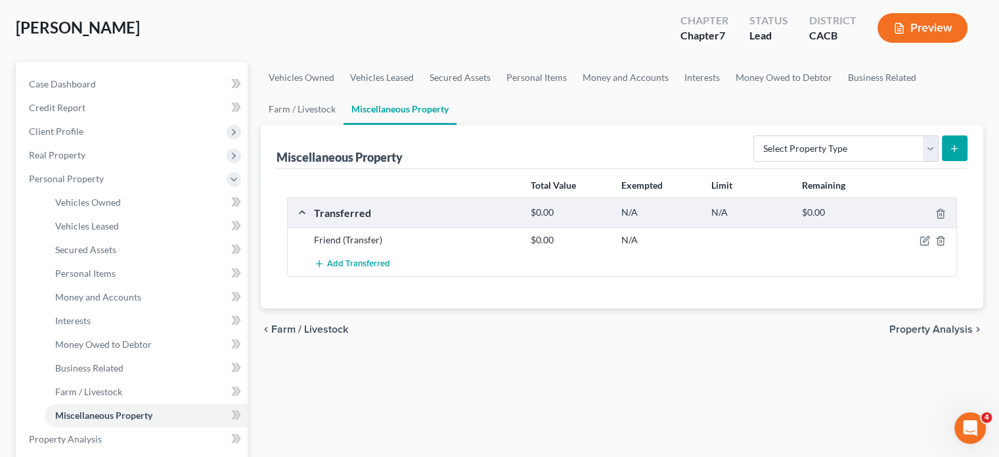
scroll to position [66, 0]
click at [940, 239] on line "button" at bounding box center [940, 240] width 0 height 3
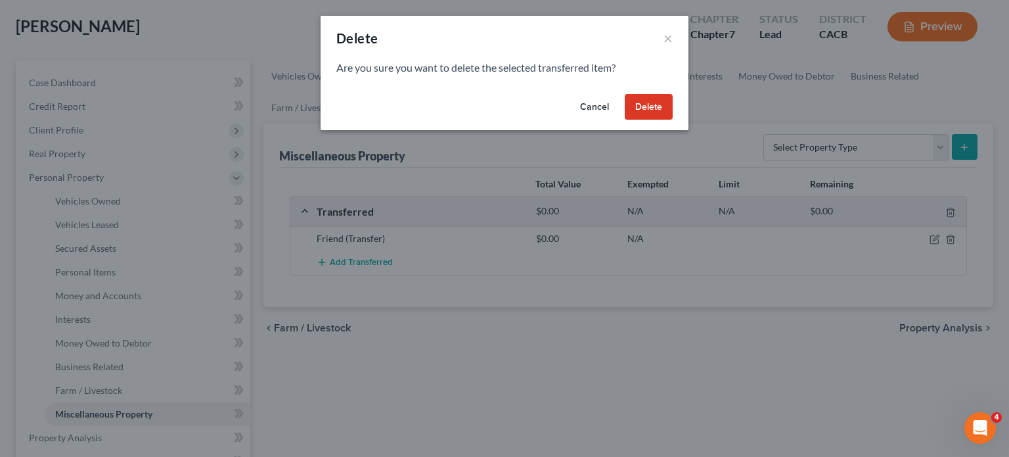
click at [649, 118] on button "Delete" at bounding box center [649, 107] width 48 height 26
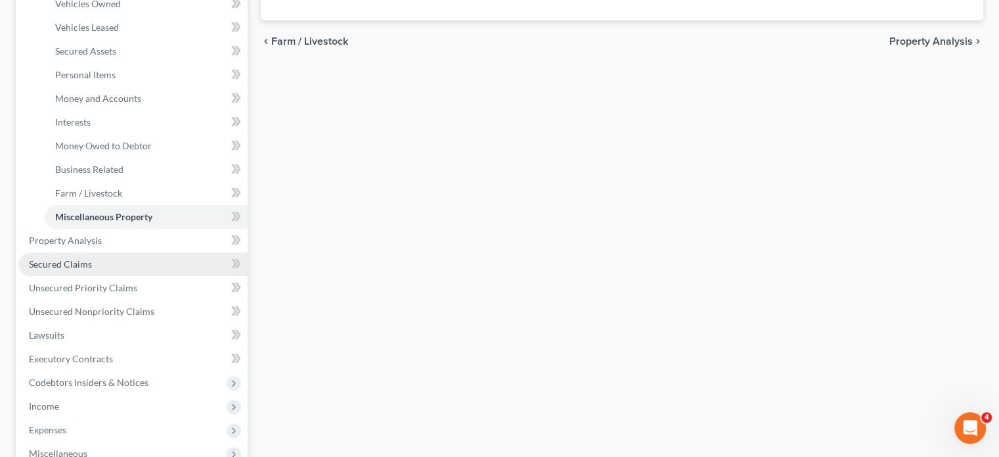
click at [84, 260] on span "Secured Claims" at bounding box center [60, 263] width 63 height 11
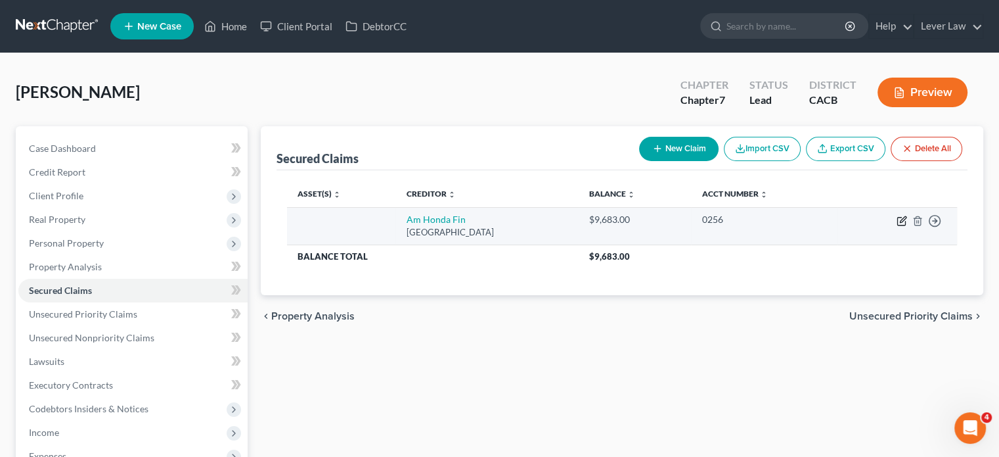
click at [899, 223] on icon "button" at bounding box center [902, 220] width 11 height 11
select select "45"
select select "0"
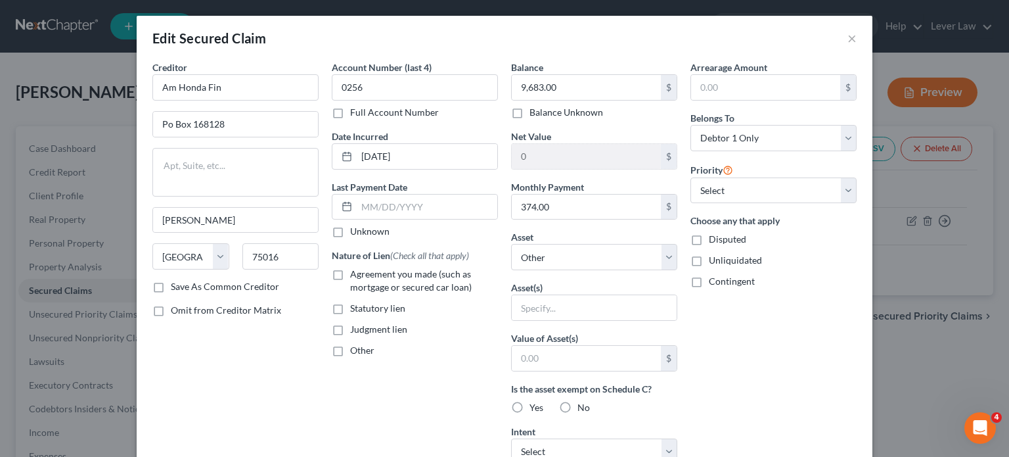
scroll to position [66, 0]
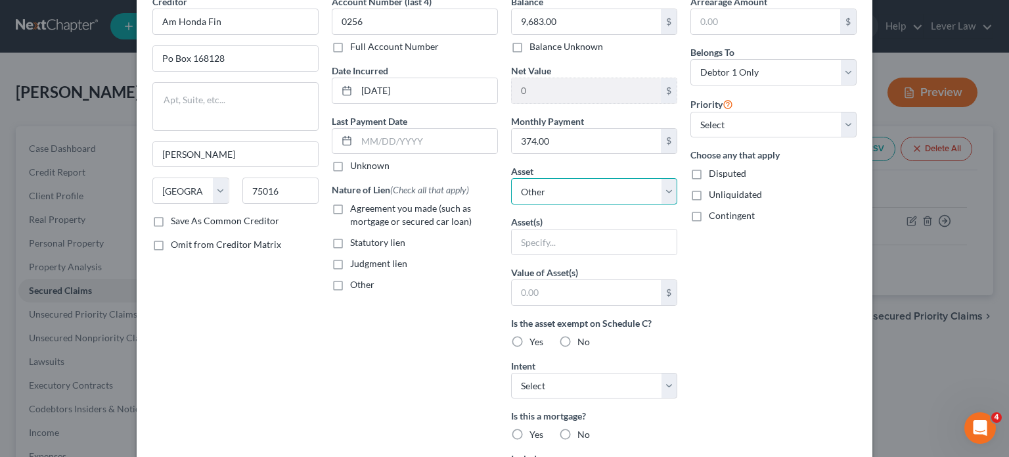
click at [570, 199] on select "Select Other Multiple Assets Clothing - Clothing - $500.0 Household Goods - Cus…" at bounding box center [594, 191] width 166 height 26
click at [424, 221] on span "Agreement you made (such as mortgage or secured car loan)" at bounding box center [411, 214] width 122 height 24
click at [364, 210] on input "Agreement you made (such as mortgage or secured car loan)" at bounding box center [359, 206] width 9 height 9
checkbox input "true"
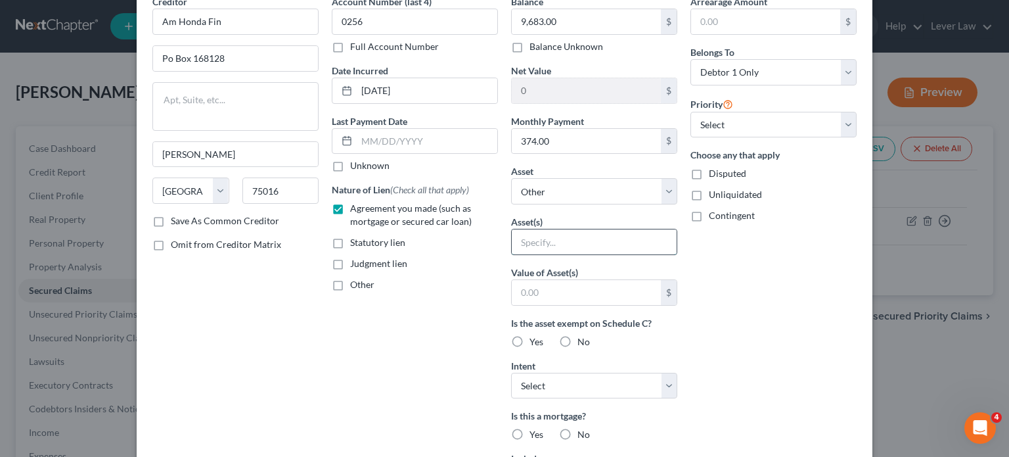
drag, startPoint x: 539, startPoint y: 233, endPoint x: 581, endPoint y: 239, distance: 42.5
click at [539, 233] on input "text" at bounding box center [594, 241] width 165 height 25
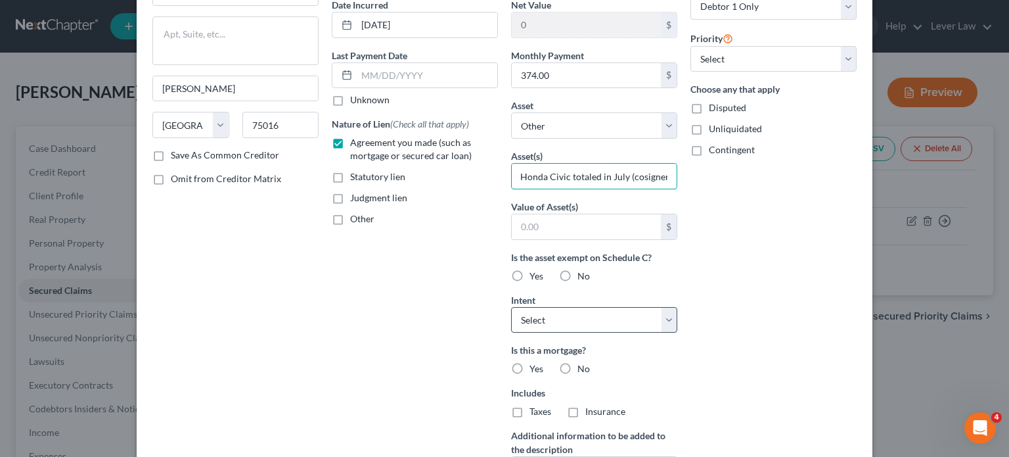
type input "Daughter's Honda Civic totaled in July (cosigner)"
click at [622, 325] on select "Select Surrender Redeem Reaffirm Avoid Other" at bounding box center [594, 320] width 166 height 26
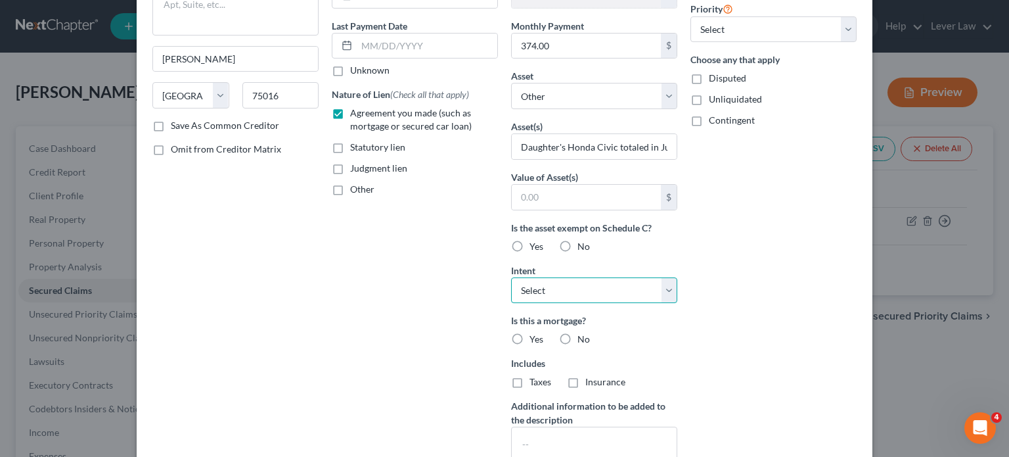
scroll to position [197, 0]
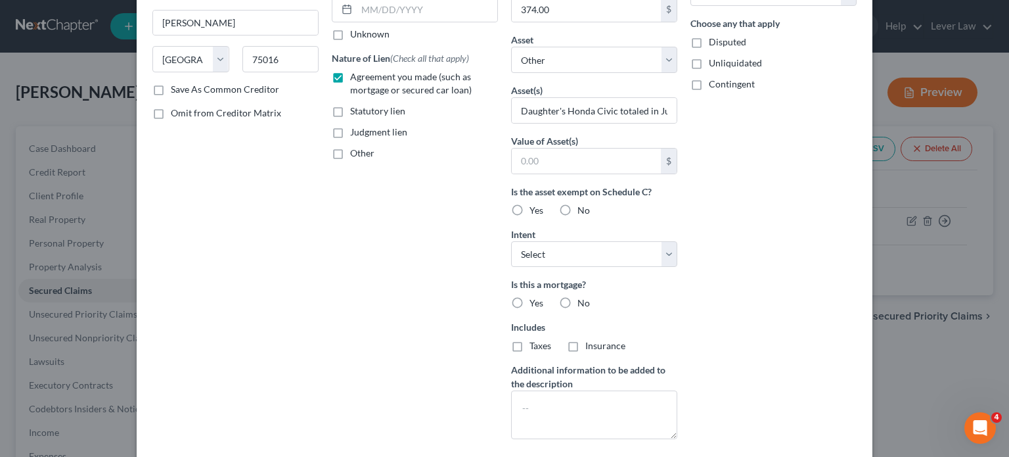
click at [584, 306] on span "No" at bounding box center [583, 302] width 12 height 11
click at [584, 305] on input "No" at bounding box center [587, 300] width 9 height 9
radio input "true"
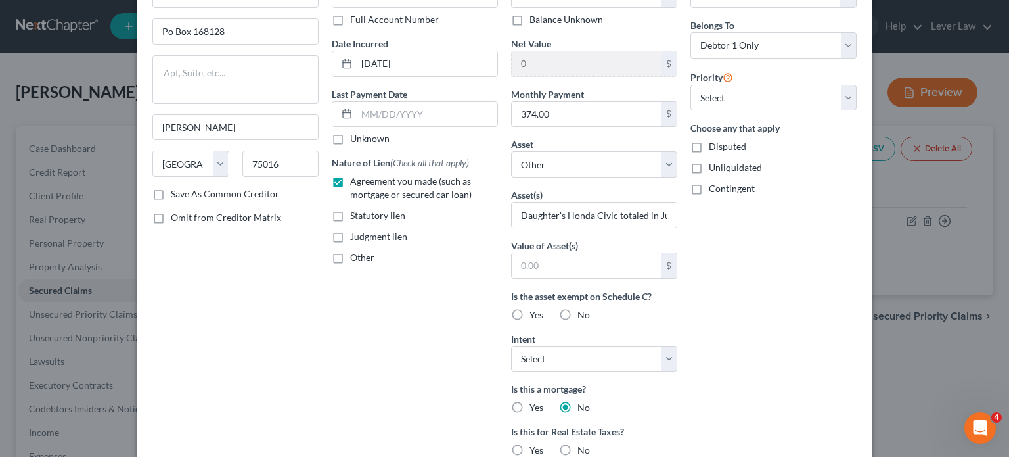
scroll to position [66, 0]
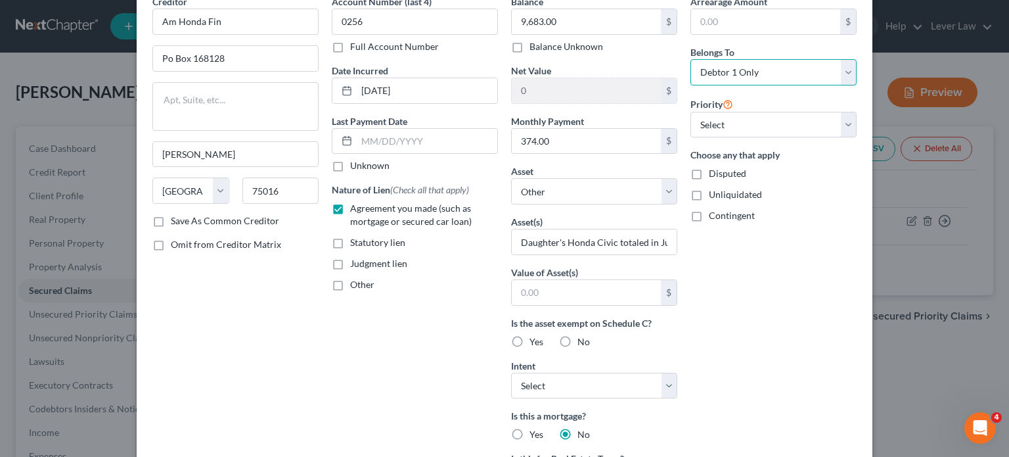
click at [757, 81] on select "Select Debtor 1 Only Debtor 2 Only Debtor 1 And Debtor 2 Only At Least One Of T…" at bounding box center [773, 72] width 166 height 26
select select "3"
click at [690, 59] on select "Select Debtor 1 Only Debtor 2 Only Debtor 1 And Debtor 2 Only At Least One Of T…" at bounding box center [773, 72] width 166 height 26
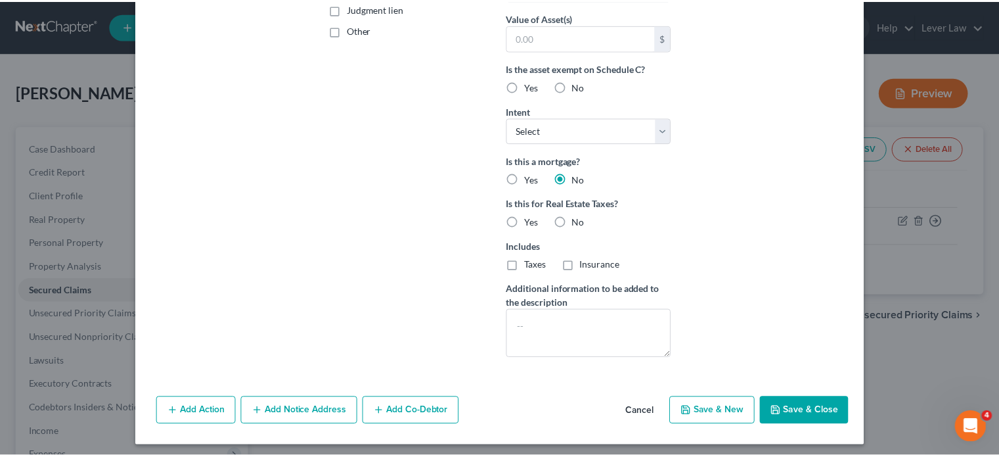
scroll to position [323, 0]
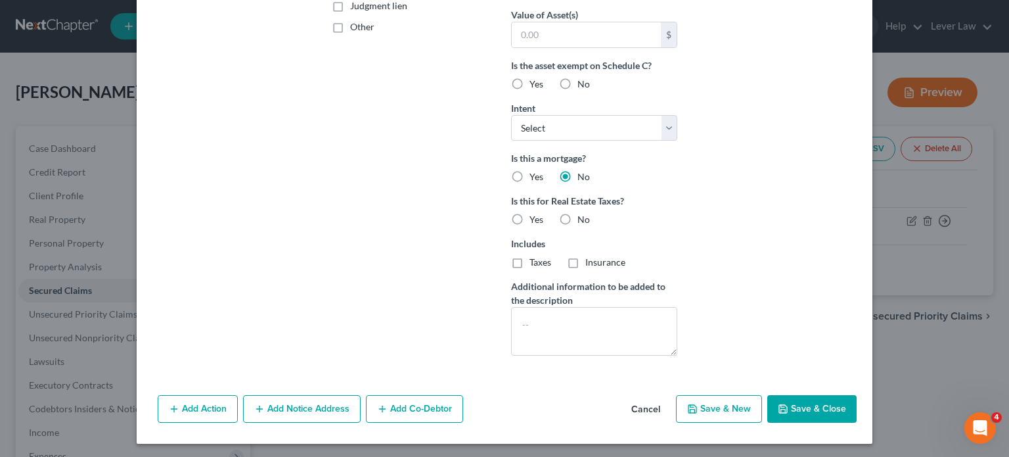
click at [807, 415] on button "Save & Close" at bounding box center [811, 409] width 89 height 28
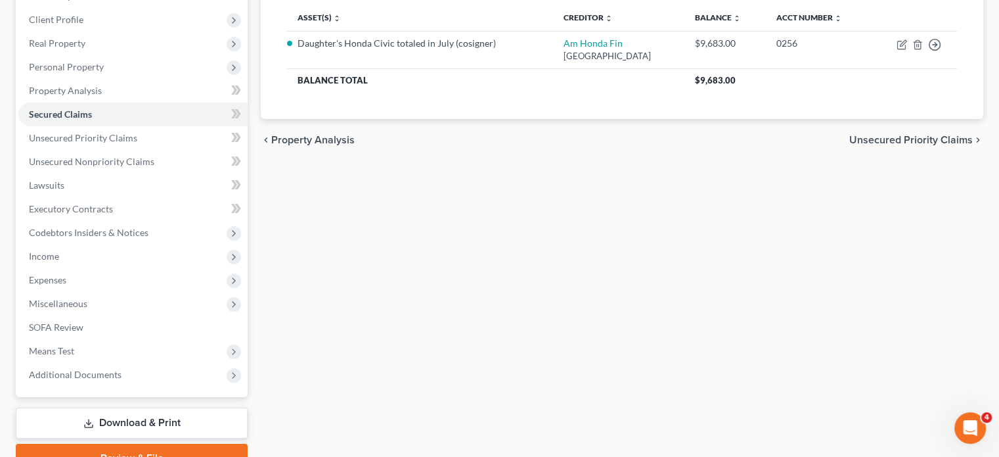
scroll to position [175, 0]
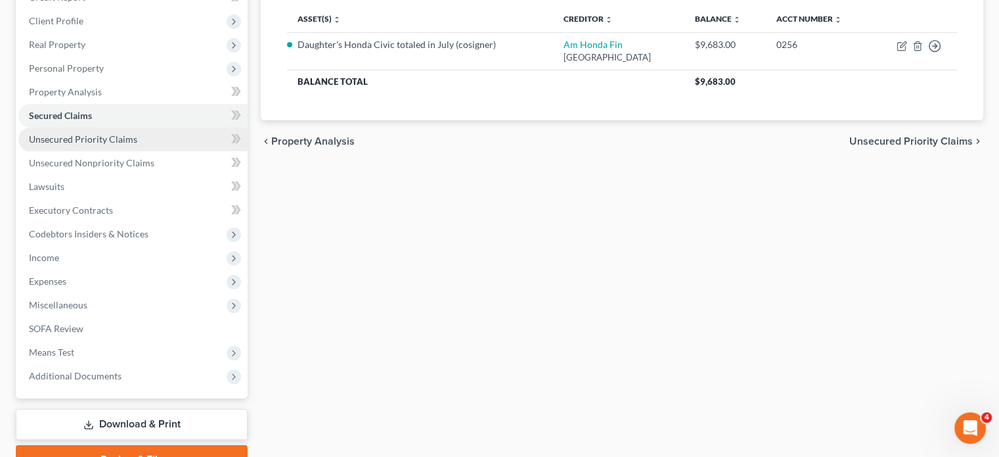
click at [79, 146] on link "Unsecured Priority Claims" at bounding box center [132, 139] width 229 height 24
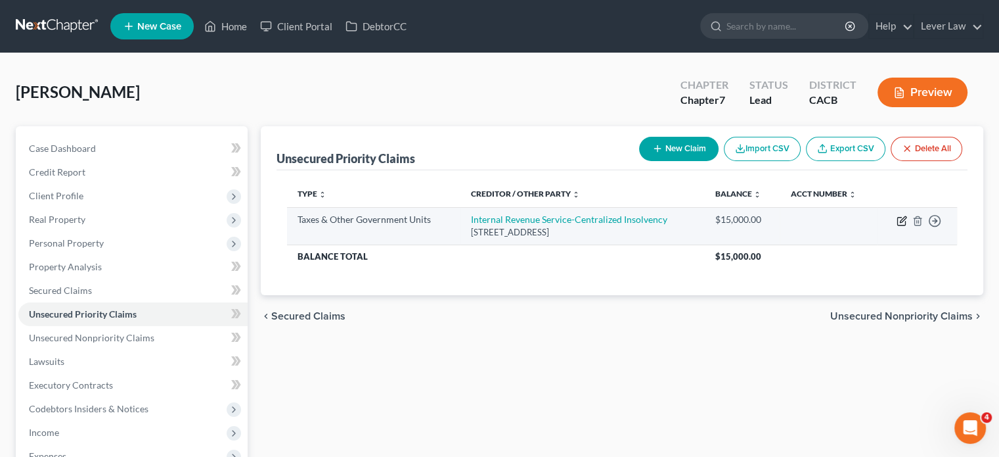
click at [901, 222] on icon "button" at bounding box center [902, 220] width 11 height 11
select select "0"
select select "39"
select select "4"
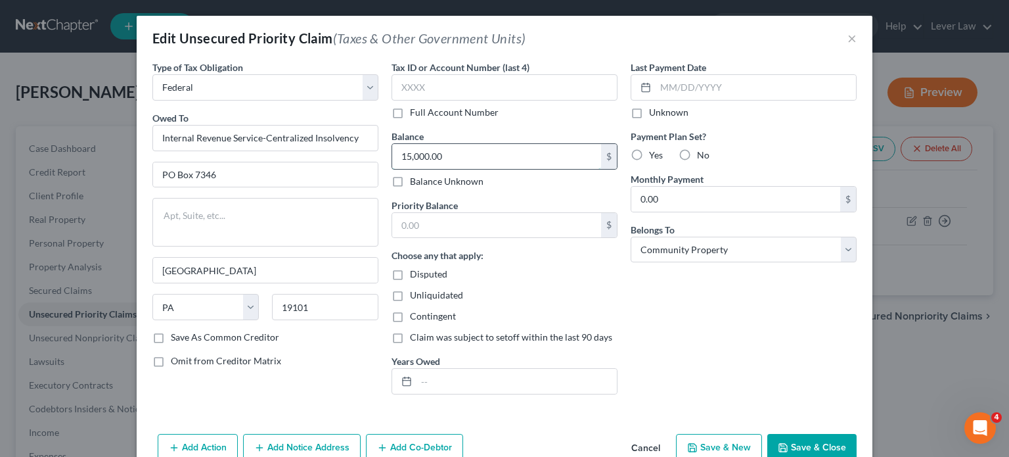
click at [493, 160] on input "15,000.00" at bounding box center [496, 156] width 209 height 25
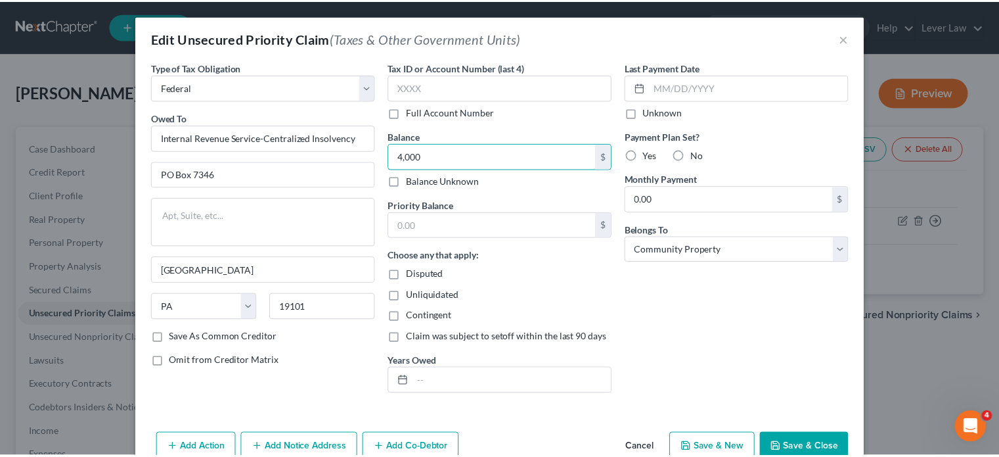
scroll to position [39, 0]
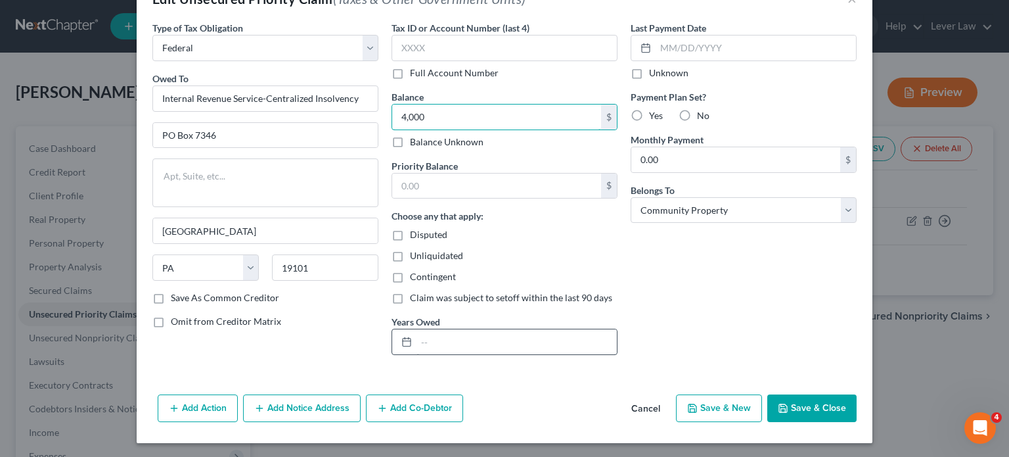
type input "4,000"
click at [495, 338] on input "text" at bounding box center [516, 341] width 200 height 25
type input "2015 and 2018"
click at [801, 404] on button "Save & Close" at bounding box center [811, 408] width 89 height 28
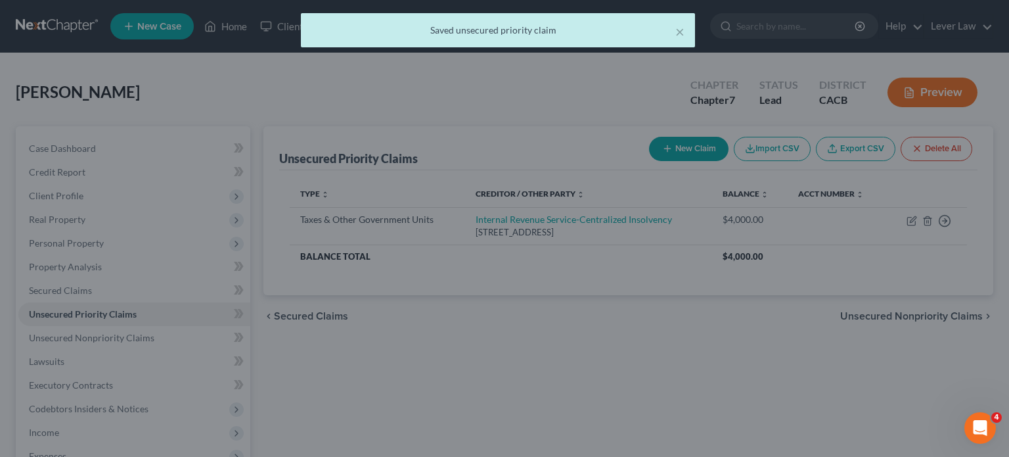
type input "4,000.00"
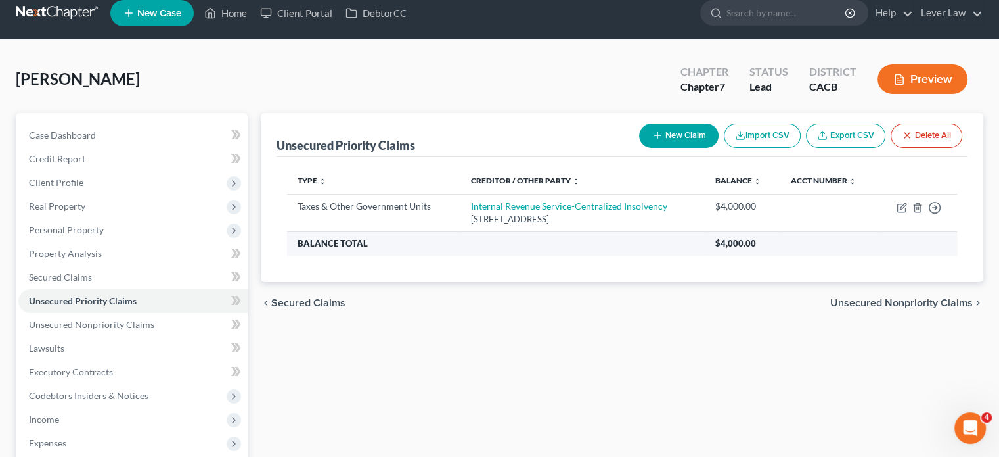
scroll to position [0, 0]
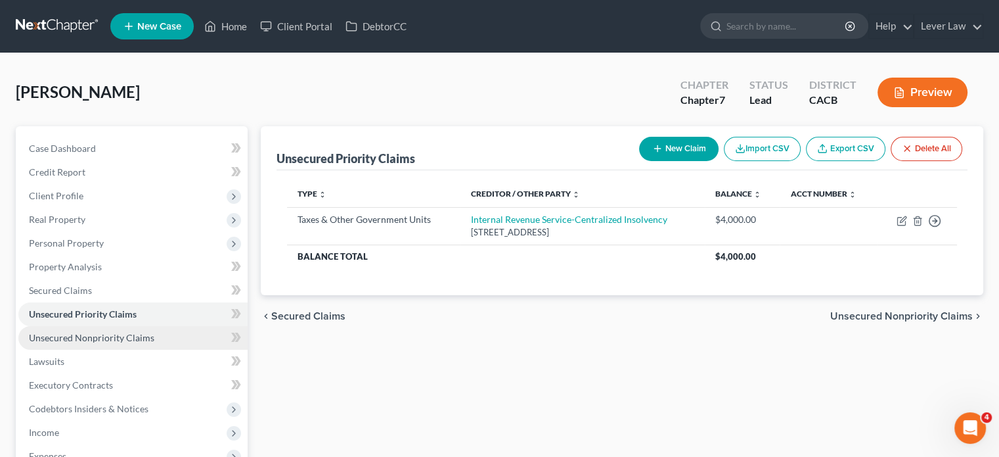
click at [100, 338] on span "Unsecured Nonpriority Claims" at bounding box center [91, 337] width 125 height 11
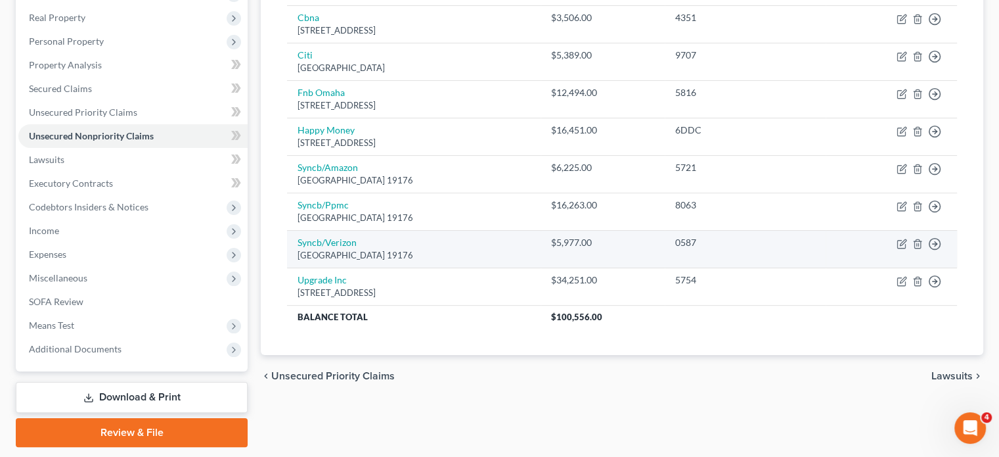
scroll to position [175, 0]
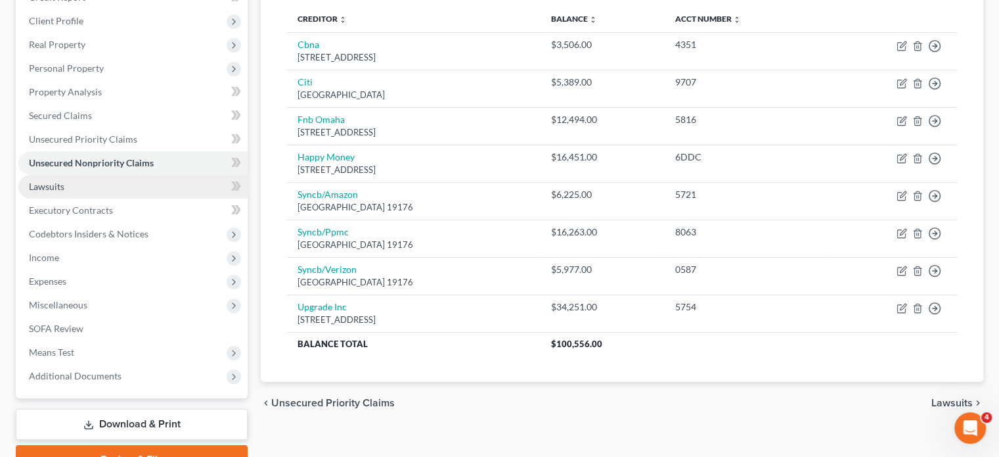
click at [63, 189] on span "Lawsuits" at bounding box center [46, 186] width 35 height 11
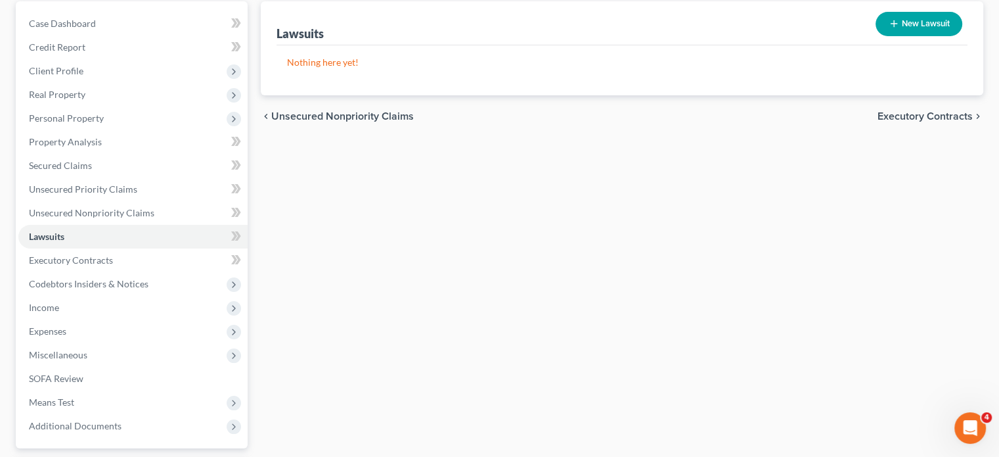
scroll to position [131, 0]
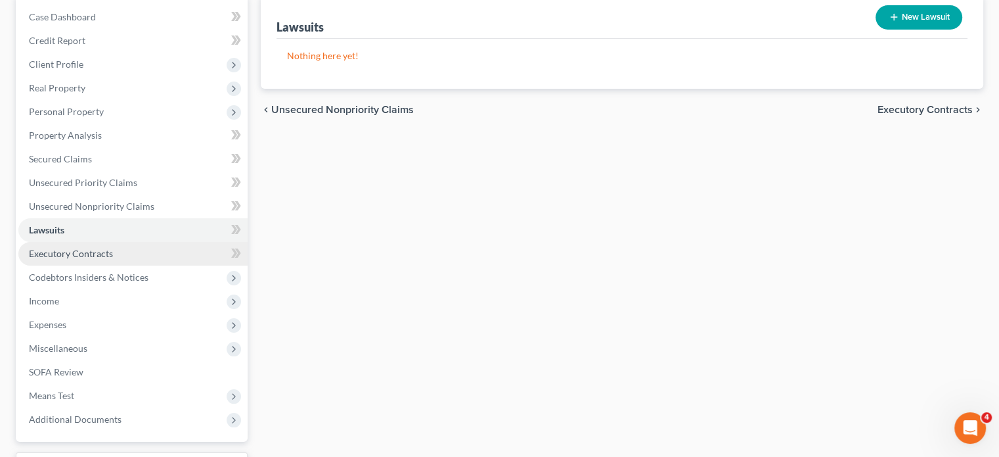
click at [135, 261] on link "Executory Contracts" at bounding box center [132, 254] width 229 height 24
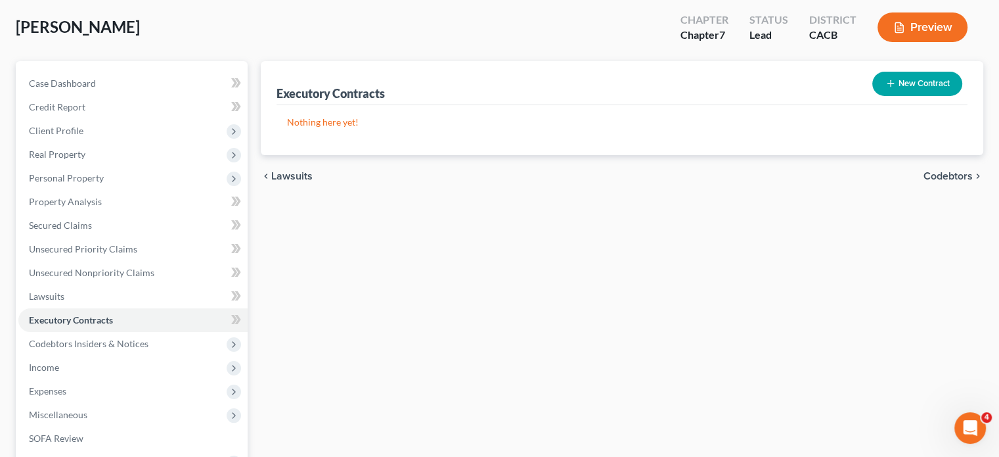
scroll to position [66, 0]
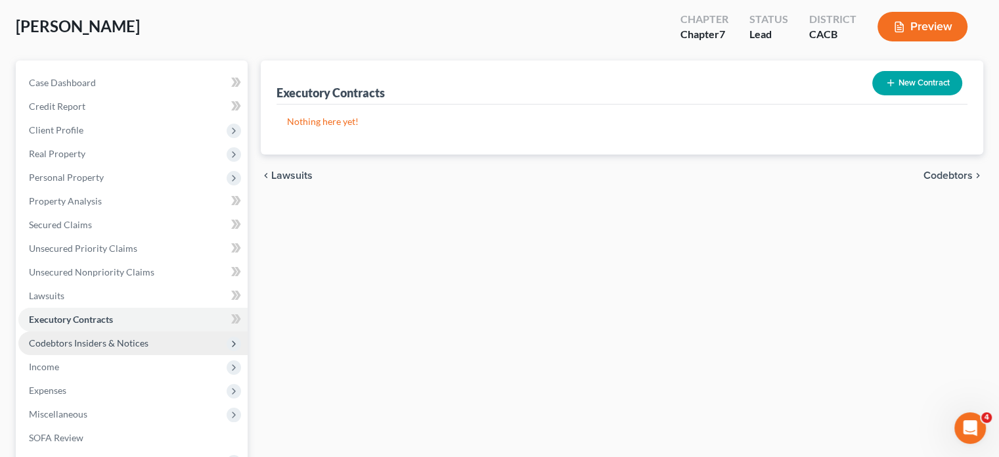
click at [113, 338] on span "Codebtors Insiders & Notices" at bounding box center [89, 342] width 120 height 11
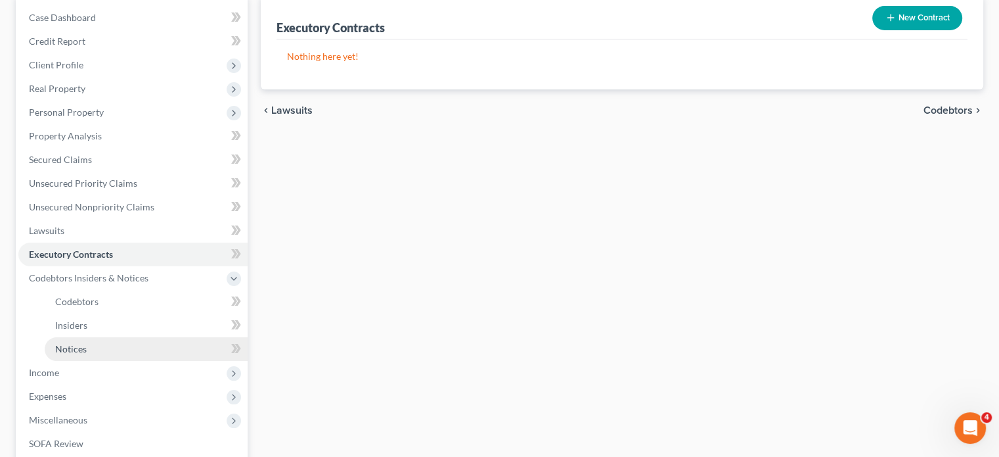
scroll to position [131, 0]
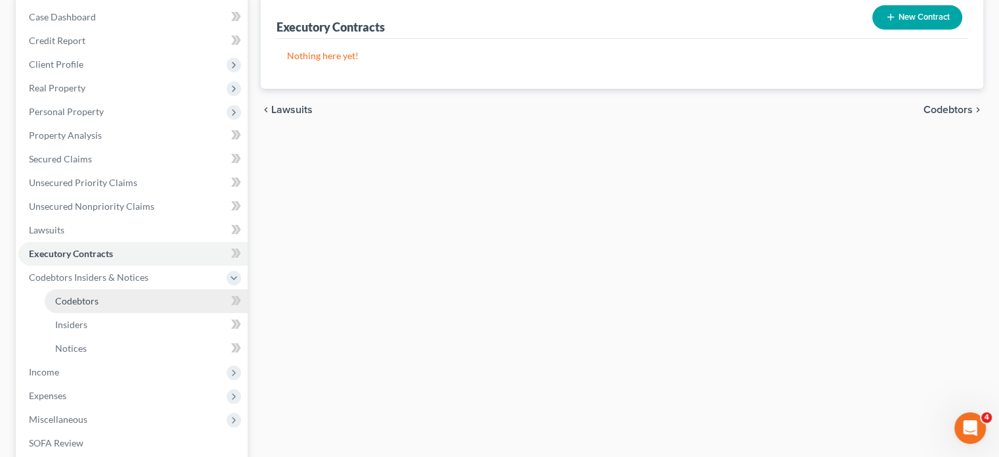
drag, startPoint x: 100, startPoint y: 295, endPoint x: 109, endPoint y: 301, distance: 10.9
click at [99, 296] on link "Codebtors" at bounding box center [146, 301] width 203 height 24
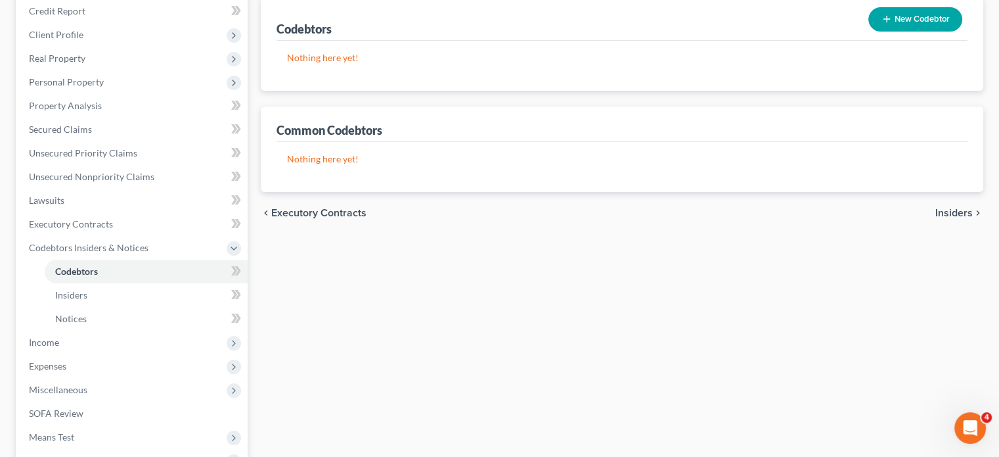
scroll to position [197, 0]
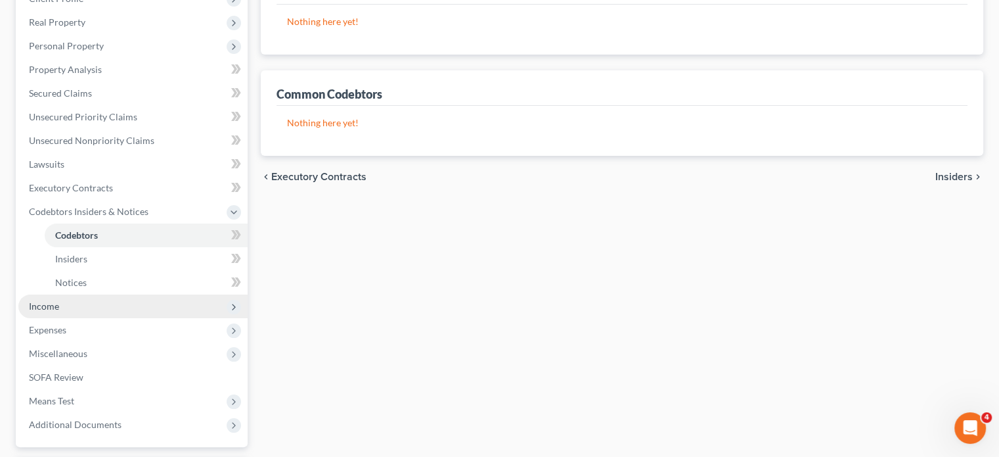
click at [49, 301] on span "Income" at bounding box center [44, 305] width 30 height 11
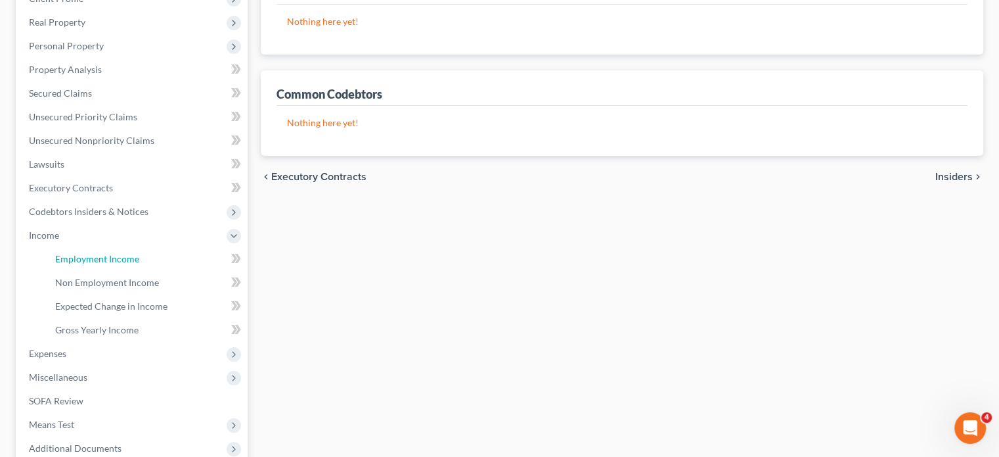
drag, startPoint x: 97, startPoint y: 261, endPoint x: 564, endPoint y: 233, distance: 467.9
click at [98, 262] on span "Employment Income" at bounding box center [97, 258] width 84 height 11
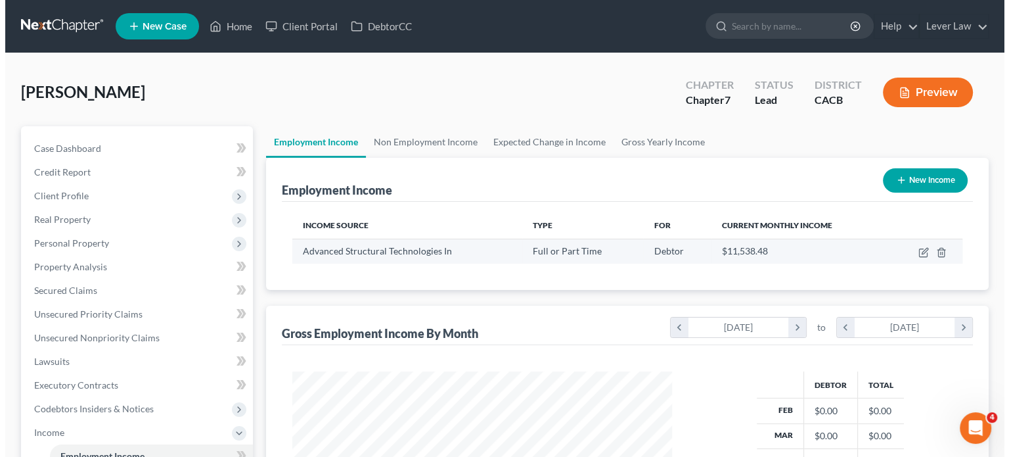
scroll to position [234, 405]
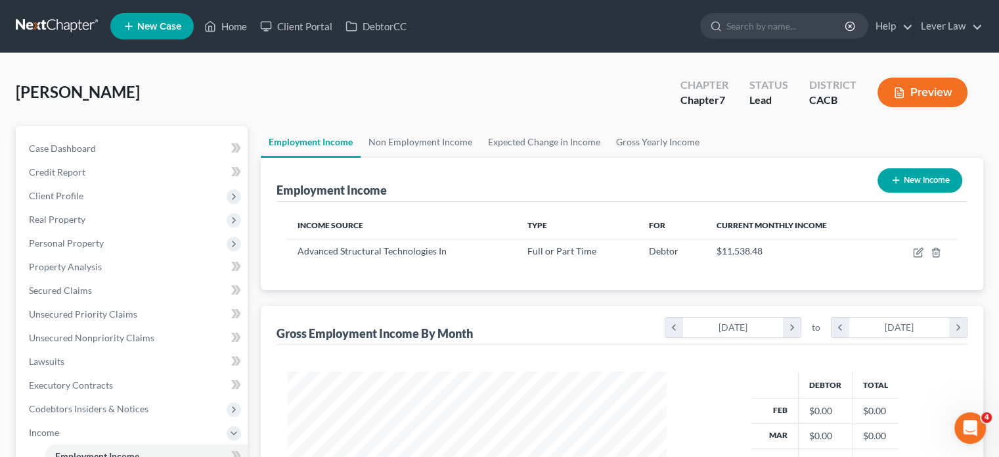
click at [904, 269] on div "Income Source Type For Current Monthly Income Advanced Structural Technologies …" at bounding box center [622, 246] width 691 height 88
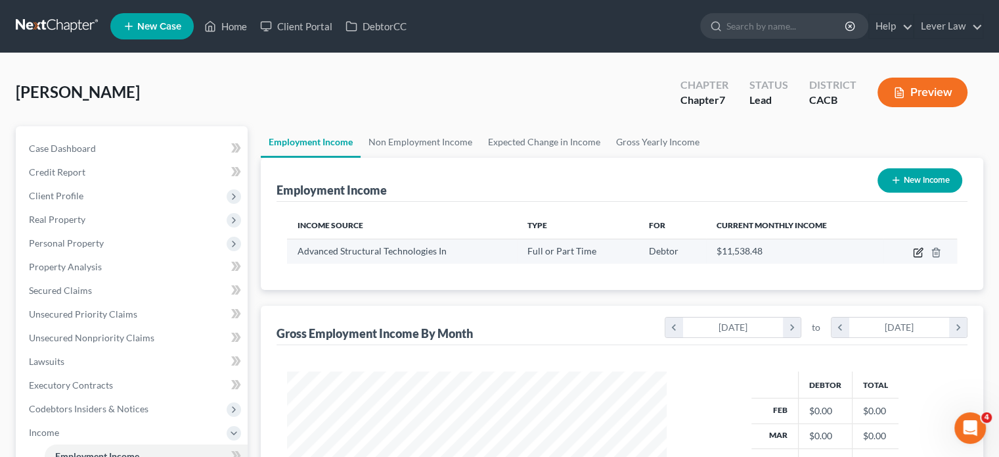
click at [921, 252] on icon "button" at bounding box center [918, 252] width 11 height 11
select select "0"
select select "4"
select select "1"
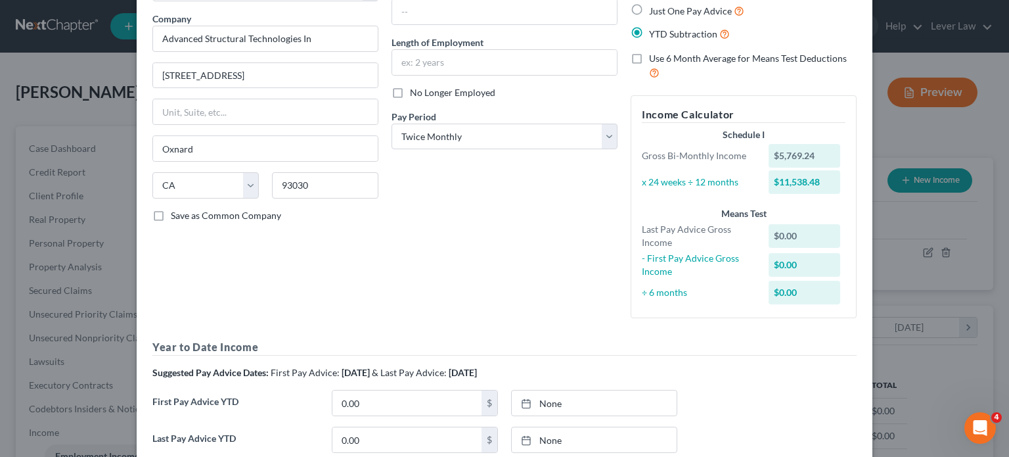
scroll to position [131, 0]
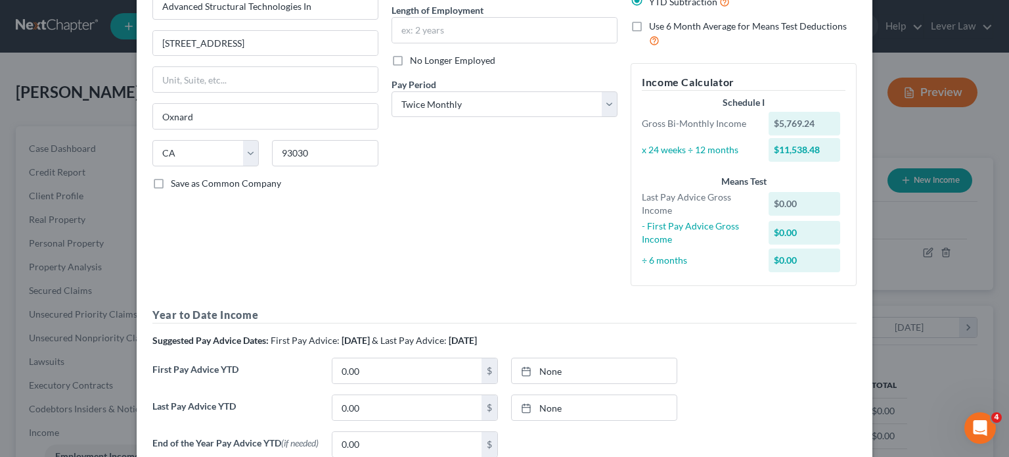
drag, startPoint x: 469, startPoint y: 62, endPoint x: 439, endPoint y: 205, distance: 145.7
click at [469, 62] on span "No Longer Employed" at bounding box center [452, 60] width 85 height 11
click at [424, 62] on input "No Longer Employed" at bounding box center [419, 58] width 9 height 9
checkbox input "true"
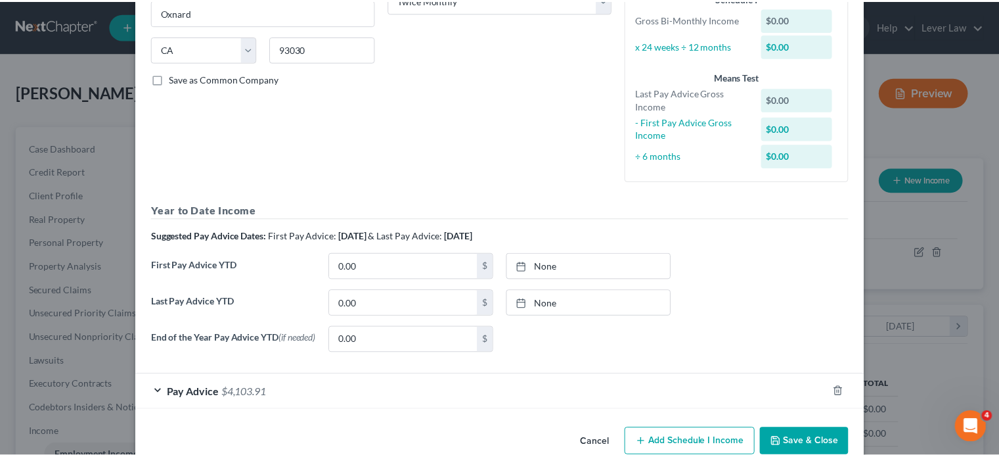
scroll to position [263, 0]
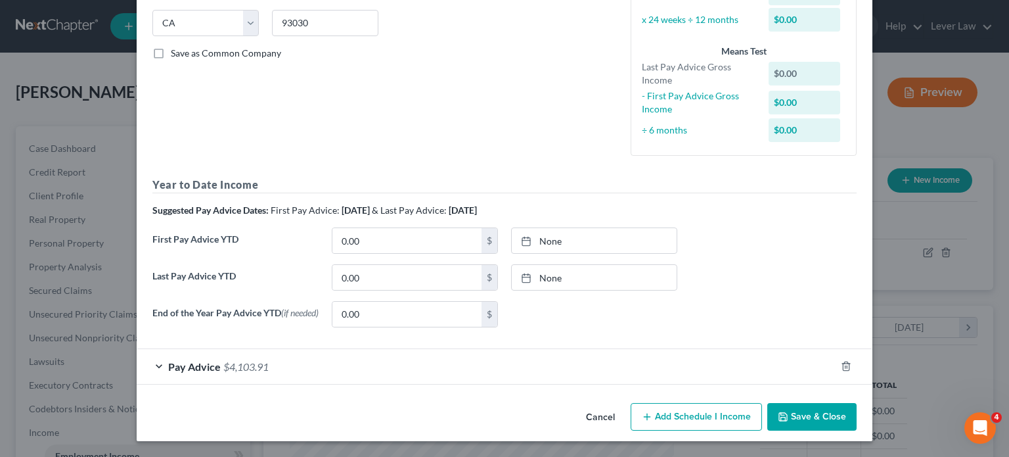
click at [783, 417] on icon "button" at bounding box center [783, 417] width 8 height 8
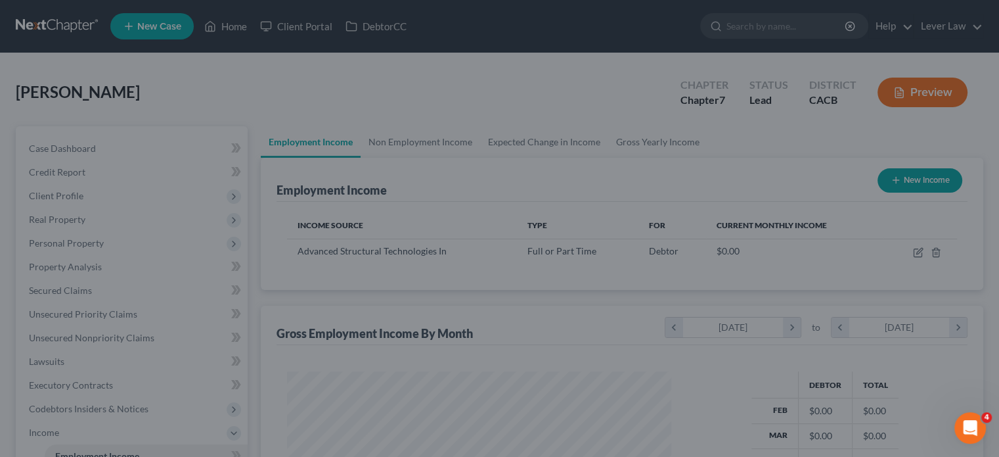
scroll to position [656616, 656444]
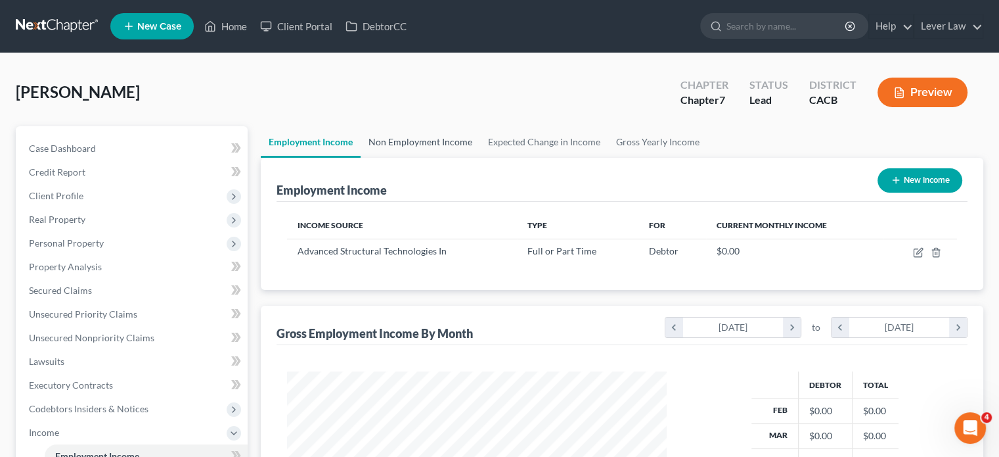
click at [458, 152] on link "Non Employment Income" at bounding box center [421, 142] width 120 height 32
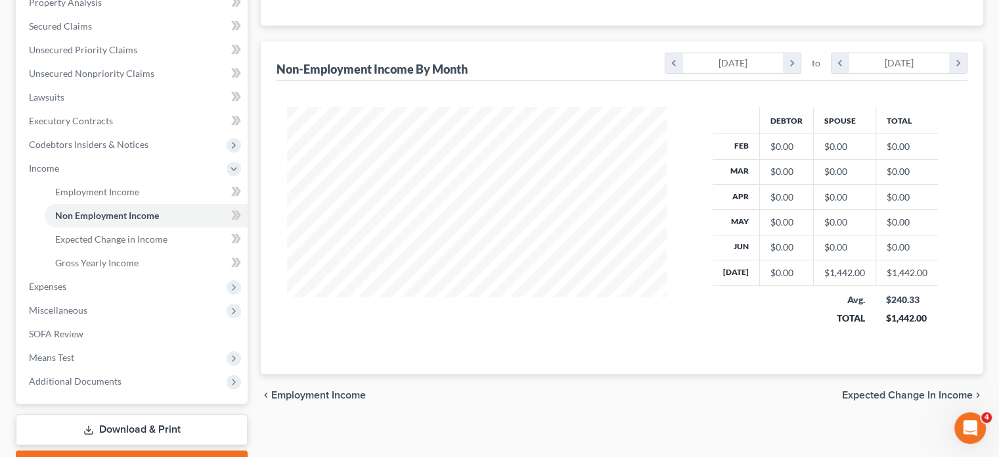
scroll to position [263, 0]
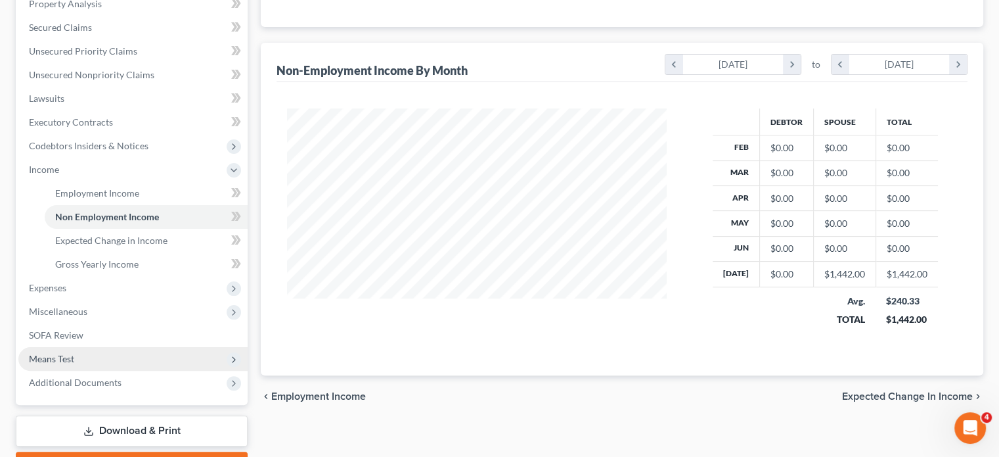
click at [110, 359] on span "Means Test" at bounding box center [132, 359] width 229 height 24
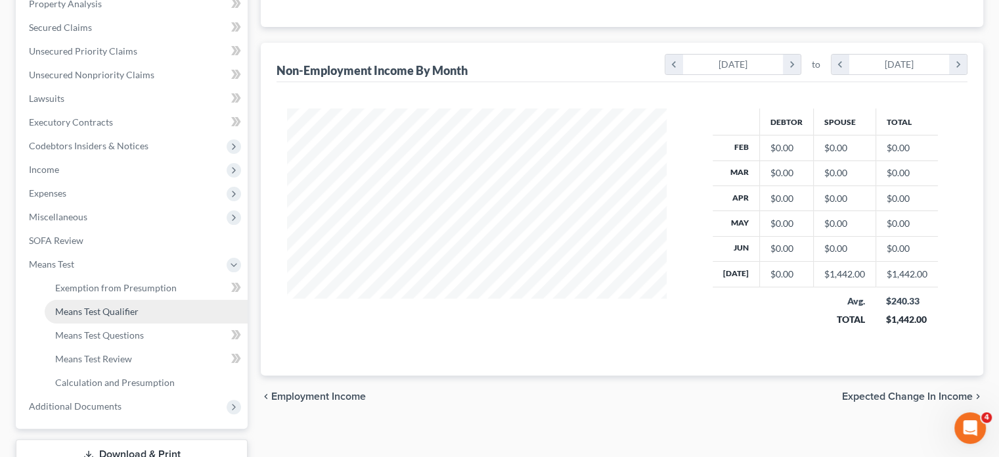
click at [133, 312] on span "Means Test Qualifier" at bounding box center [96, 310] width 83 height 11
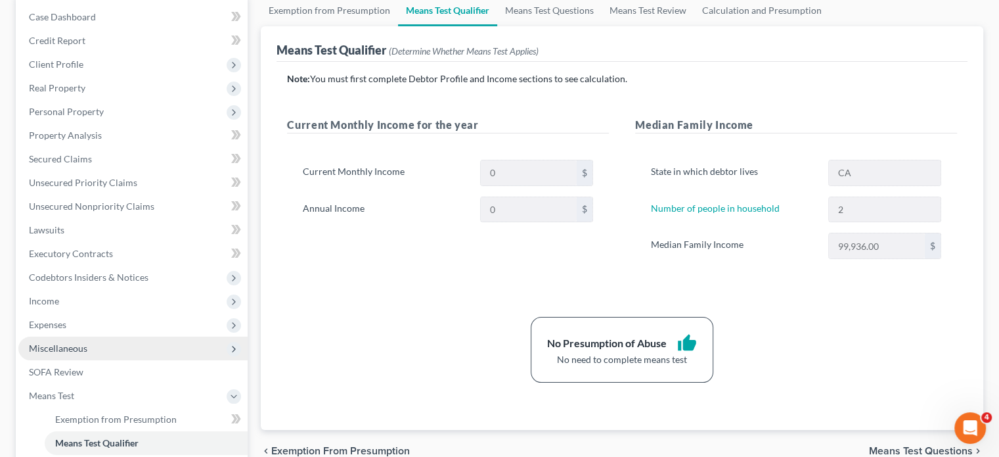
scroll to position [197, 0]
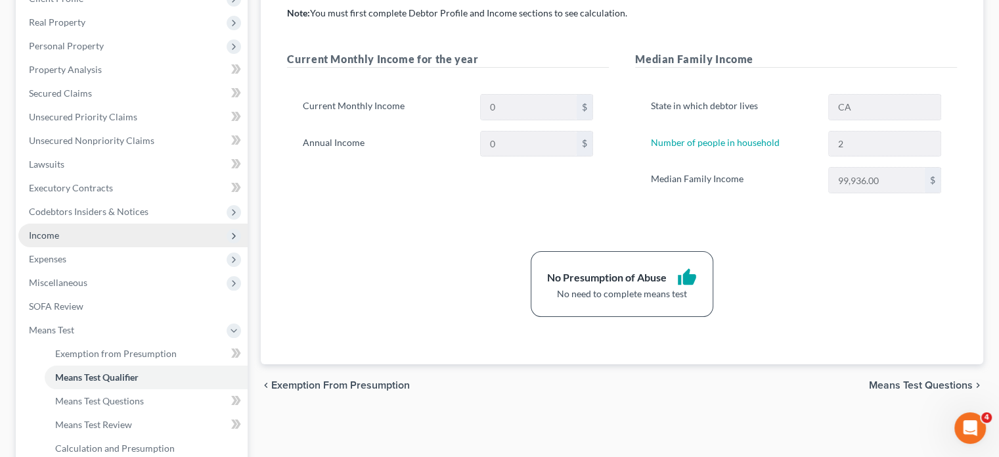
click at [58, 244] on span "Income" at bounding box center [132, 235] width 229 height 24
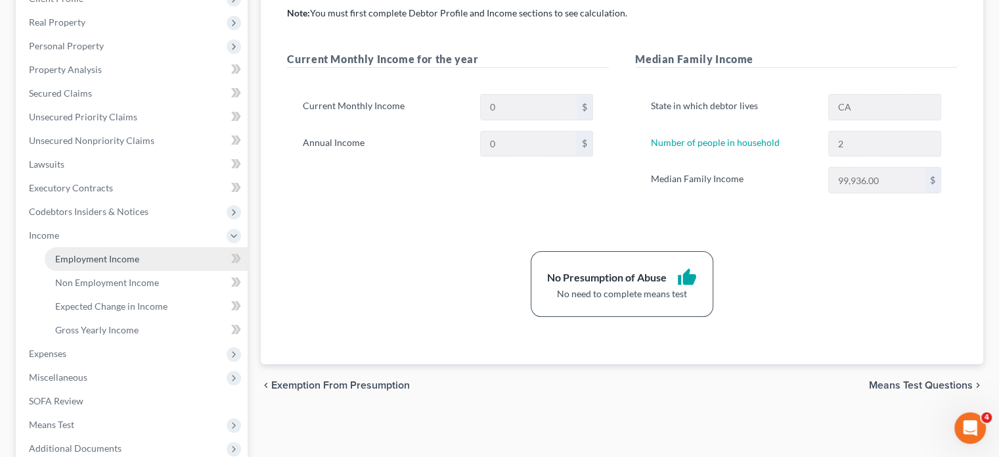
click at [102, 253] on span "Employment Income" at bounding box center [97, 258] width 84 height 11
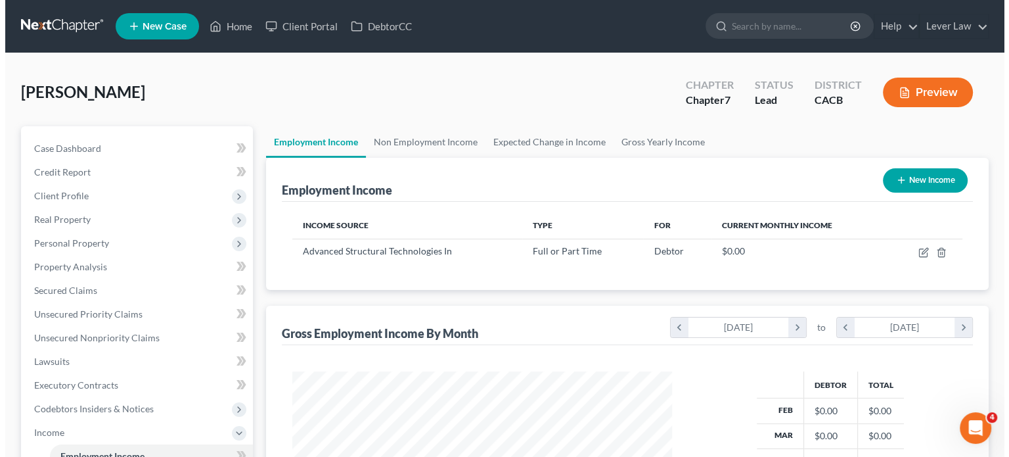
scroll to position [234, 405]
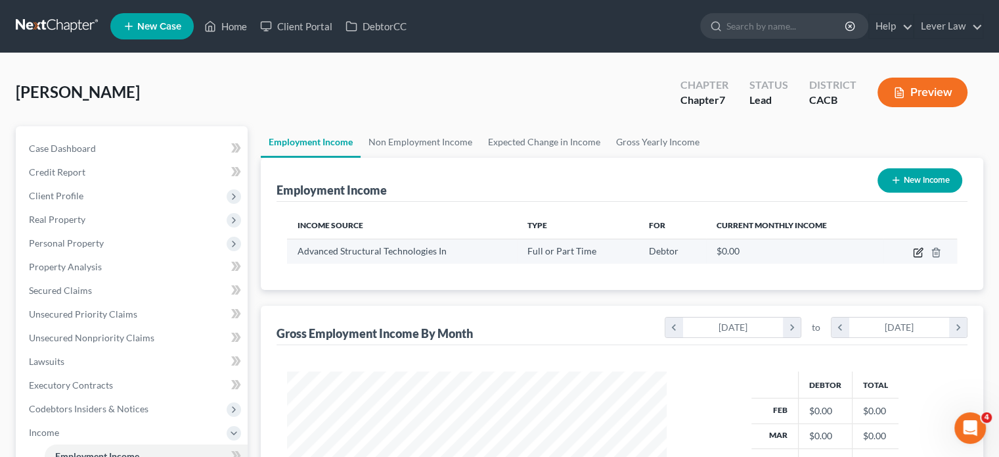
click at [920, 254] on icon "button" at bounding box center [918, 252] width 11 height 11
select select "0"
select select "4"
select select "1"
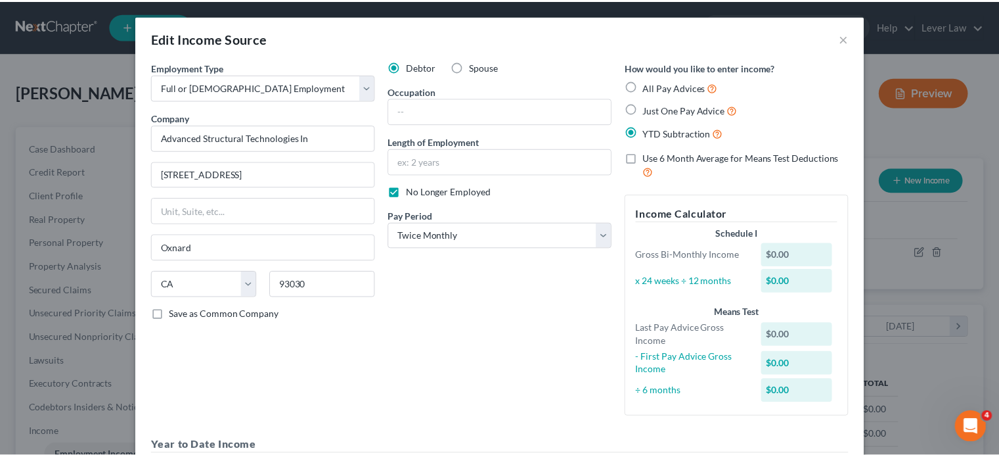
scroll to position [0, 0]
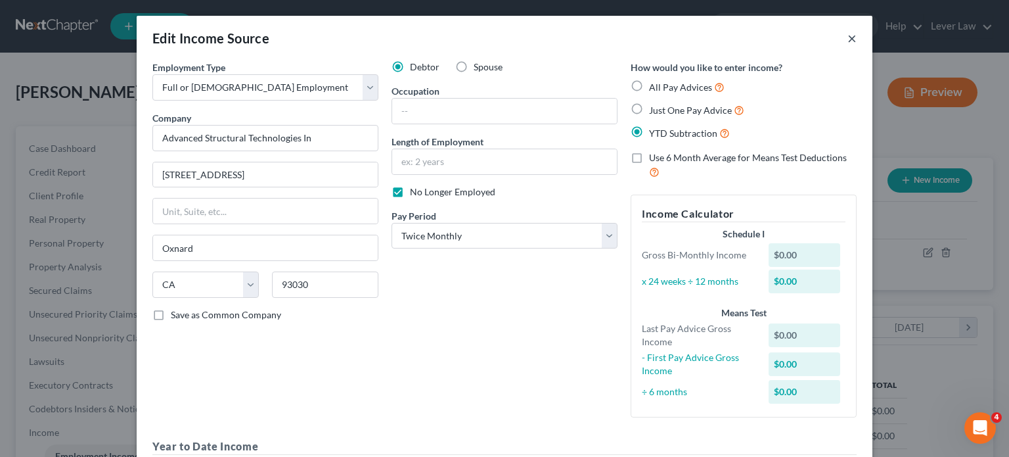
click at [849, 40] on button "×" at bounding box center [851, 38] width 9 height 16
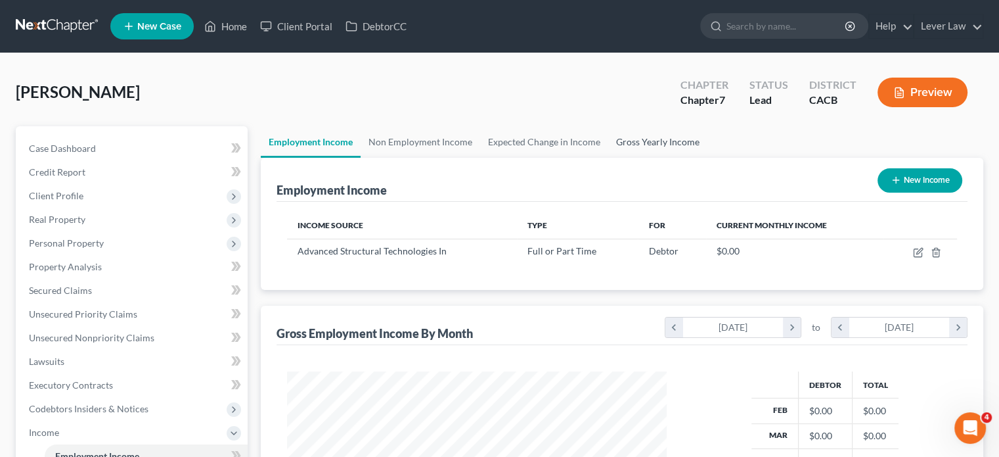
scroll to position [656616, 656444]
click at [421, 146] on link "Non Employment Income" at bounding box center [421, 142] width 120 height 32
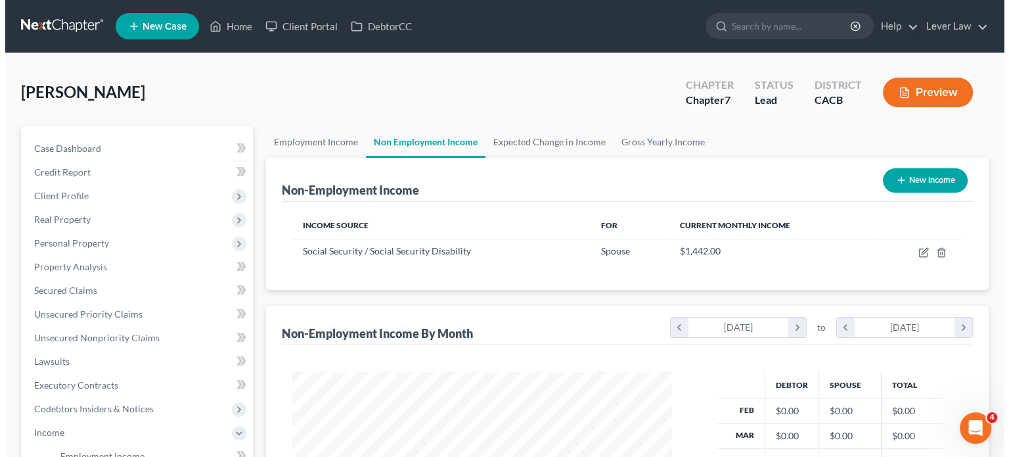
scroll to position [234, 405]
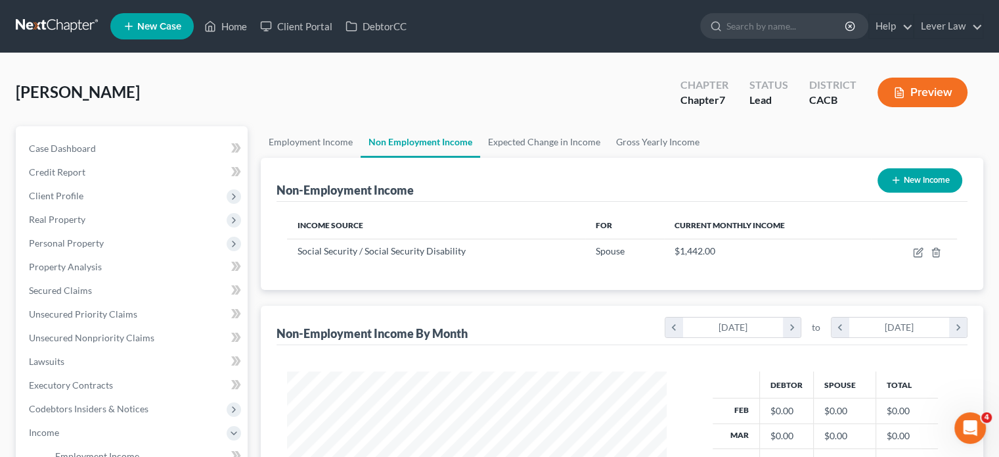
click at [916, 182] on button "New Income" at bounding box center [920, 180] width 85 height 24
select select "0"
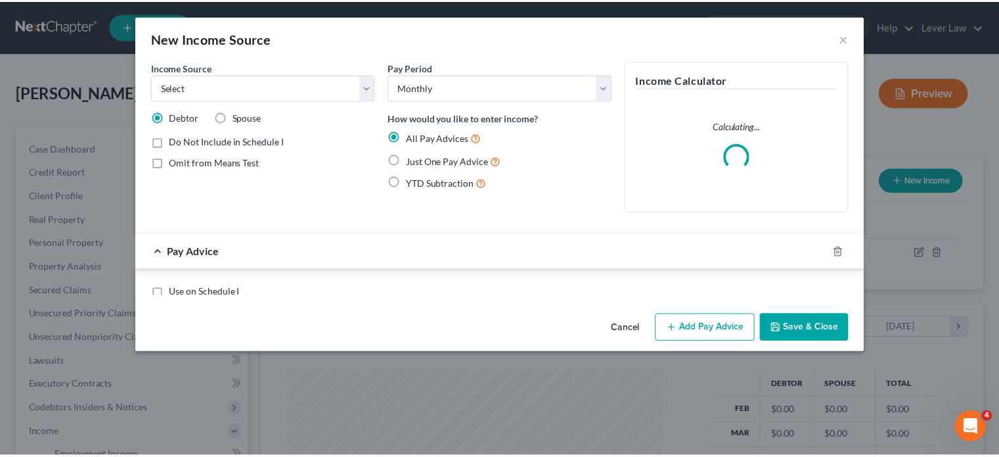
scroll to position [234, 410]
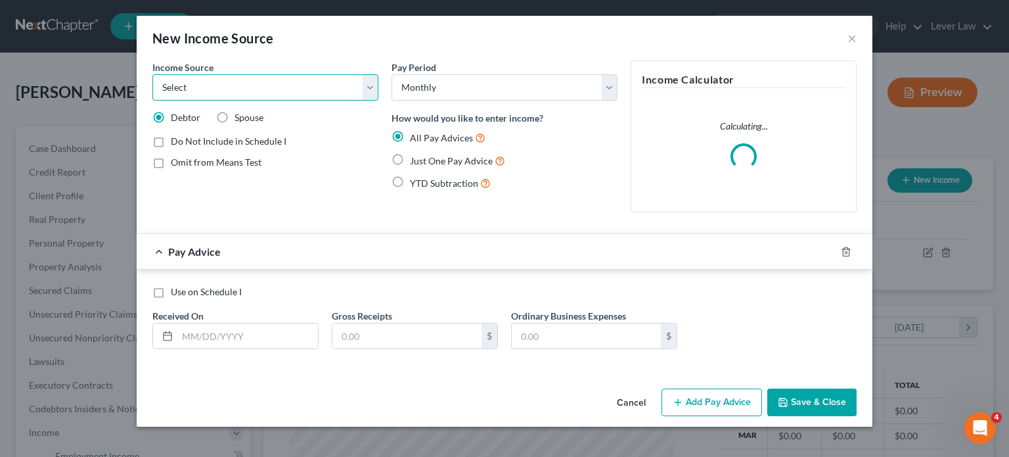
click at [235, 94] on select "Select Unemployment Disability (from employer) Pension Retirement Social Securi…" at bounding box center [265, 87] width 226 height 26
select select "0"
click at [152, 74] on select "Select Unemployment Disability (from employer) Pension Retirement Social Securi…" at bounding box center [265, 87] width 226 height 26
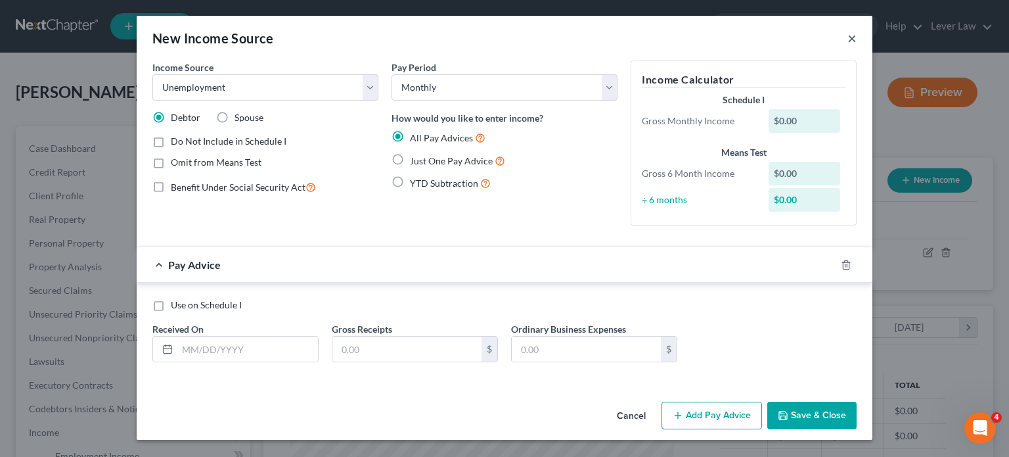
click at [851, 41] on button "×" at bounding box center [851, 38] width 9 height 16
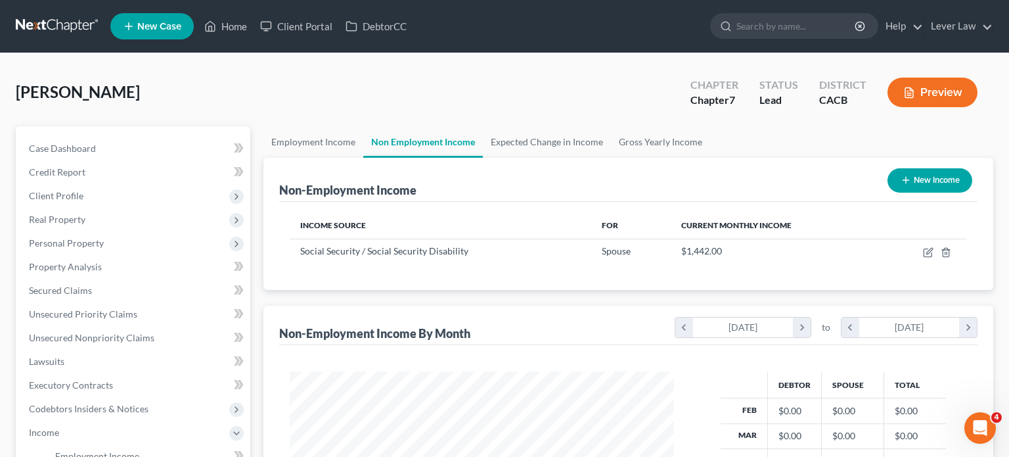
scroll to position [656616, 656444]
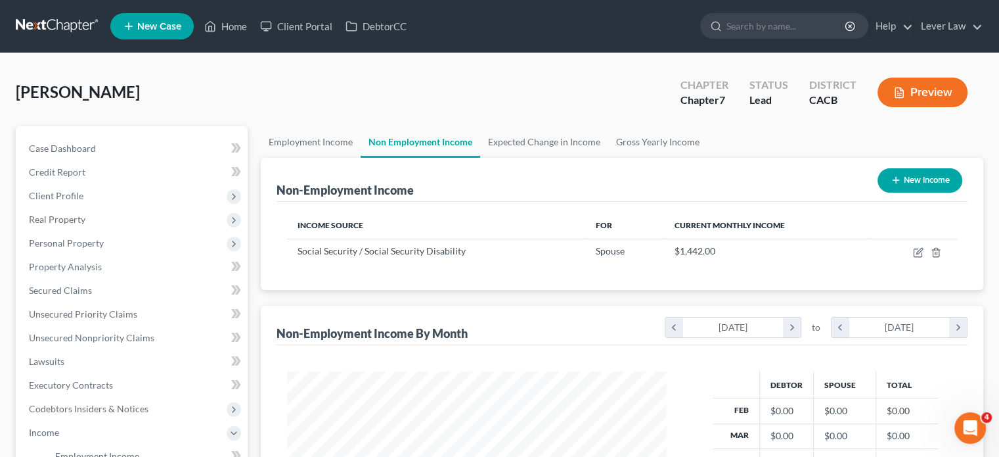
click at [908, 183] on button "New Income" at bounding box center [920, 180] width 85 height 24
select select "0"
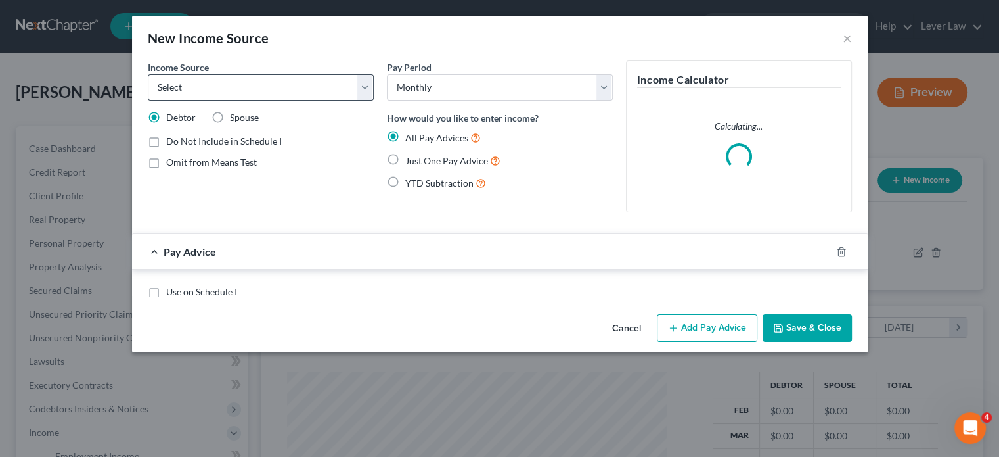
scroll to position [234, 410]
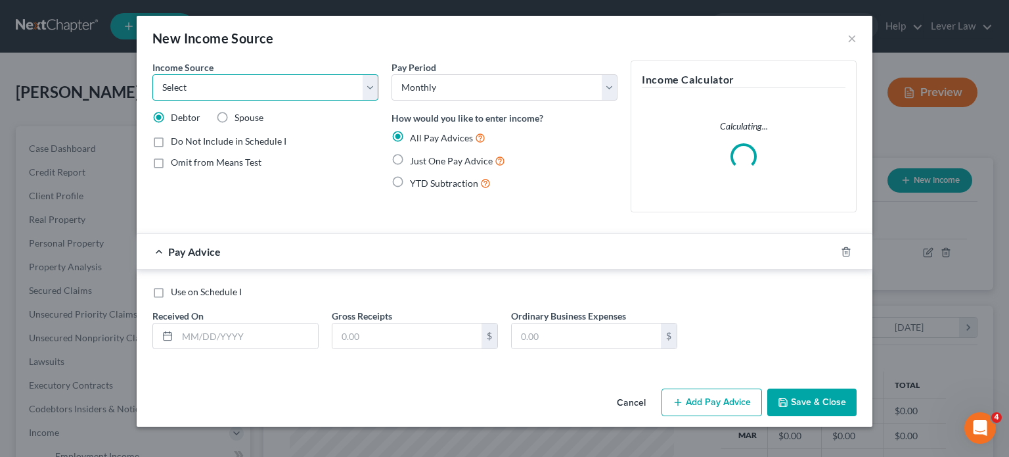
drag, startPoint x: 229, startPoint y: 85, endPoint x: 228, endPoint y: 97, distance: 12.5
click at [229, 85] on select "Select Unemployment Disability (from employer) Pension Retirement Social Securi…" at bounding box center [265, 87] width 226 height 26
select select "0"
click at [152, 74] on select "Select Unemployment Disability (from employer) Pension Retirement Social Securi…" at bounding box center [265, 87] width 226 height 26
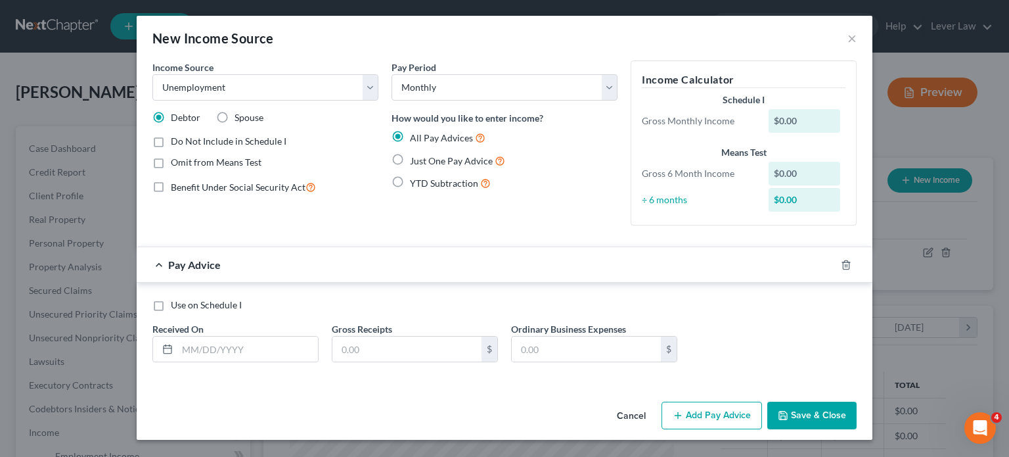
click at [462, 162] on span "Just One Pay Advice" at bounding box center [451, 160] width 83 height 11
click at [424, 162] on input "Just One Pay Advice" at bounding box center [419, 157] width 9 height 9
radio input "true"
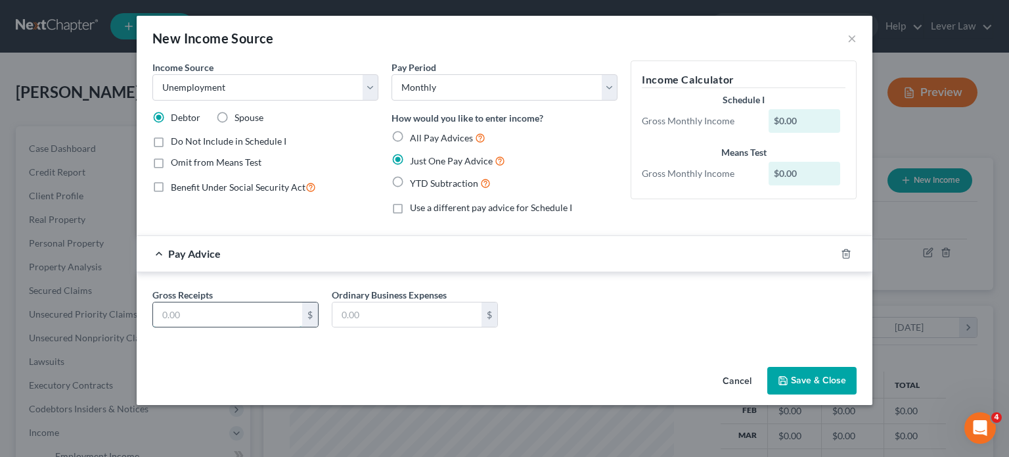
click at [224, 314] on input "text" at bounding box center [227, 314] width 149 height 25
type input "1"
type input "900"
drag, startPoint x: 504, startPoint y: 83, endPoint x: 502, endPoint y: 99, distance: 15.9
click at [504, 83] on select "Select Monthly Twice Monthly Every Other Week Weekly" at bounding box center [504, 87] width 226 height 26
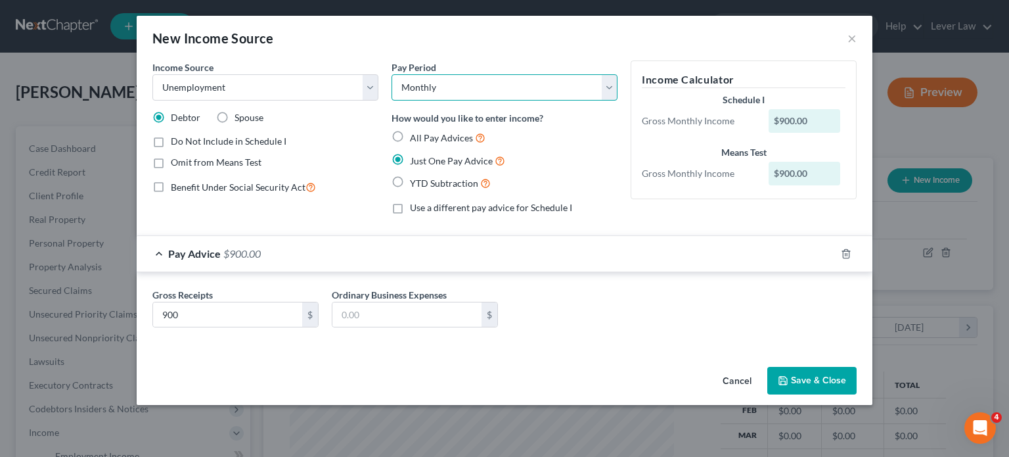
select select "2"
click at [391, 74] on select "Select Monthly Twice Monthly Every Other Week Weekly" at bounding box center [504, 87] width 226 height 26
click at [809, 380] on button "Save & Close" at bounding box center [811, 381] width 89 height 28
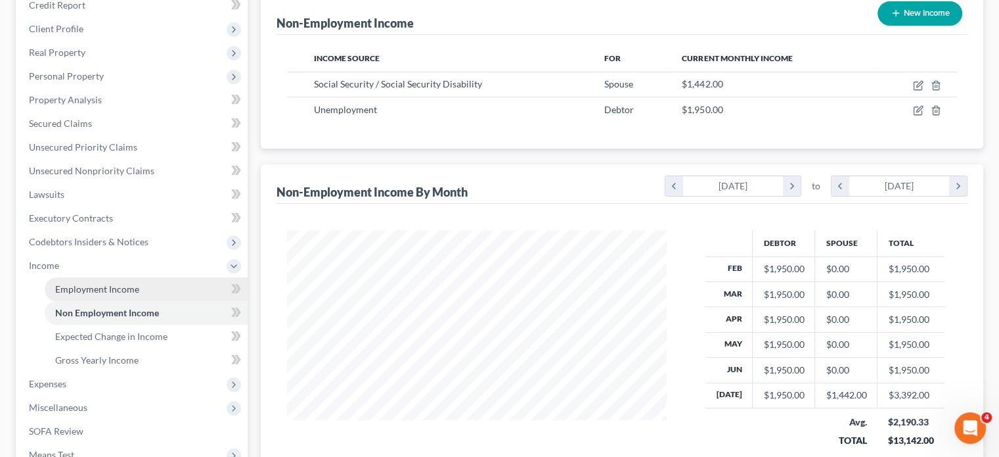
scroll to position [263, 0]
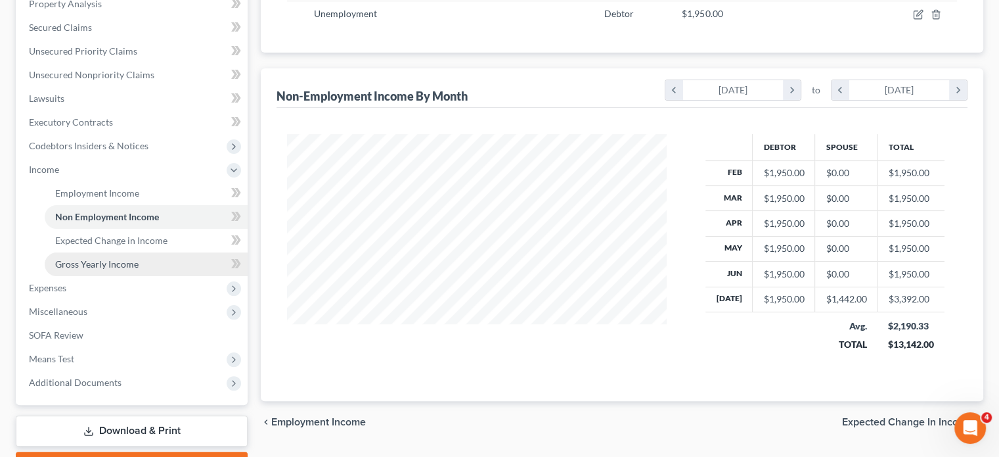
drag, startPoint x: 123, startPoint y: 259, endPoint x: 152, endPoint y: 259, distance: 28.9
click at [123, 259] on span "Gross Yearly Income" at bounding box center [96, 263] width 83 height 11
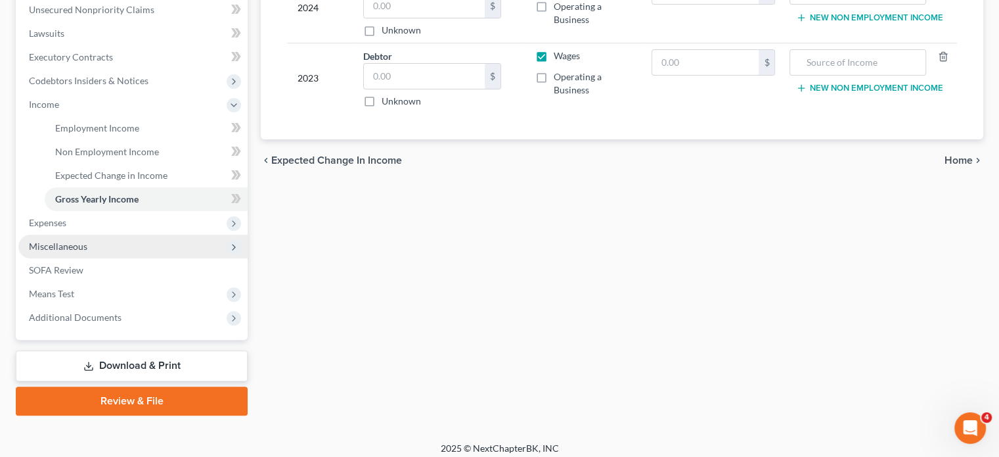
scroll to position [328, 0]
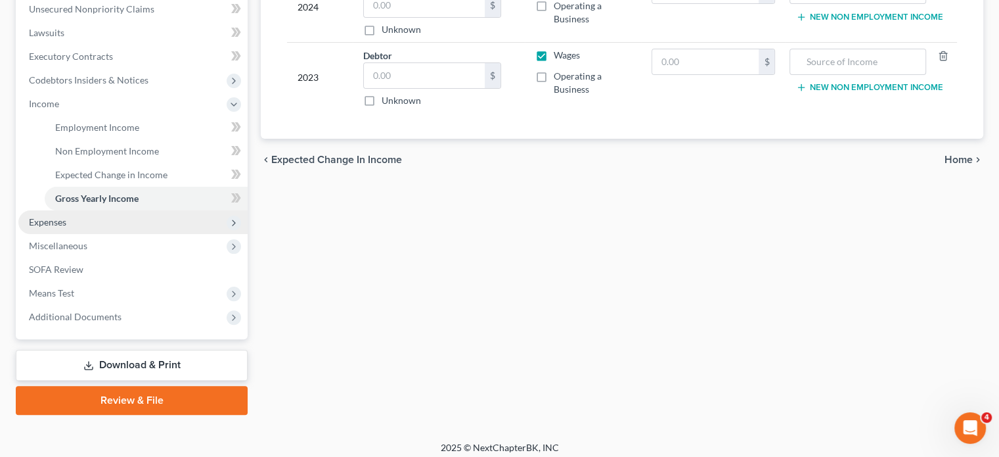
drag, startPoint x: 76, startPoint y: 226, endPoint x: 84, endPoint y: 229, distance: 8.3
click at [76, 225] on span "Expenses" at bounding box center [132, 222] width 229 height 24
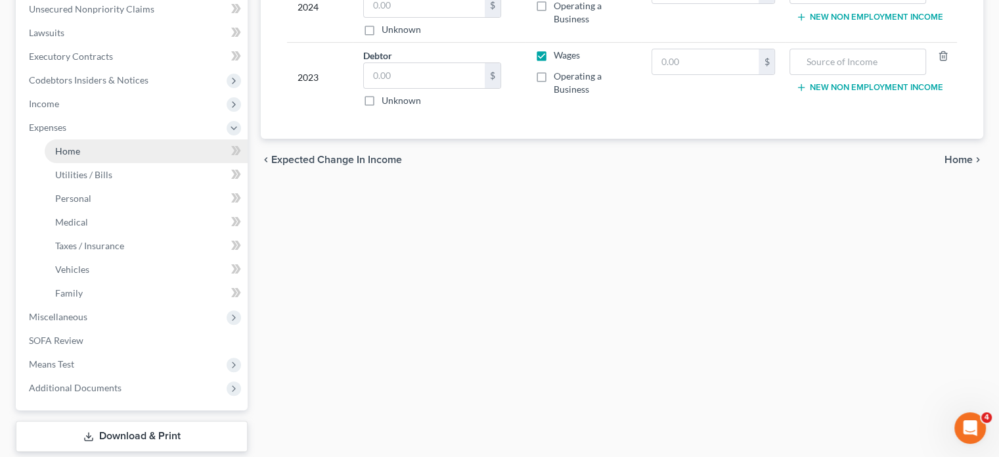
click at [95, 150] on link "Home" at bounding box center [146, 151] width 203 height 24
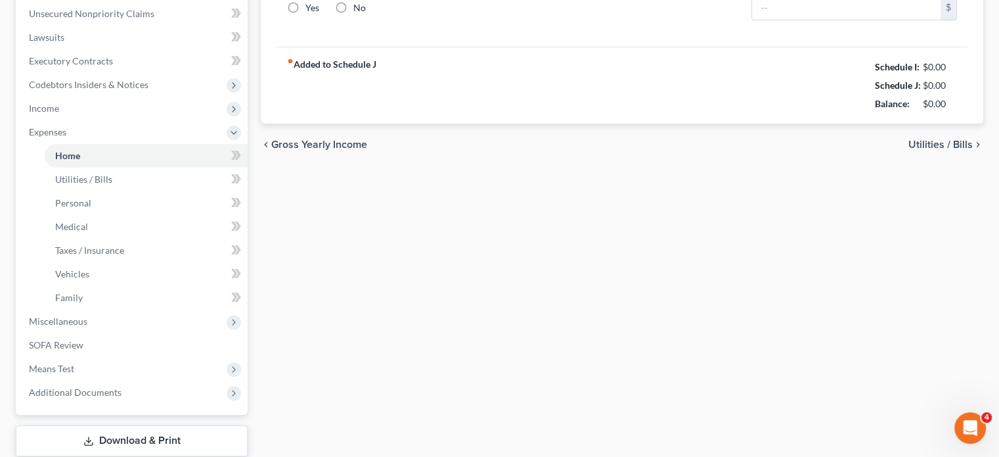
type input "3,750.00"
type input "0.00"
radio input "true"
type input "350.00"
type input "0.00"
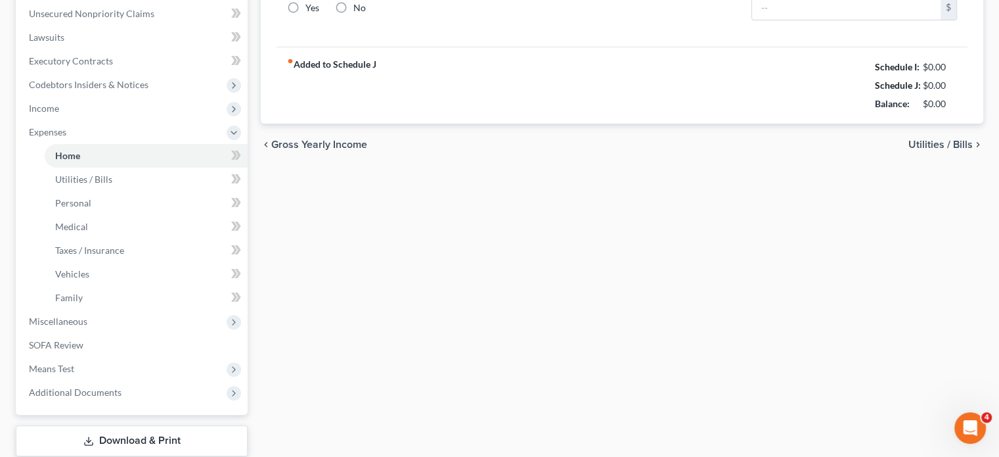
type input "0.00"
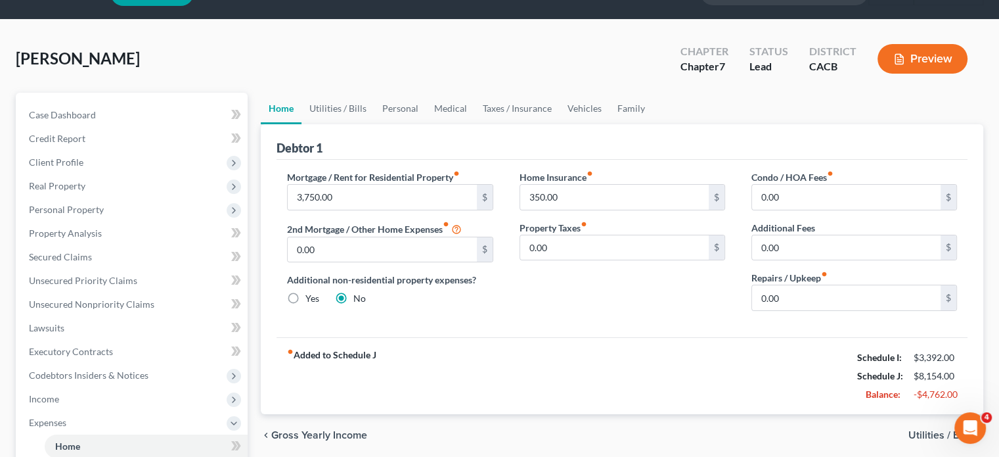
scroll to position [66, 0]
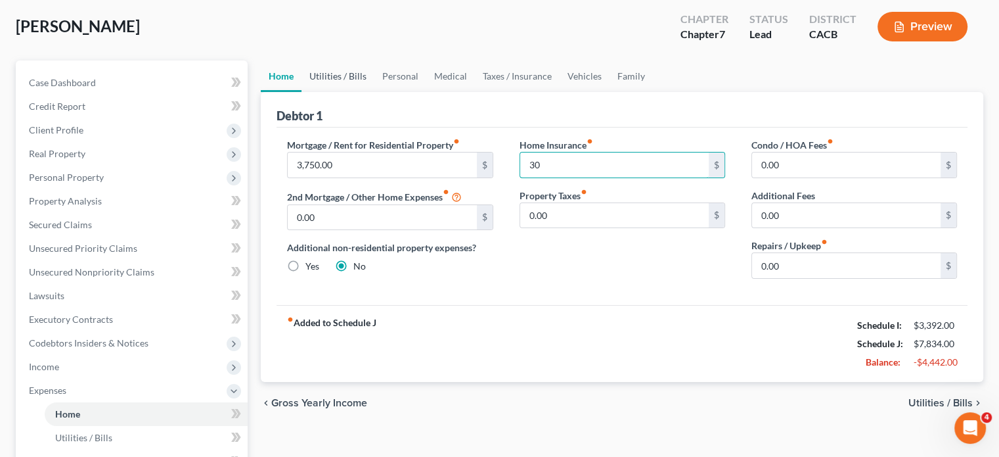
type input "30"
click at [372, 67] on link "Utilities / Bills" at bounding box center [337, 76] width 73 height 32
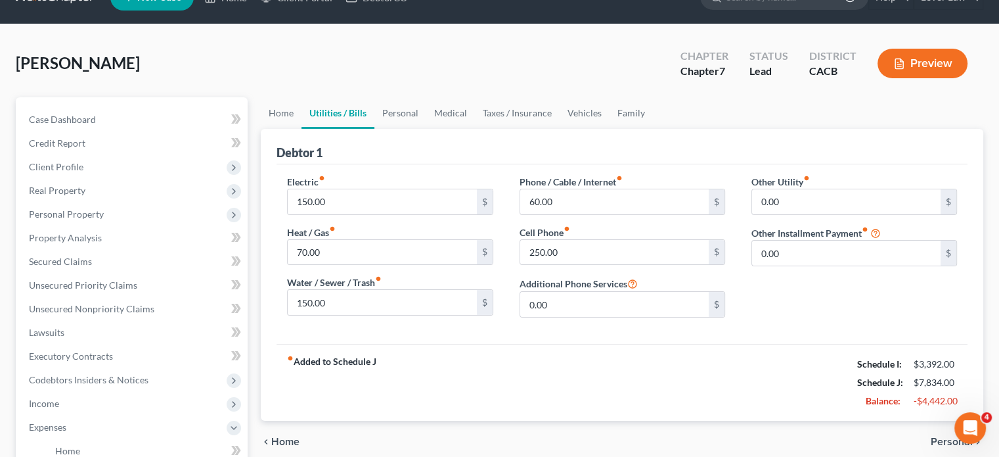
scroll to position [66, 0]
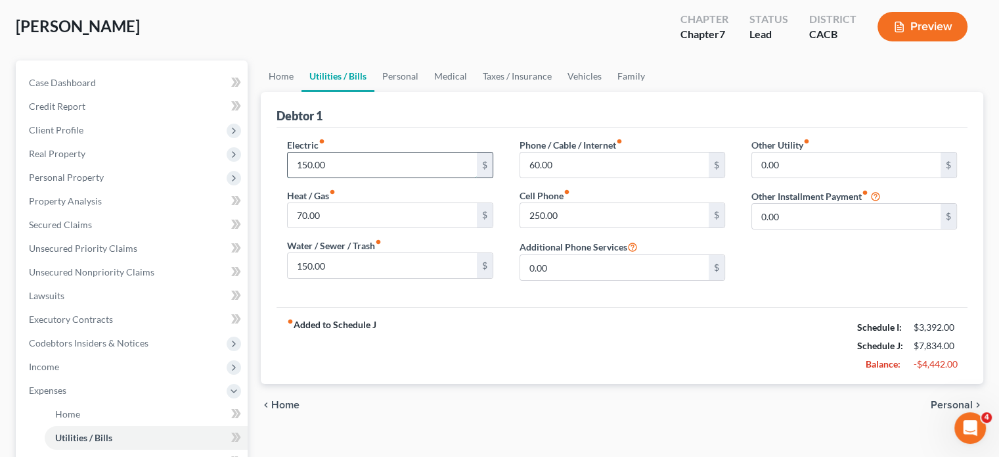
click at [337, 171] on input "150.00" at bounding box center [382, 164] width 189 height 25
click at [416, 326] on div "fiber_manual_record Added to Schedule J Schedule I: $3,392.00 Schedule J: $7,78…" at bounding box center [622, 345] width 691 height 77
type input "400"
click at [570, 395] on div "chevron_left Home Personal chevron_right" at bounding box center [622, 405] width 723 height 42
click at [619, 160] on input "60.00" at bounding box center [614, 164] width 189 height 25
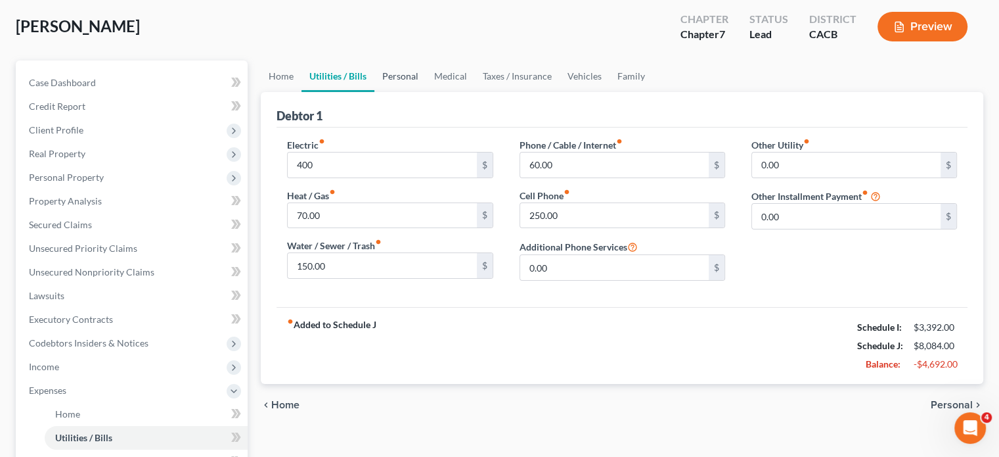
click at [417, 75] on link "Personal" at bounding box center [400, 76] width 52 height 32
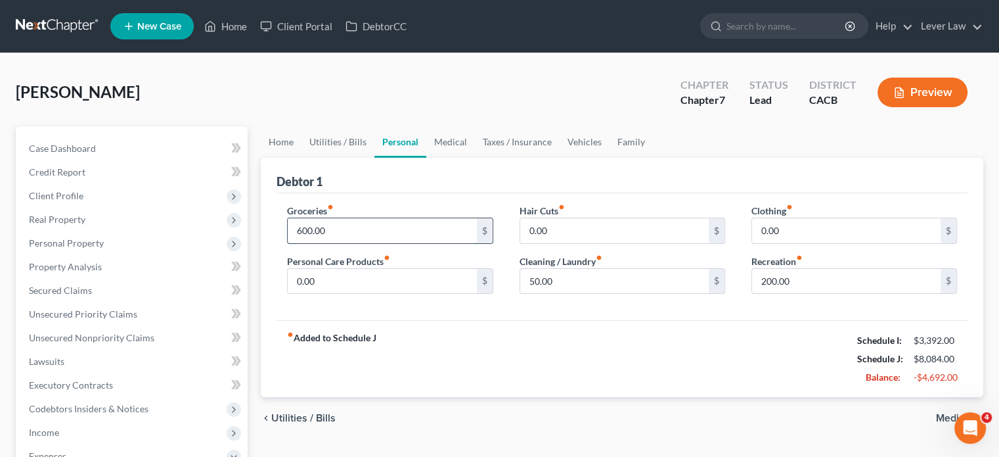
click at [352, 237] on input "600.00" at bounding box center [382, 230] width 189 height 25
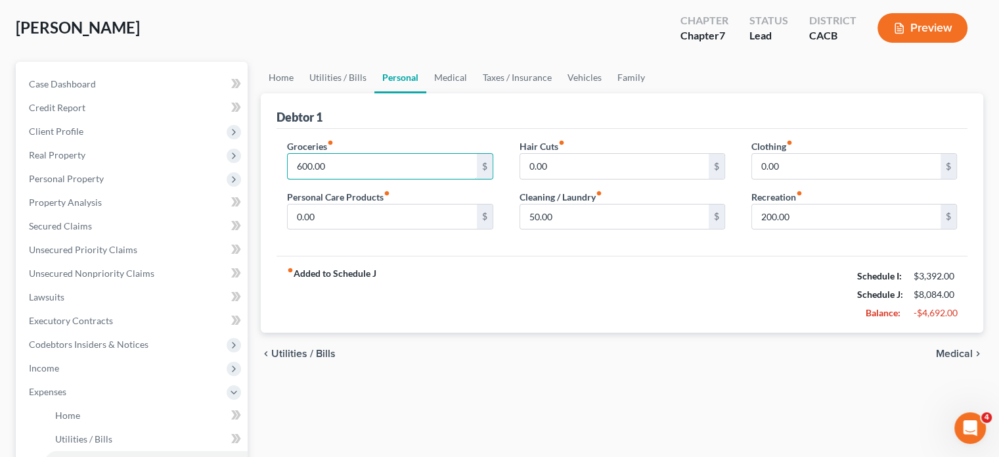
scroll to position [66, 0]
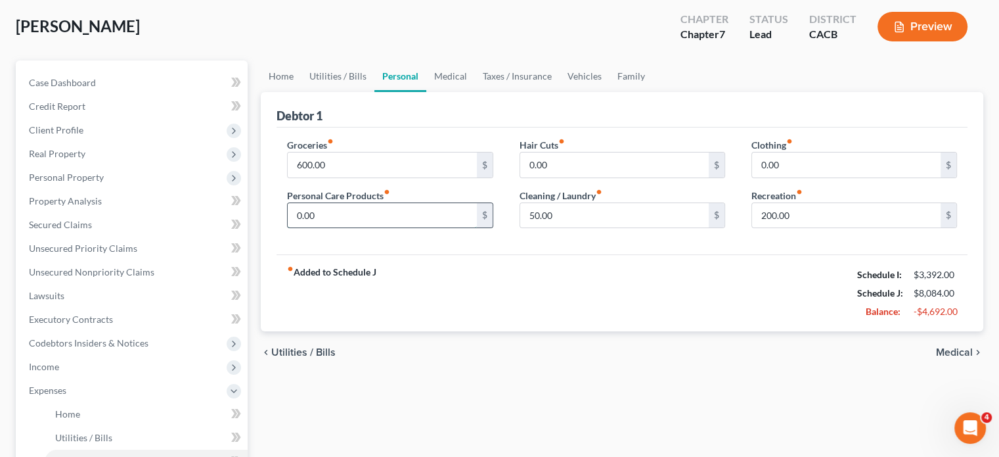
click at [321, 210] on input "0.00" at bounding box center [382, 215] width 189 height 25
type input "100"
click at [652, 271] on div "fiber_manual_record Added to Schedule J Schedule I: $3,392.00 Schedule J: $8,18…" at bounding box center [622, 292] width 691 height 77
drag, startPoint x: 608, startPoint y: 81, endPoint x: 640, endPoint y: 71, distance: 33.2
click at [610, 81] on link "Family" at bounding box center [631, 76] width 43 height 32
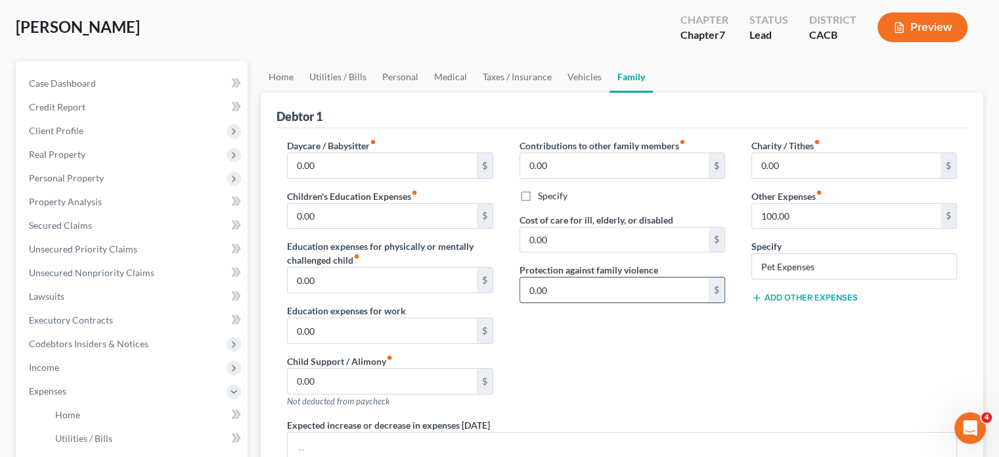
scroll to position [66, 0]
click at [342, 83] on link "Utilities / Bills" at bounding box center [337, 76] width 73 height 32
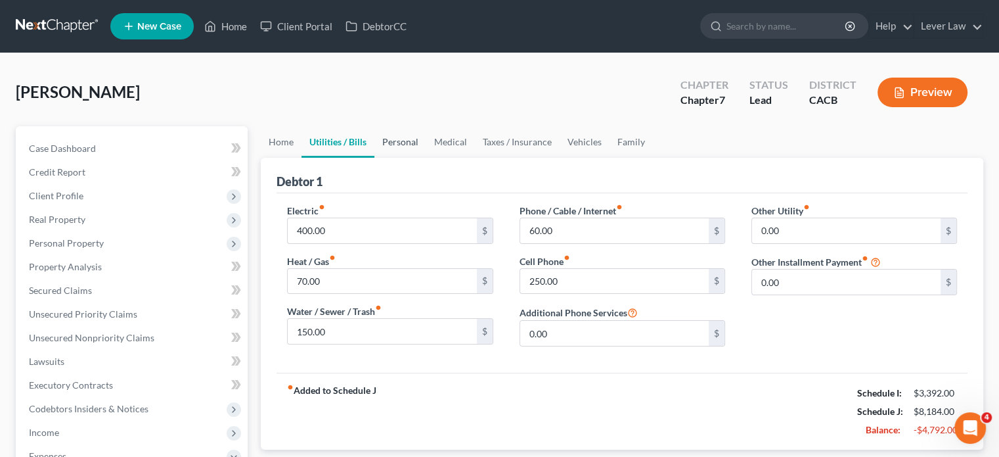
click at [414, 143] on link "Personal" at bounding box center [400, 142] width 52 height 32
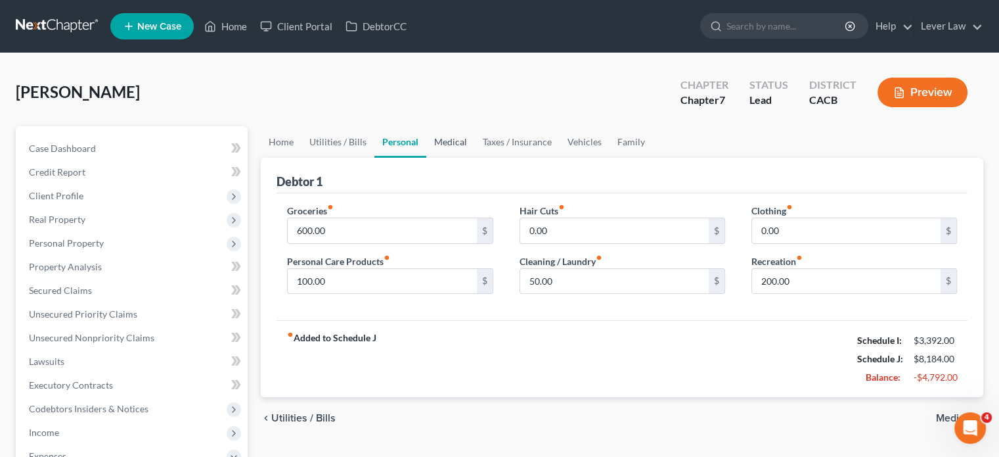
click at [453, 136] on link "Medical" at bounding box center [450, 142] width 49 height 32
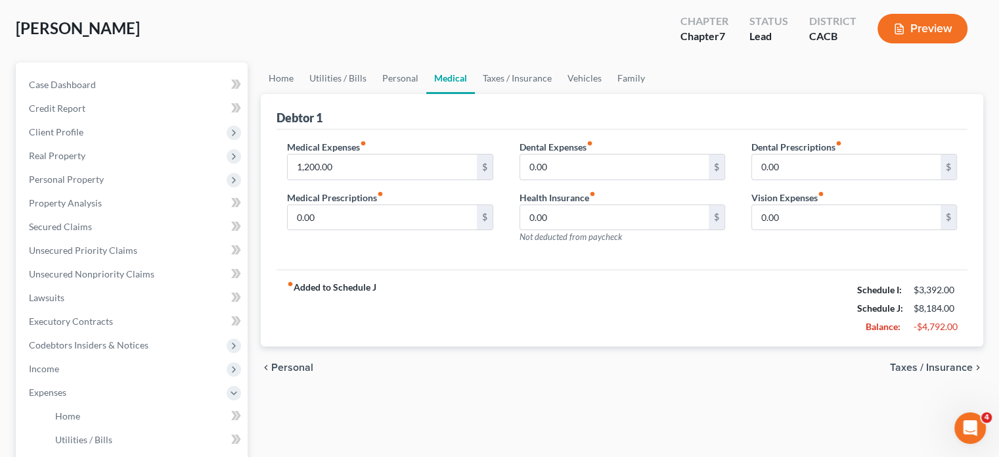
scroll to position [66, 0]
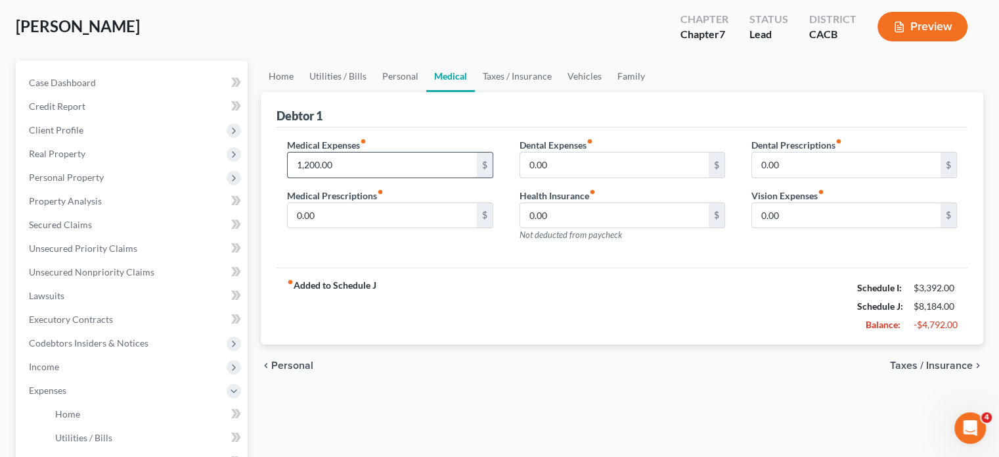
click at [399, 157] on input "1,200.00" at bounding box center [382, 164] width 189 height 25
click at [317, 215] on input "0.00" at bounding box center [382, 215] width 189 height 25
type input "600"
click at [343, 169] on input "1,200.00" at bounding box center [382, 164] width 189 height 25
type input "240"
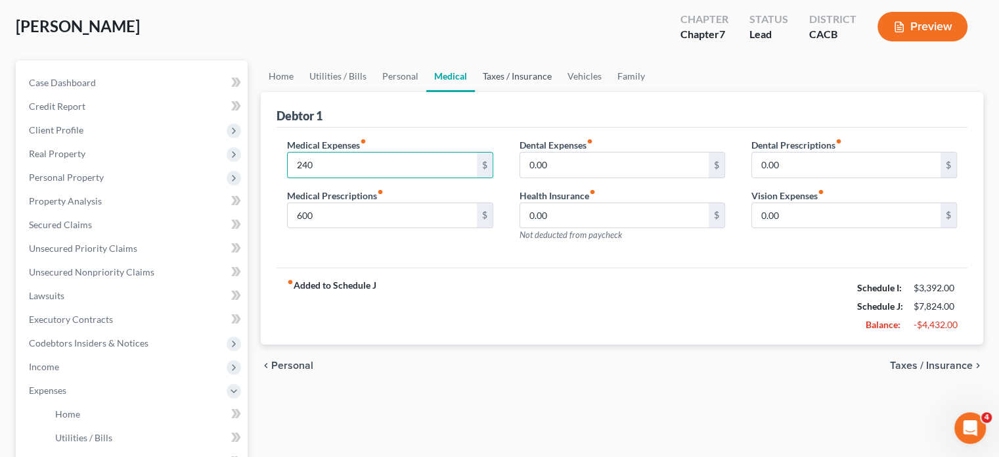
drag, startPoint x: 544, startPoint y: 73, endPoint x: 537, endPoint y: 91, distance: 19.2
click at [544, 73] on link "Taxes / Insurance" at bounding box center [517, 76] width 85 height 32
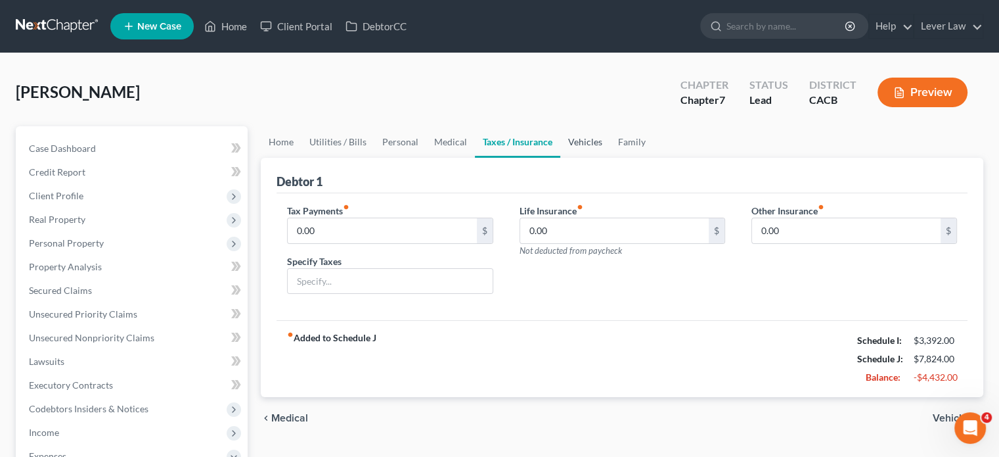
click at [590, 145] on link "Vehicles" at bounding box center [585, 142] width 50 height 32
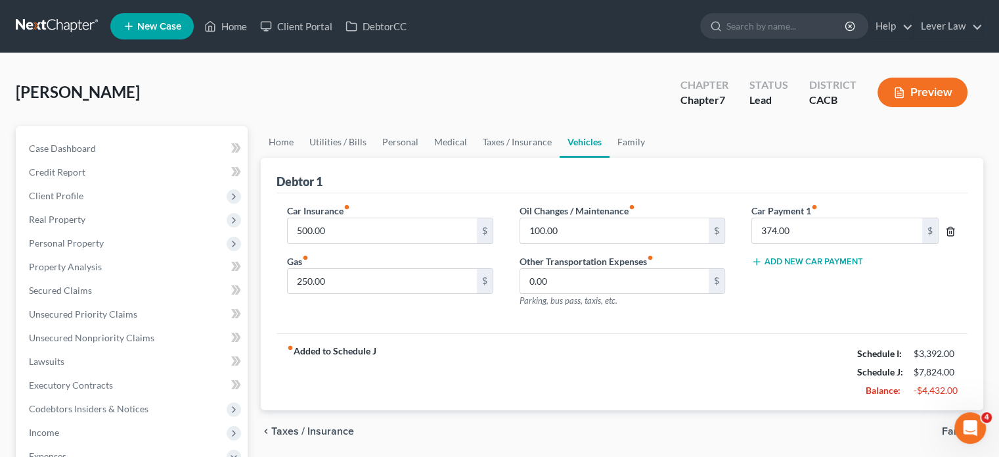
click at [954, 231] on icon "button" at bounding box center [951, 231] width 6 height 9
click at [372, 236] on input "500.00" at bounding box center [382, 230] width 189 height 25
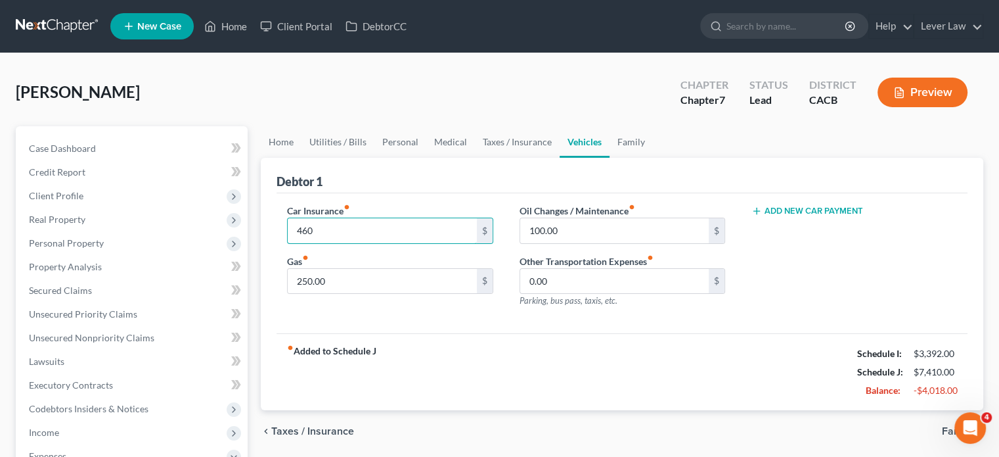
type input "460"
click at [436, 320] on div "Car Insurance fiber_manual_record 460 $ Gas fiber_manual_record 250.00 $ Oil Ch…" at bounding box center [622, 263] width 691 height 141
click at [418, 282] on input "250.00" at bounding box center [382, 281] width 189 height 25
type input "100"
click at [589, 347] on div "fiber_manual_record Added to Schedule J Schedule I: $3,392.00 Schedule J: $7,26…" at bounding box center [622, 371] width 691 height 77
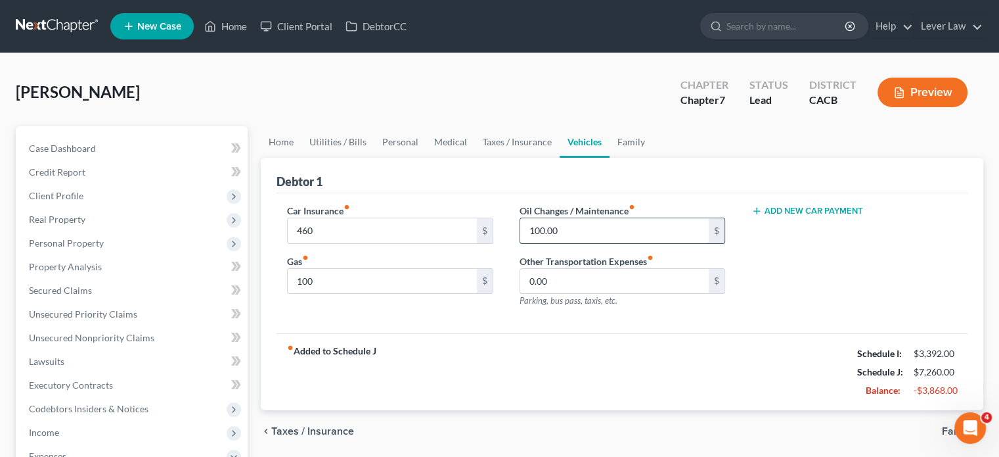
click at [573, 236] on input "100.00" at bounding box center [614, 230] width 189 height 25
click at [627, 146] on link "Family" at bounding box center [631, 142] width 43 height 32
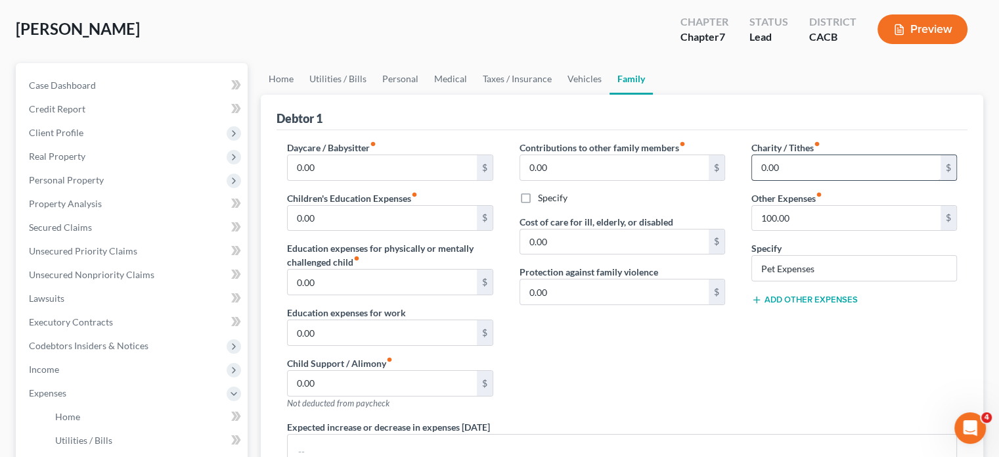
scroll to position [66, 0]
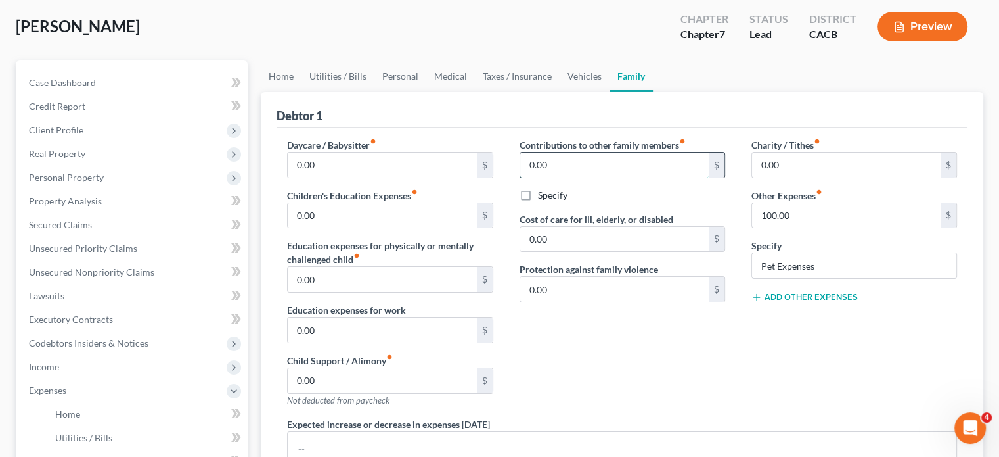
click at [588, 152] on input "0.00" at bounding box center [614, 164] width 189 height 25
type input "100"
click at [680, 337] on div "Contributions to other family members fiber_manual_record 100 $ Specify Cost of…" at bounding box center [622, 277] width 232 height 279
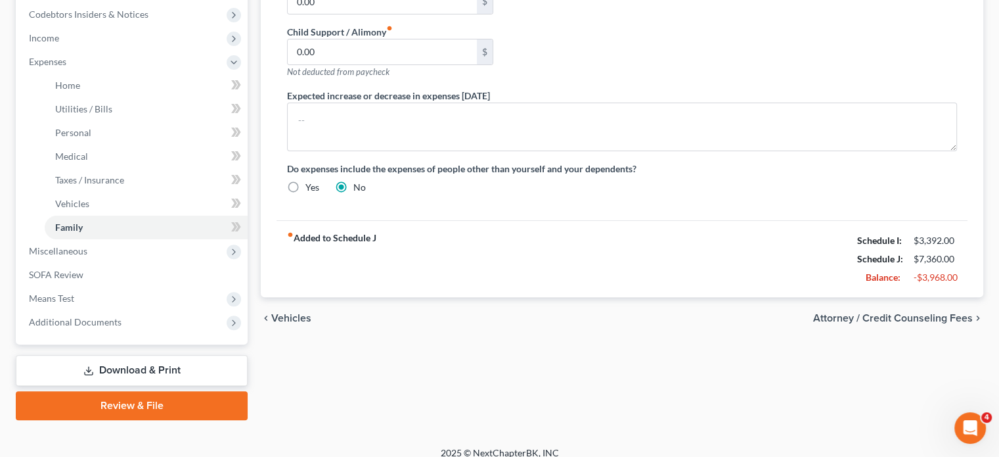
scroll to position [406, 0]
